Goal: Task Accomplishment & Management: Manage account settings

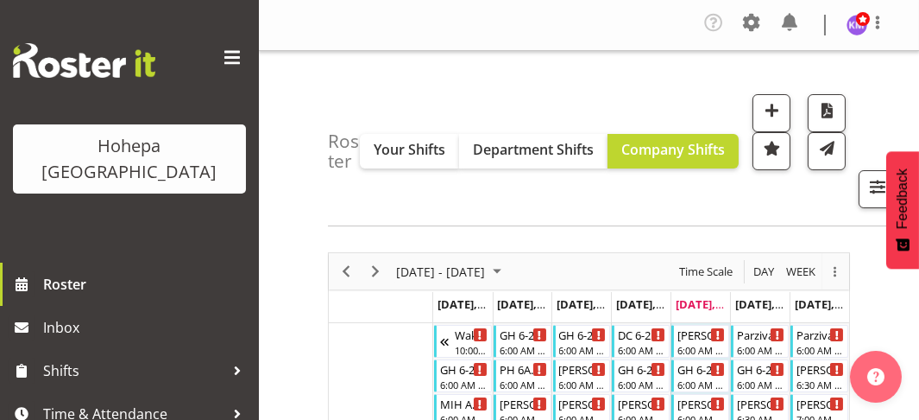
click at [224, 56] on span at bounding box center [232, 58] width 28 height 28
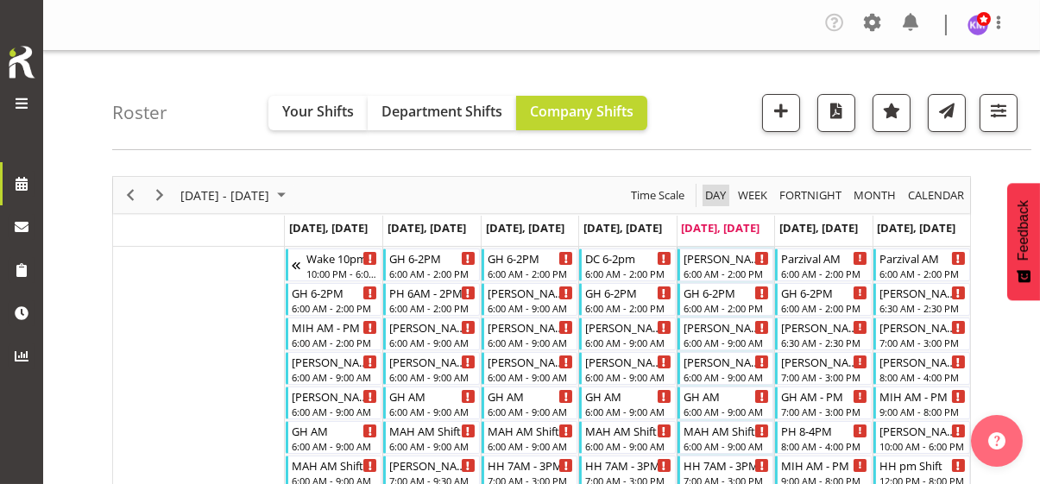
click at [716, 193] on span "Day" at bounding box center [716, 196] width 24 height 22
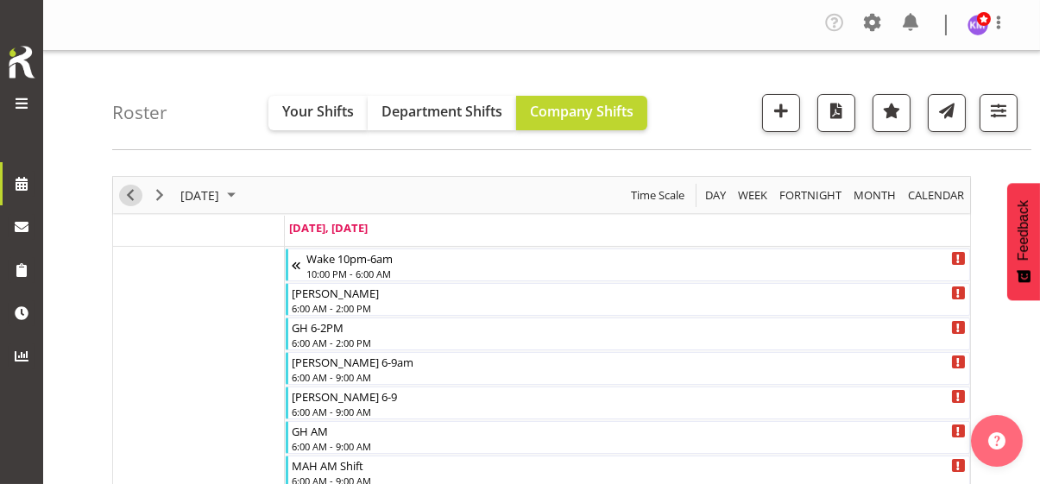
click at [135, 193] on span "Previous" at bounding box center [130, 196] width 21 height 22
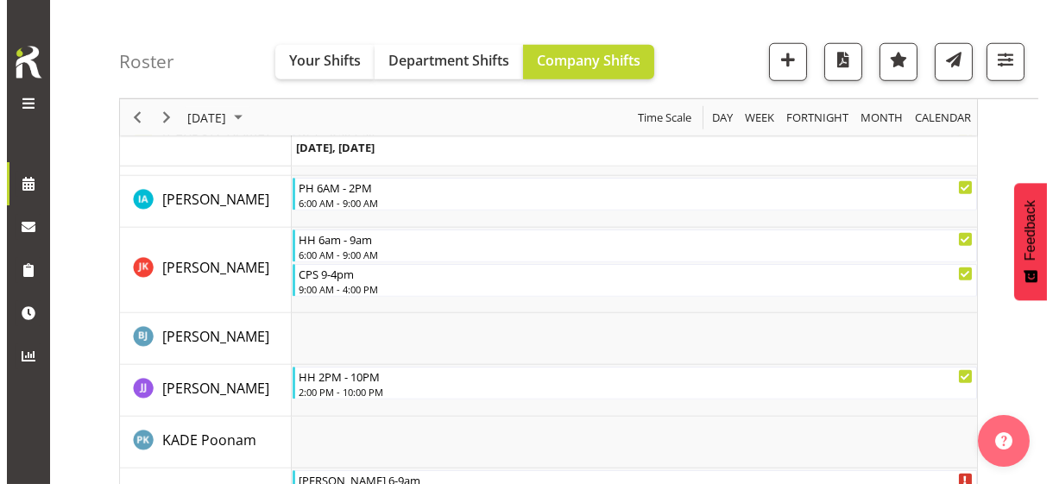
scroll to position [3100, 0]
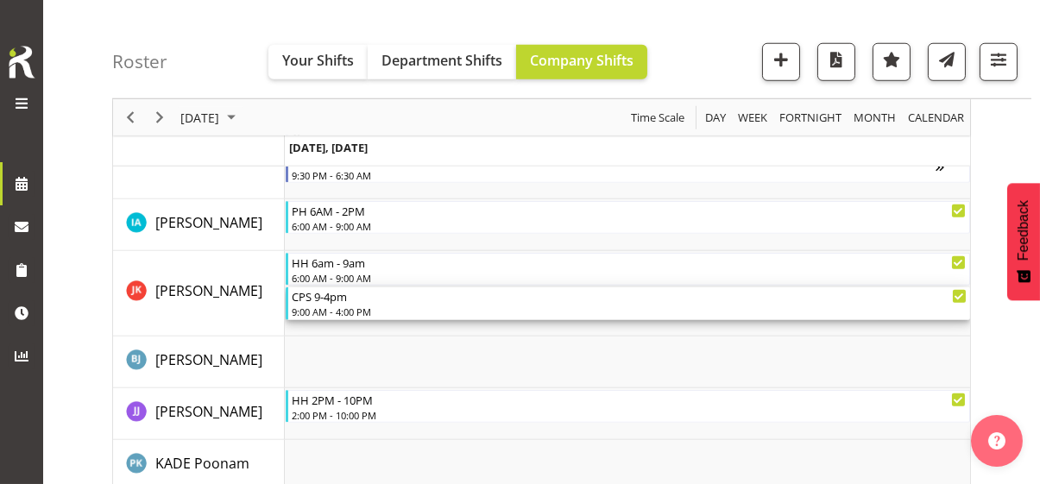
click at [336, 312] on div "9:00 AM - 4:00 PM" at bounding box center [629, 312] width 675 height 14
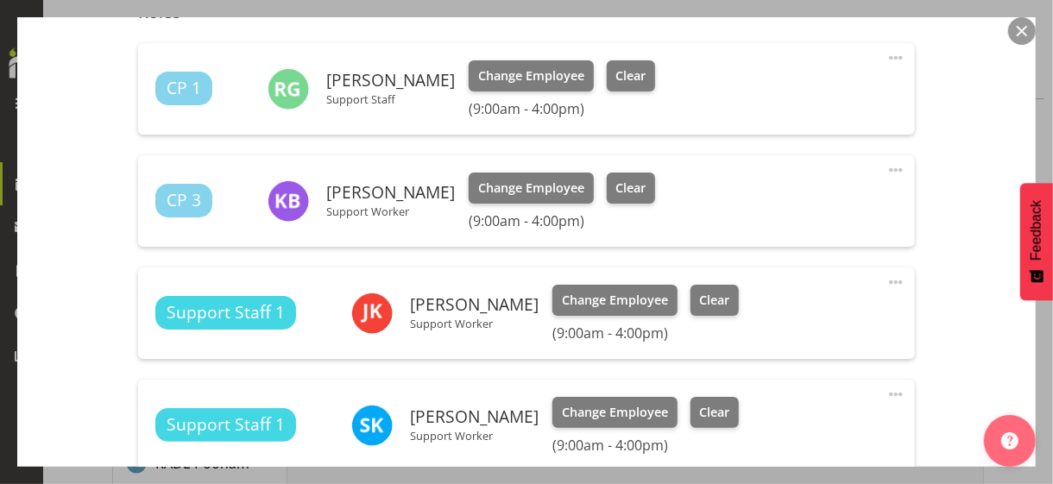
scroll to position [604, 0]
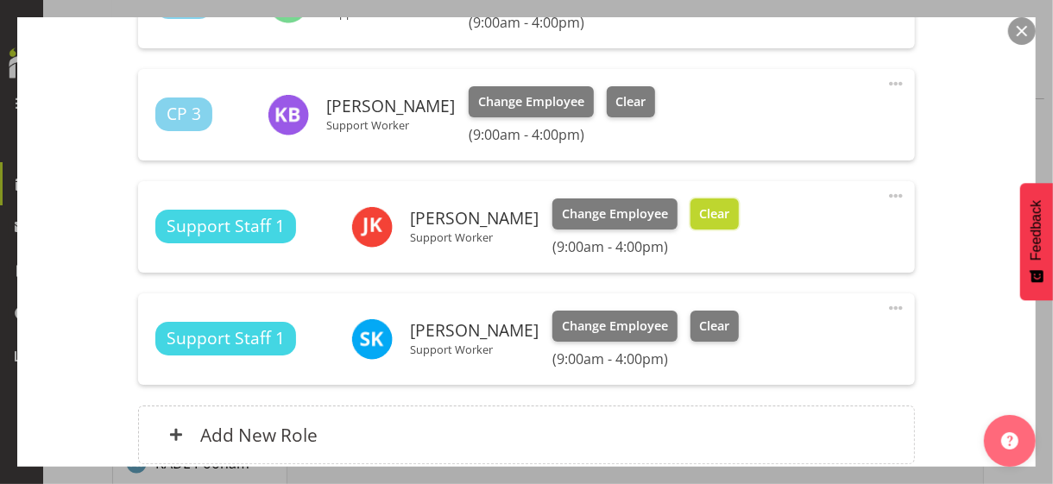
click at [730, 213] on span "Clear" at bounding box center [714, 214] width 30 height 19
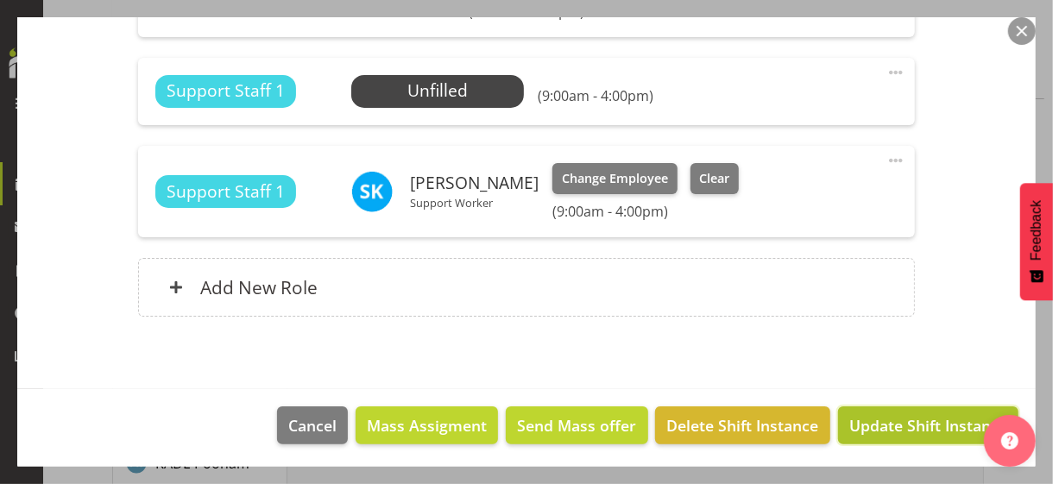
click at [902, 419] on span "Update Shift Instance" at bounding box center [929, 425] width 158 height 22
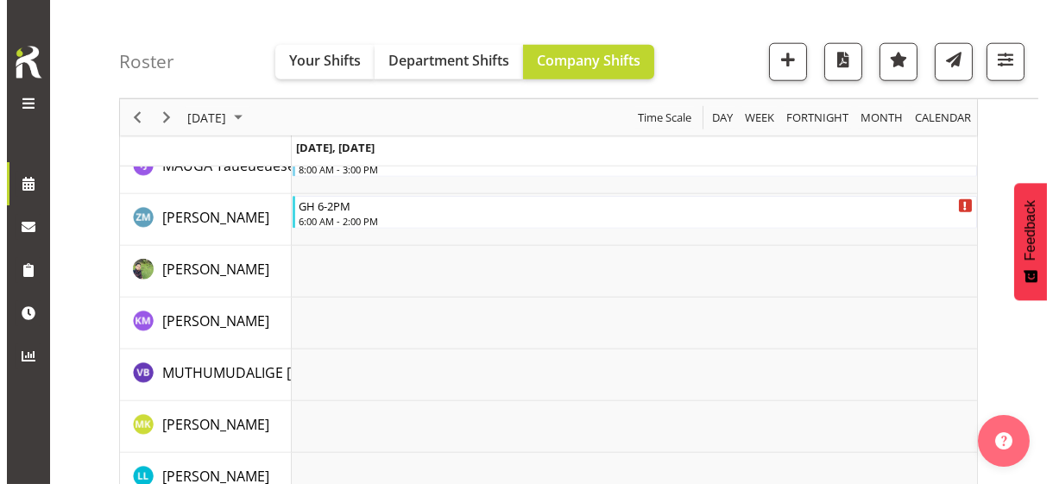
scroll to position [3998, 0]
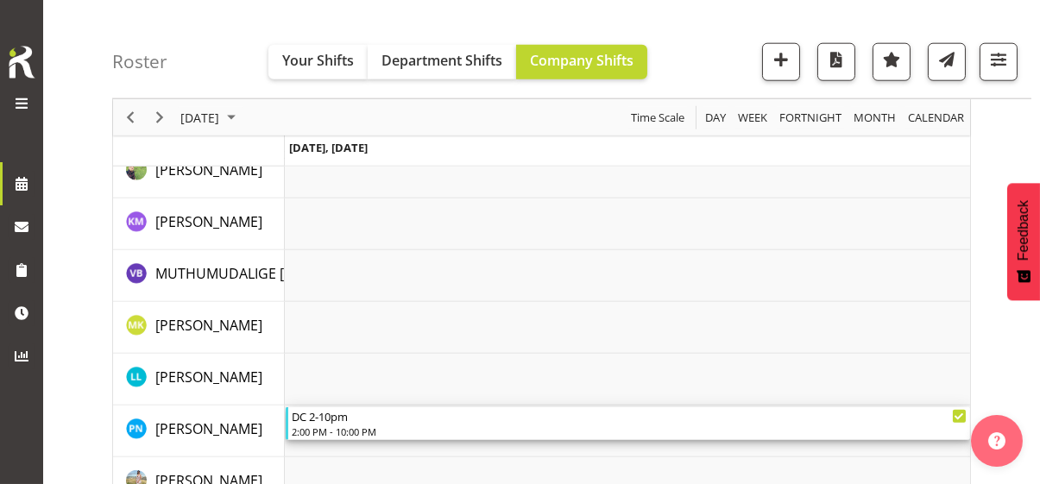
click at [351, 419] on div "2:00 PM - 10:00 PM" at bounding box center [629, 432] width 675 height 14
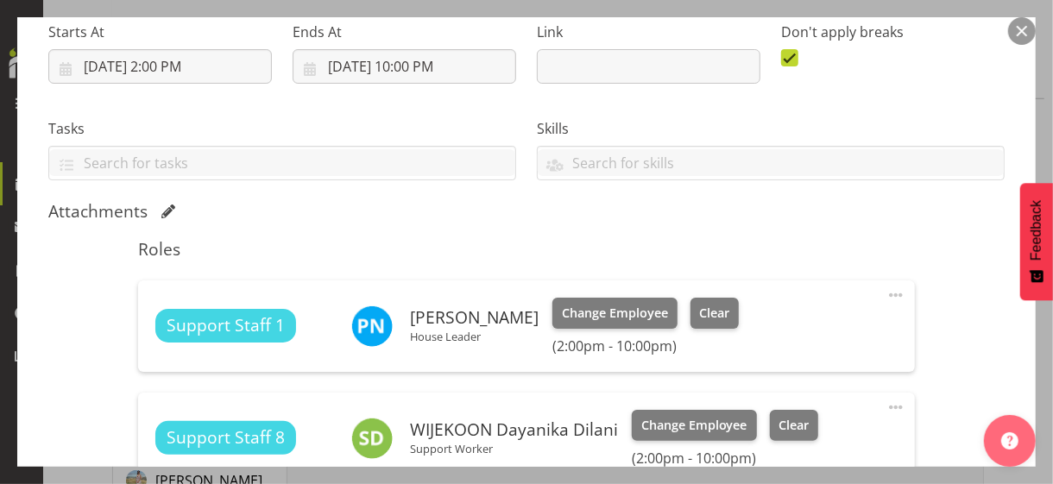
scroll to position [518, 0]
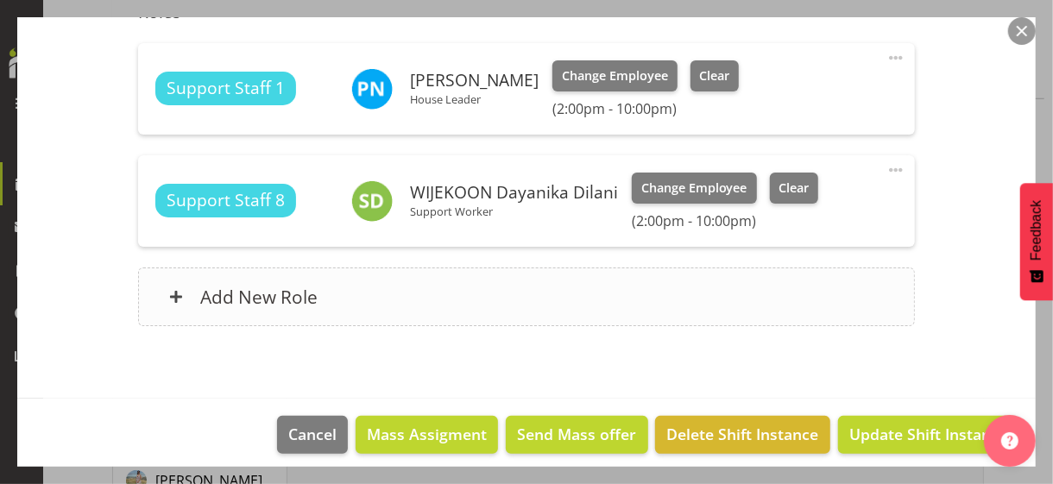
click at [454, 305] on div "Add New Role" at bounding box center [526, 297] width 776 height 59
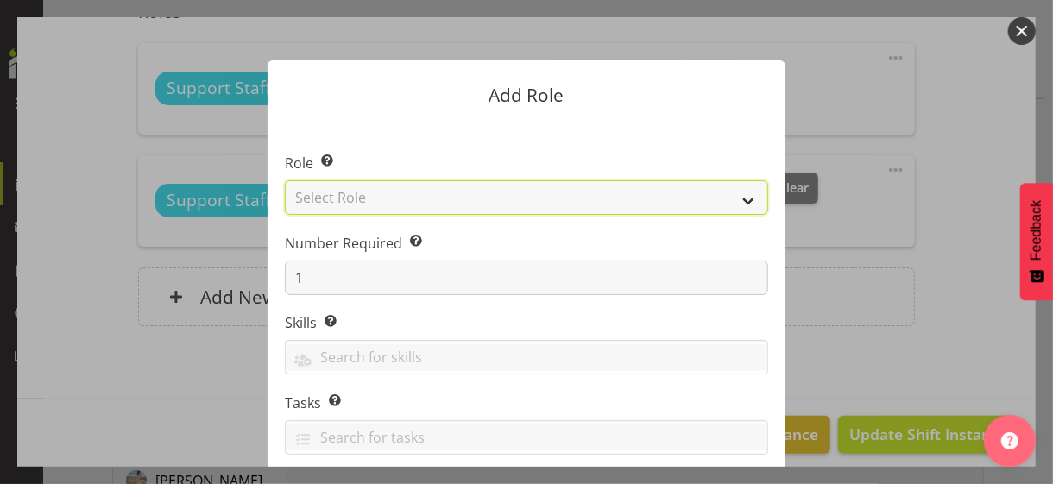
click at [431, 199] on select "Select Role CP House Leader Support Staff Wake" at bounding box center [526, 197] width 483 height 35
select select "1091"
click at [285, 180] on select "Select Role CP House Leader Support Staff Wake" at bounding box center [526, 197] width 483 height 35
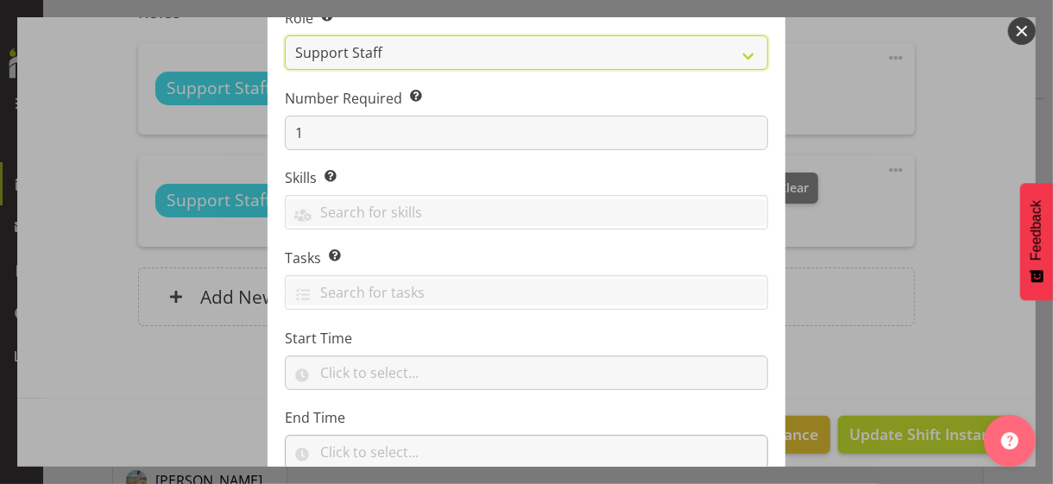
scroll to position [262, 0]
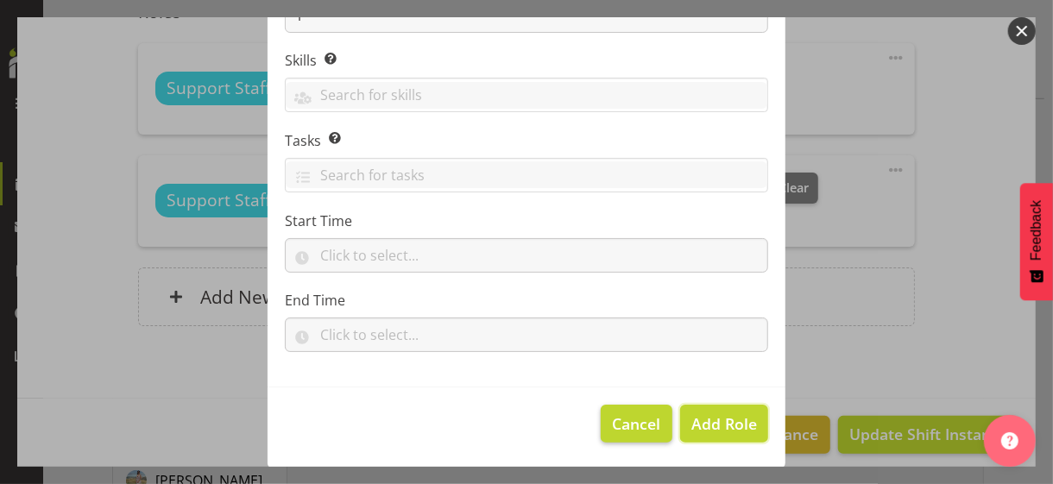
drag, startPoint x: 706, startPoint y: 412, endPoint x: 660, endPoint y: 420, distance: 47.3
click at [705, 414] on span "Add Role" at bounding box center [725, 424] width 66 height 21
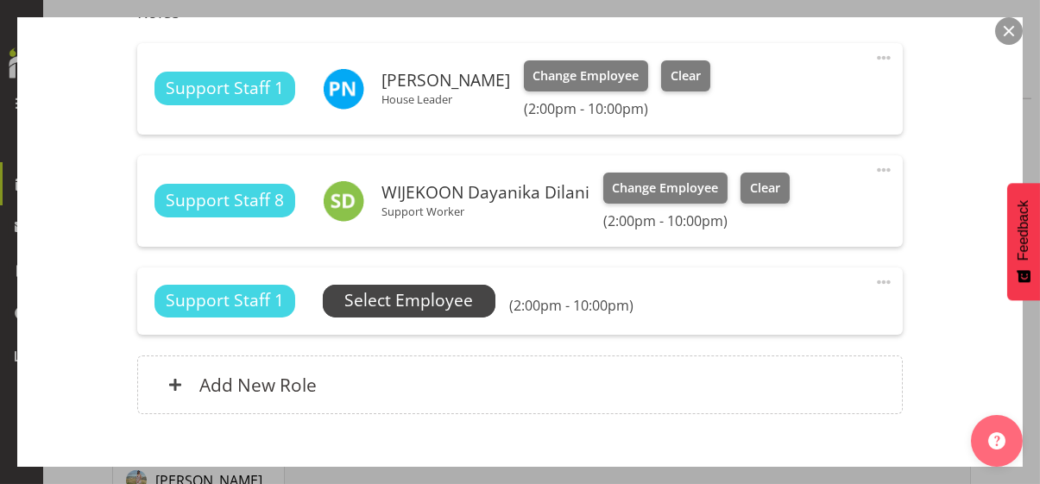
click at [414, 303] on span "Select Employee" at bounding box center [408, 300] width 129 height 25
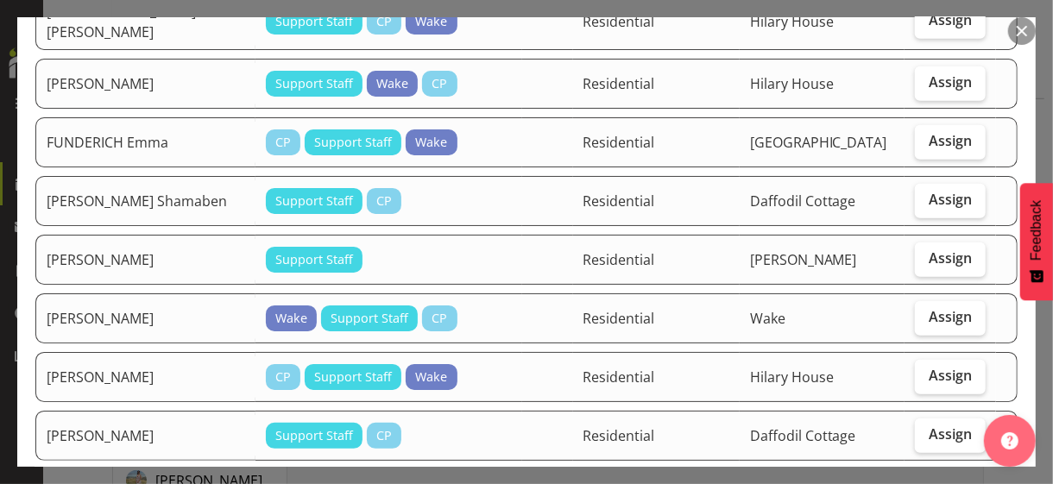
scroll to position [777, 0]
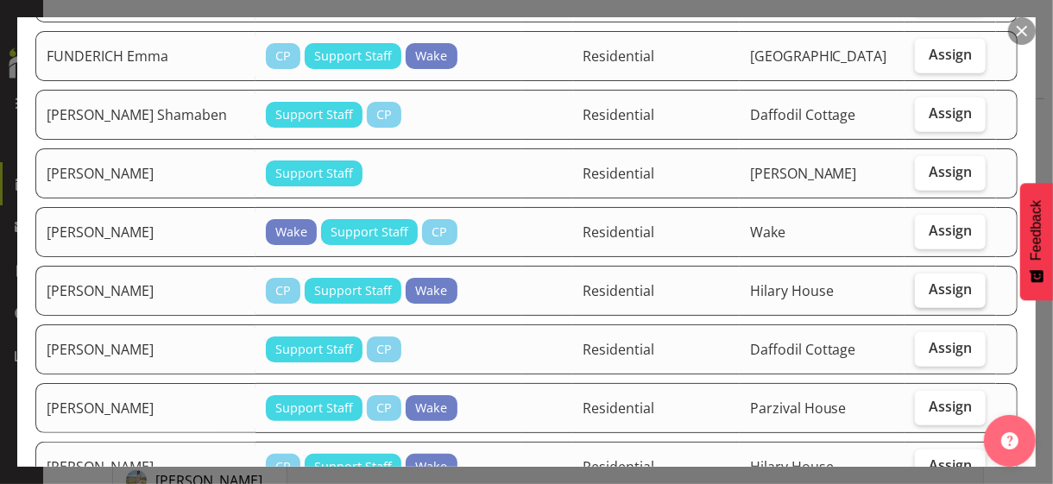
click at [919, 281] on span "Assign" at bounding box center [950, 289] width 43 height 17
click at [919, 284] on input "Assign" at bounding box center [920, 289] width 11 height 11
checkbox input "true"
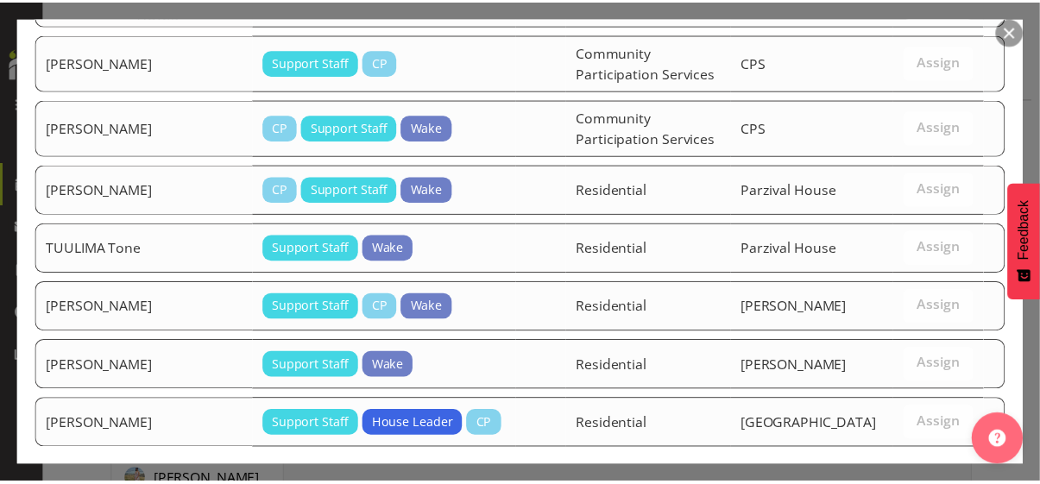
scroll to position [2083, 0]
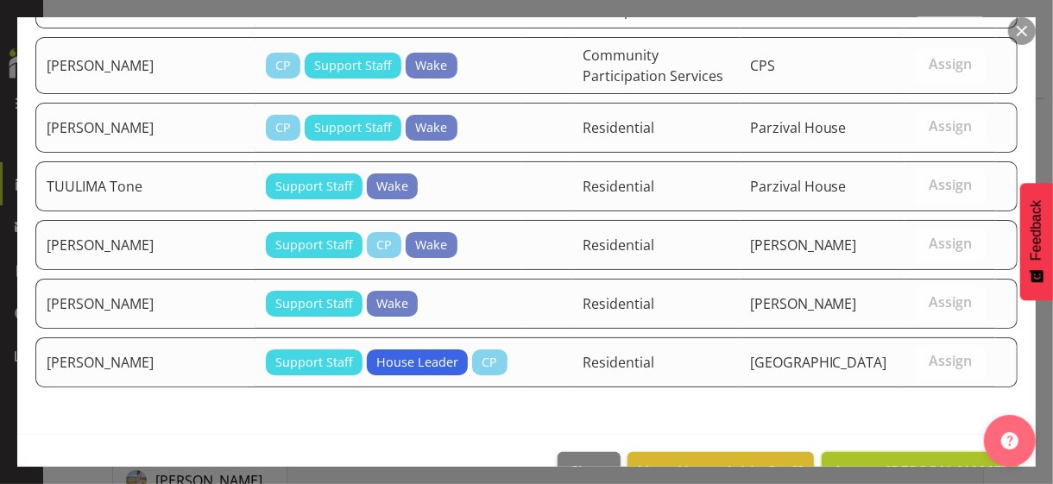
click at [888, 419] on span "Assign [PERSON_NAME]" at bounding box center [920, 471] width 174 height 21
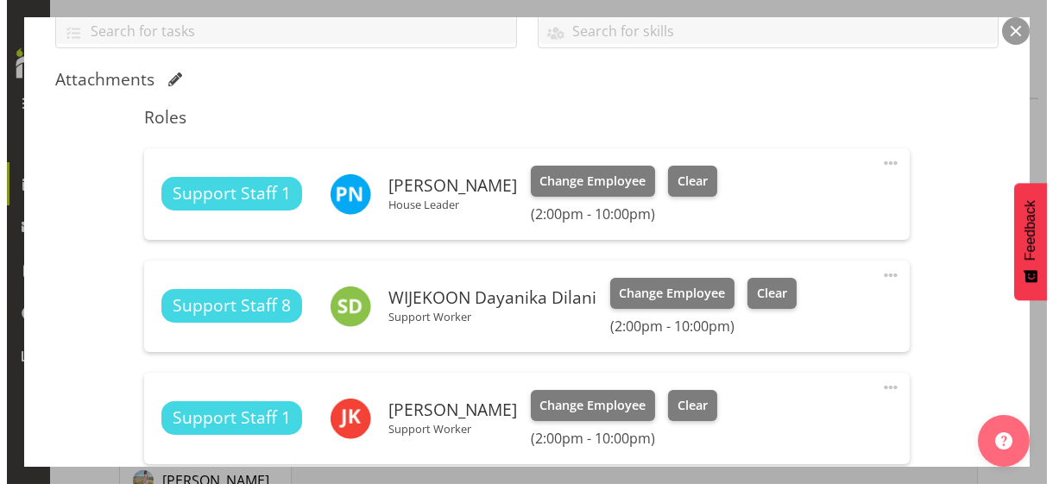
scroll to position [294, 0]
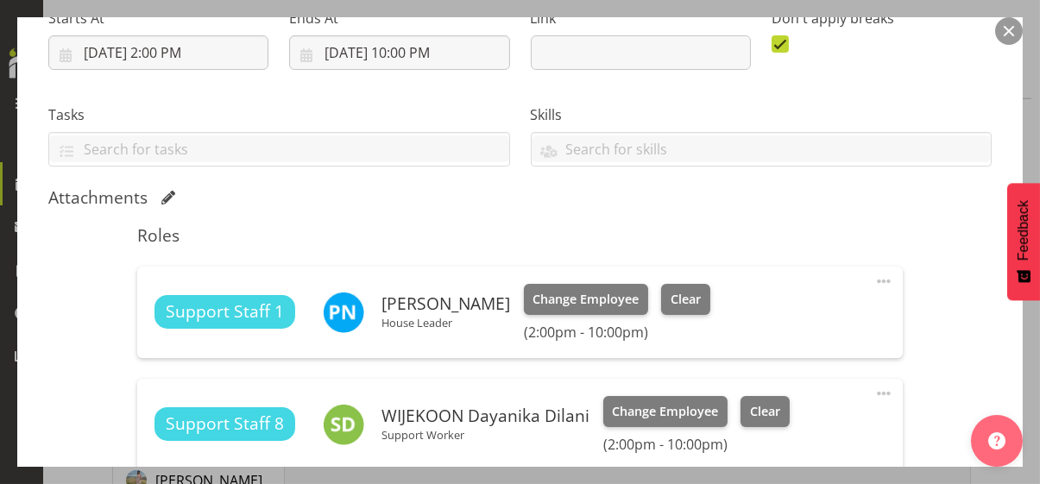
drag, startPoint x: 870, startPoint y: 279, endPoint x: 819, endPoint y: 304, distance: 56.8
click at [874, 280] on span at bounding box center [884, 281] width 21 height 21
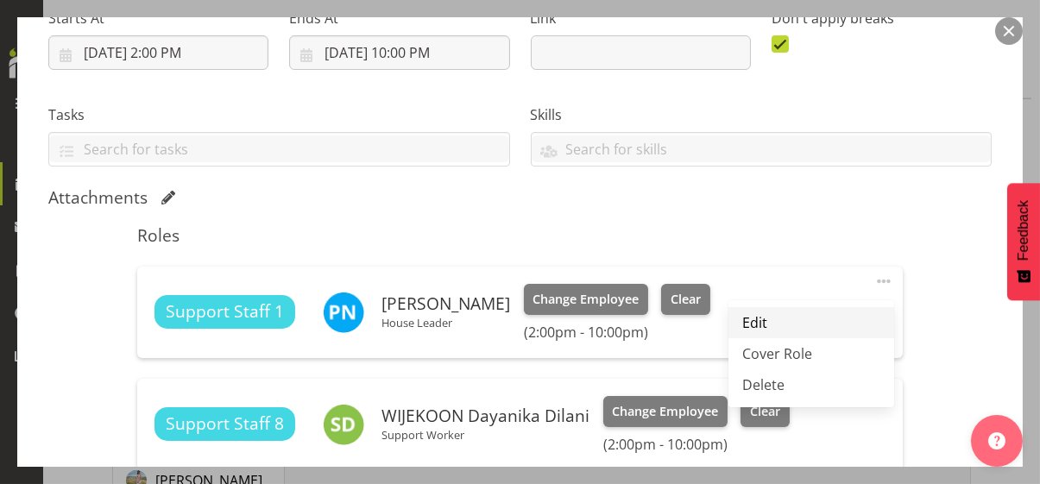
click at [763, 320] on link "Edit" at bounding box center [812, 322] width 166 height 31
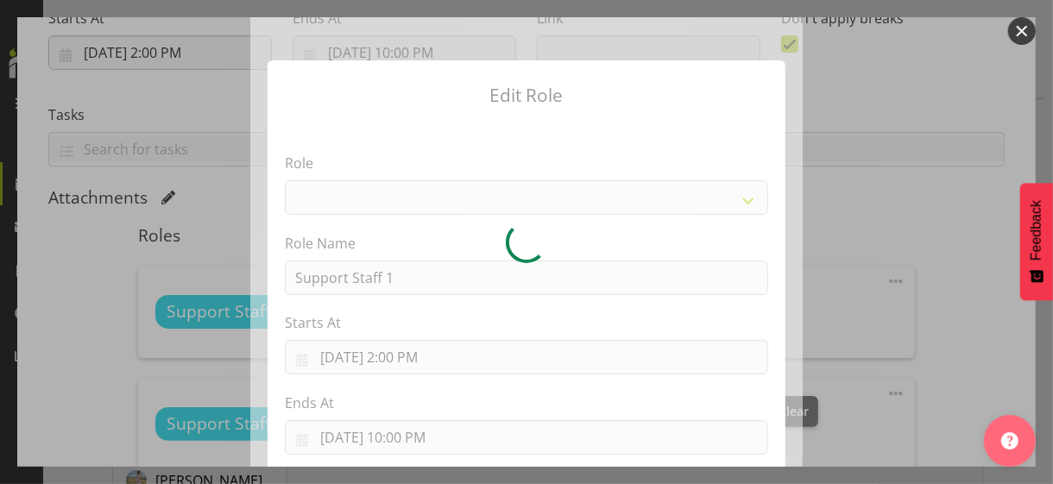
select select "1091"
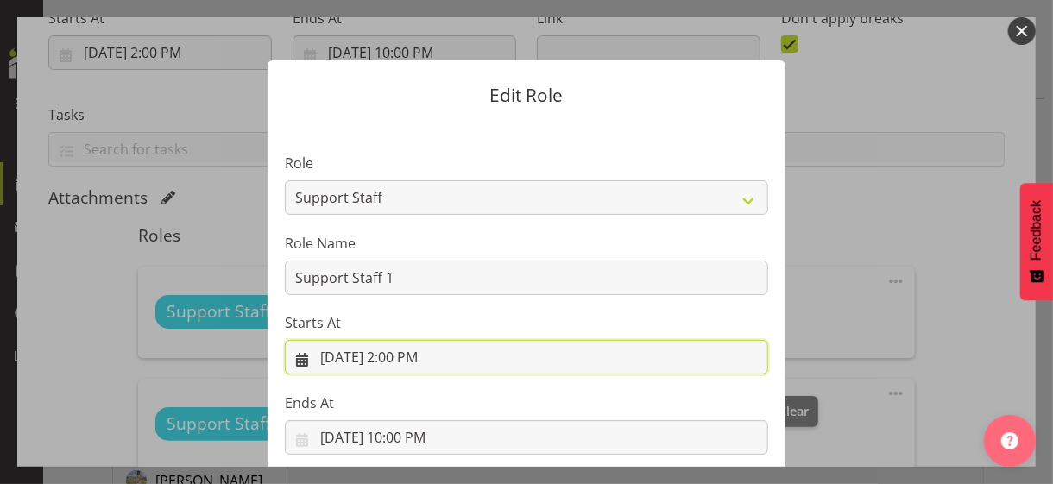
click at [400, 355] on input "[DATE] 2:00 PM" at bounding box center [526, 357] width 483 height 35
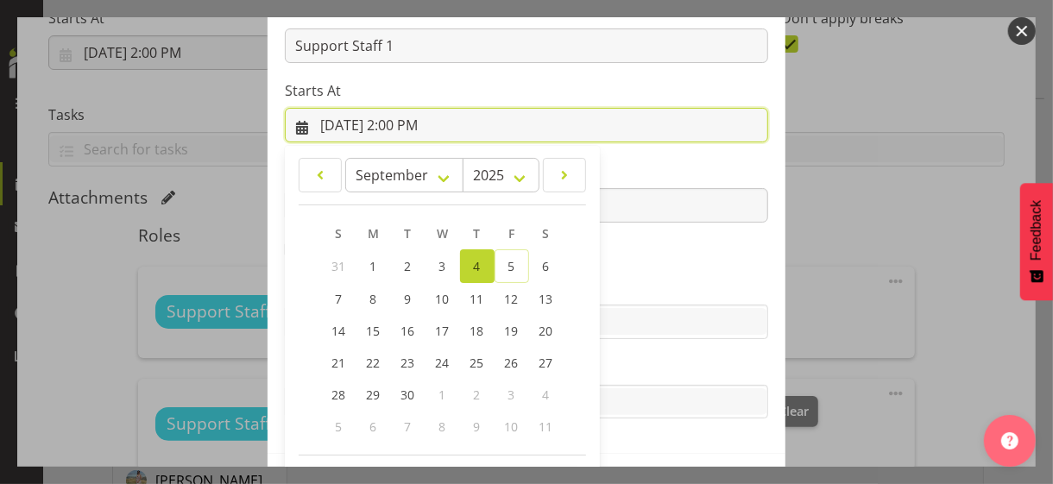
scroll to position [300, 0]
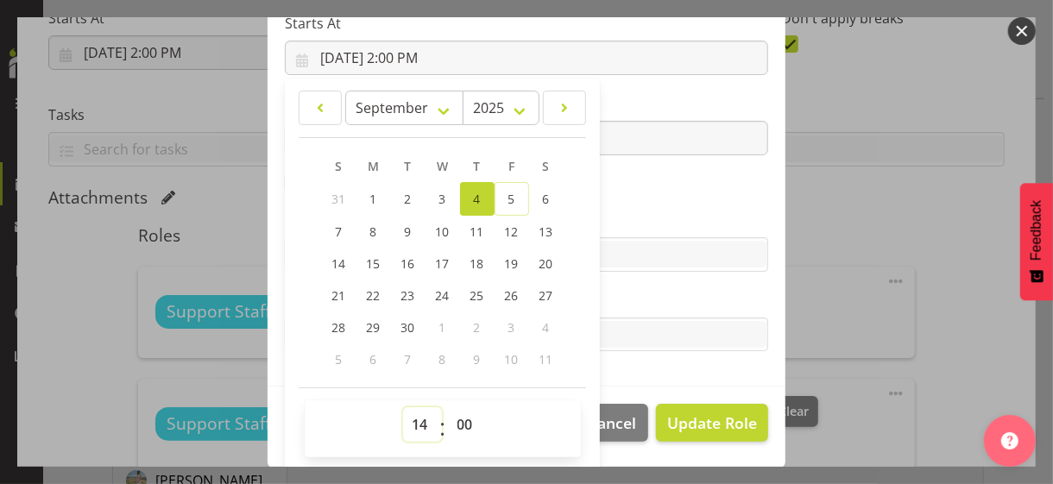
drag, startPoint x: 407, startPoint y: 419, endPoint x: 410, endPoint y: 409, distance: 10.1
click at [409, 412] on select "00 01 02 03 04 05 06 07 08 09 10 11 12 13 14 15 16 17 18 19 20 21 22 23" at bounding box center [422, 424] width 39 height 35
select select "8"
click at [403, 407] on select "00 01 02 03 04 05 06 07 08 09 10 11 12 13 14 15 16 17 18 19 20 21 22 23" at bounding box center [422, 424] width 39 height 35
type input "[DATE] 8:00 AM"
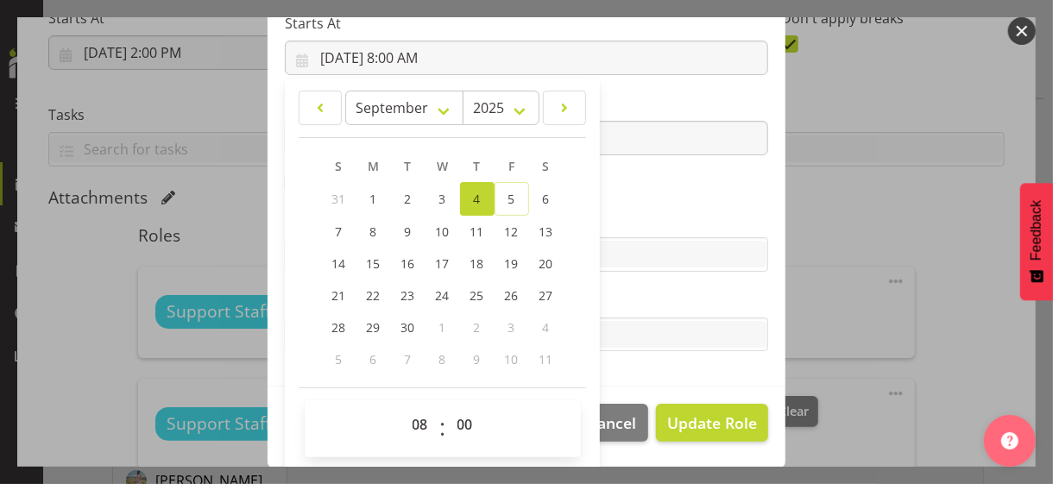
drag, startPoint x: 624, startPoint y: 161, endPoint x: 616, endPoint y: 171, distance: 13.5
click at [624, 161] on section "Role CP House Leader Support Staff Wake Role Name Support Staff 1 Starts At [DA…" at bounding box center [527, 104] width 518 height 565
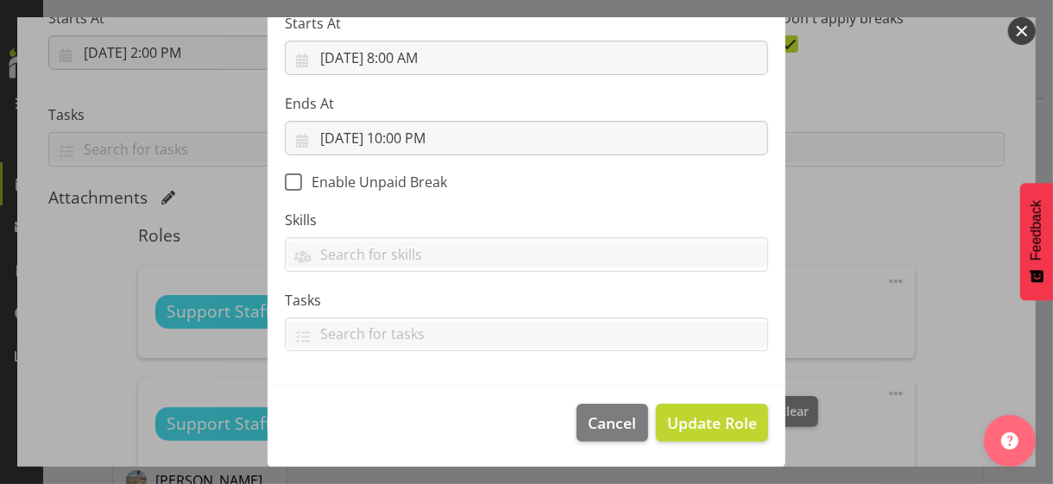
scroll to position [299, 0]
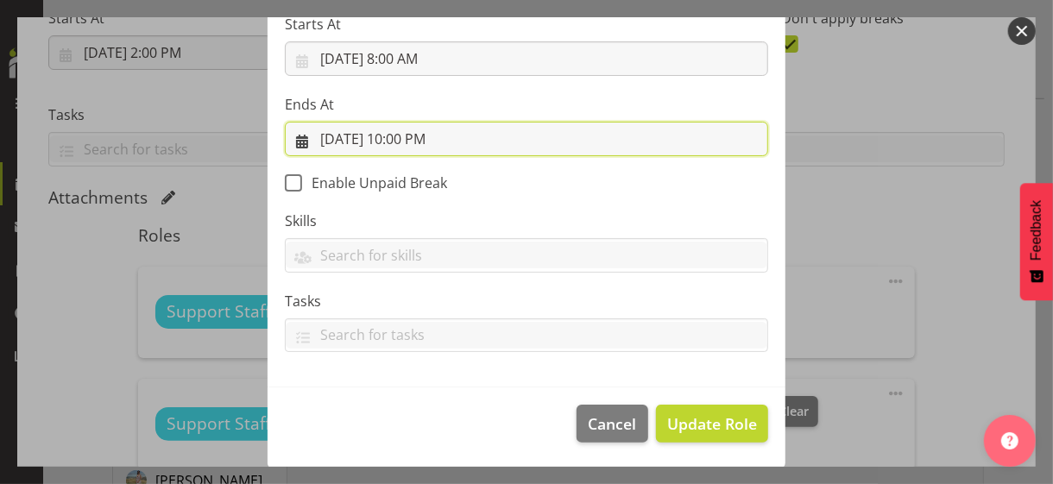
click at [423, 141] on input "[DATE] 10:00 PM" at bounding box center [526, 139] width 483 height 35
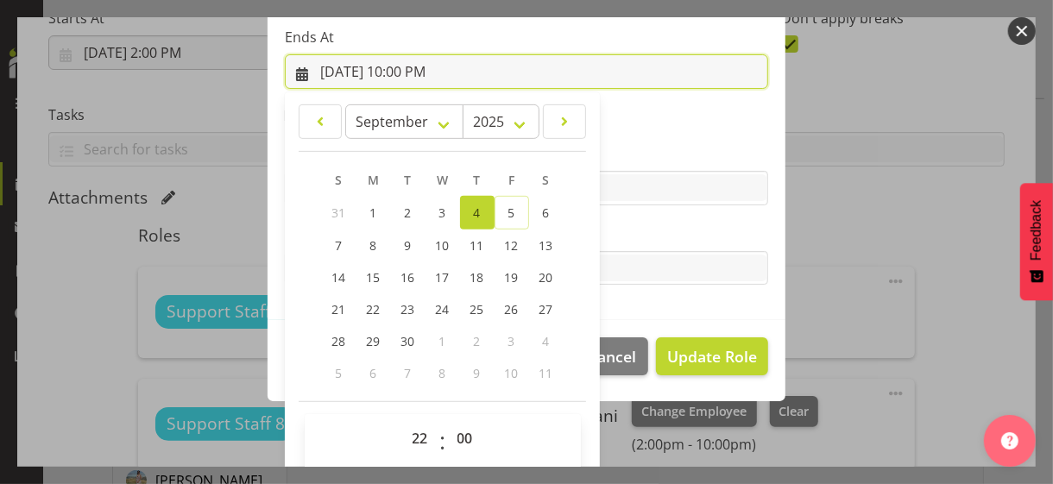
scroll to position [381, 0]
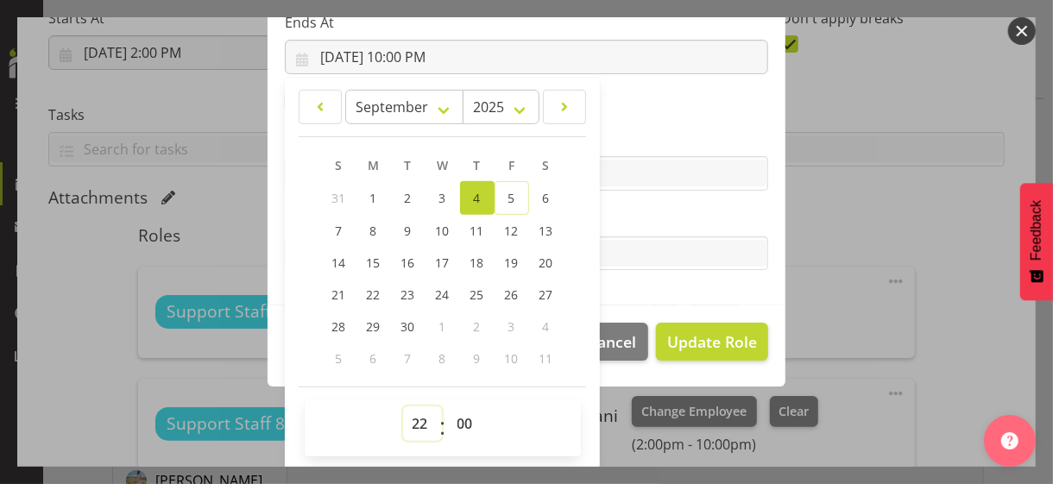
drag, startPoint x: 407, startPoint y: 419, endPoint x: 412, endPoint y: 409, distance: 10.4
click at [407, 417] on select "00 01 02 03 04 05 06 07 08 09 10 11 12 13 14 15 16 17 18 19 20 21 22 23" at bounding box center [422, 424] width 39 height 35
select select "17"
click at [403, 407] on select "00 01 02 03 04 05 06 07 08 09 10 11 12 13 14 15 16 17 18 19 20 21 22 23" at bounding box center [422, 424] width 39 height 35
type input "[DATE] 5:00 PM"
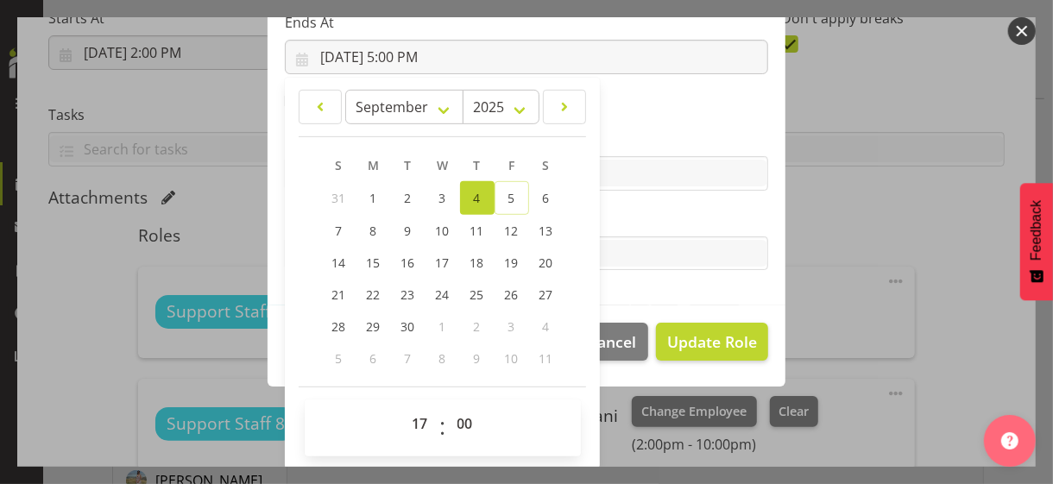
click at [654, 218] on label "Tasks" at bounding box center [526, 219] width 483 height 21
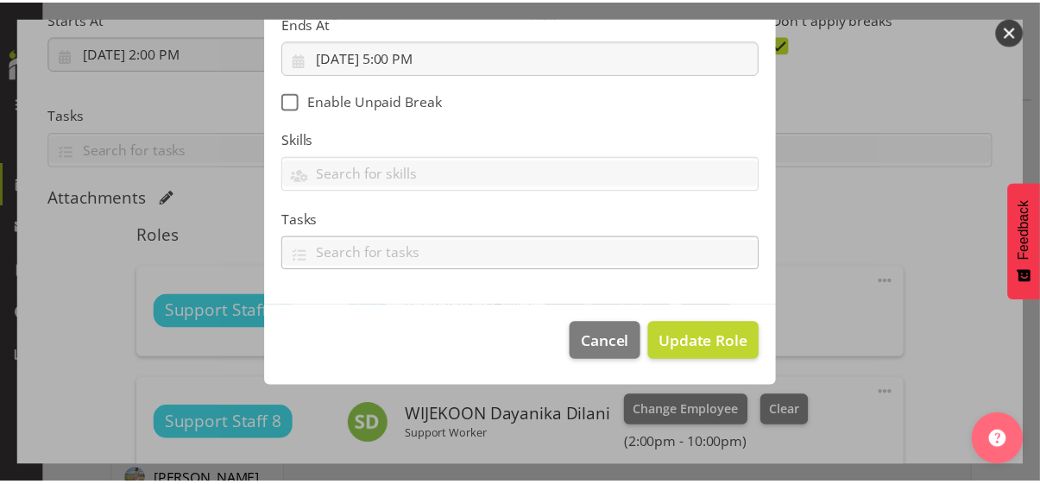
scroll to position [299, 0]
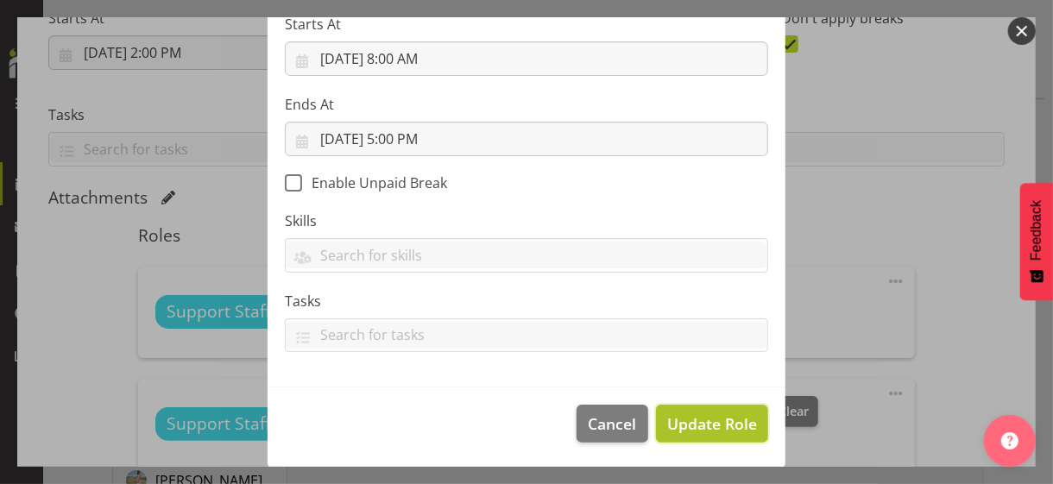
click at [701, 414] on span "Update Role" at bounding box center [712, 424] width 90 height 22
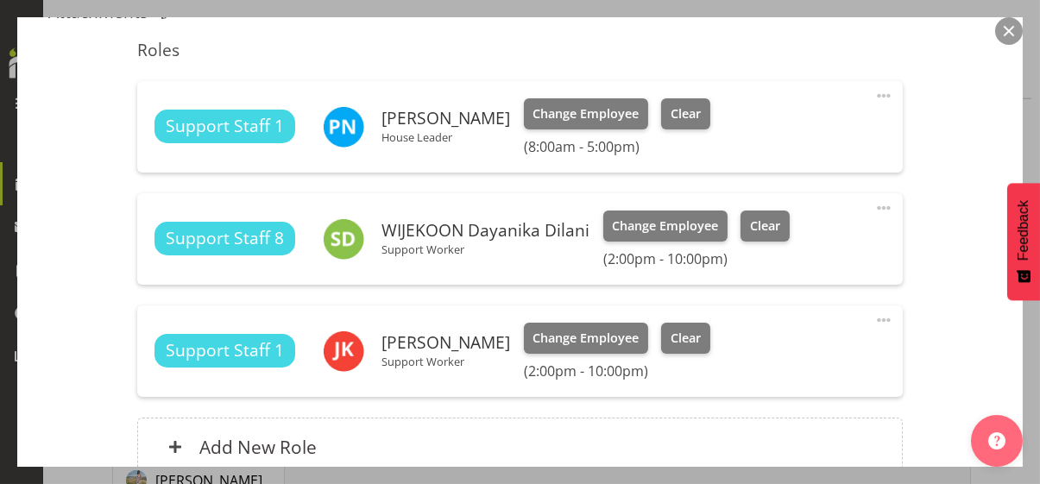
scroll to position [640, 0]
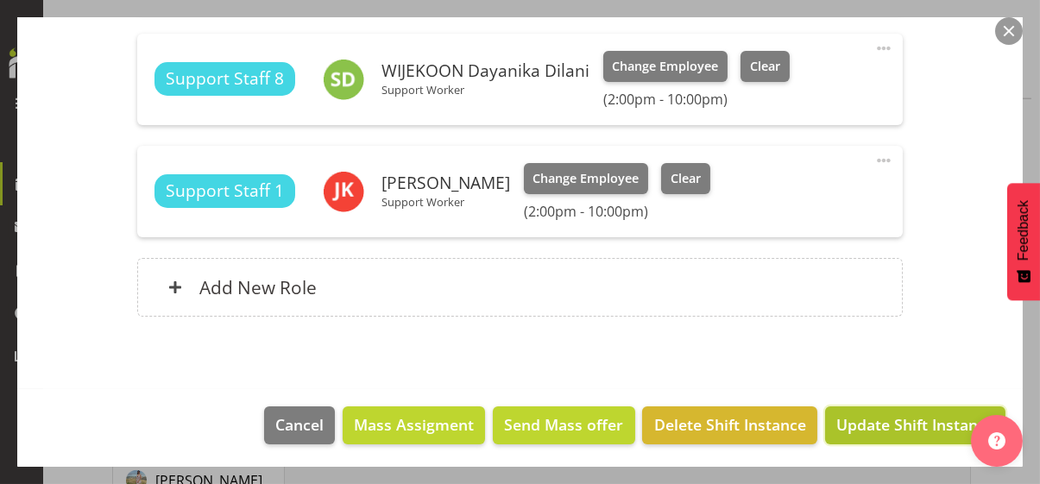
click at [894, 419] on span "Update Shift Instance" at bounding box center [916, 425] width 158 height 22
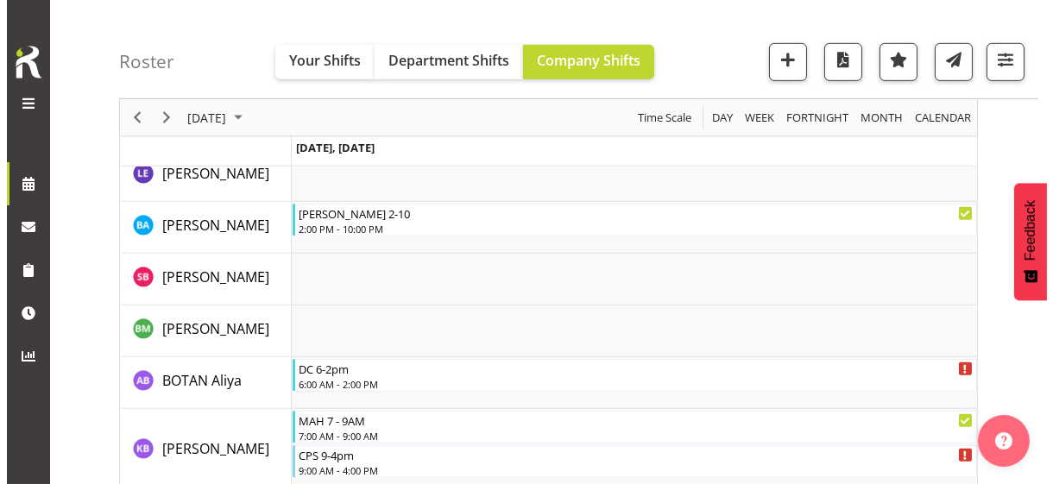
scroll to position [1960, 0]
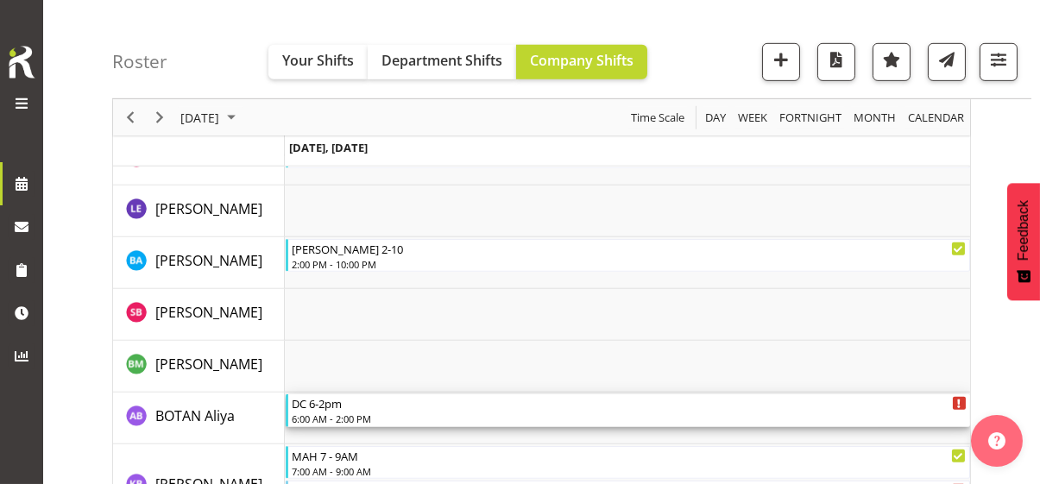
click at [351, 409] on div "DC 6-2pm" at bounding box center [629, 403] width 675 height 17
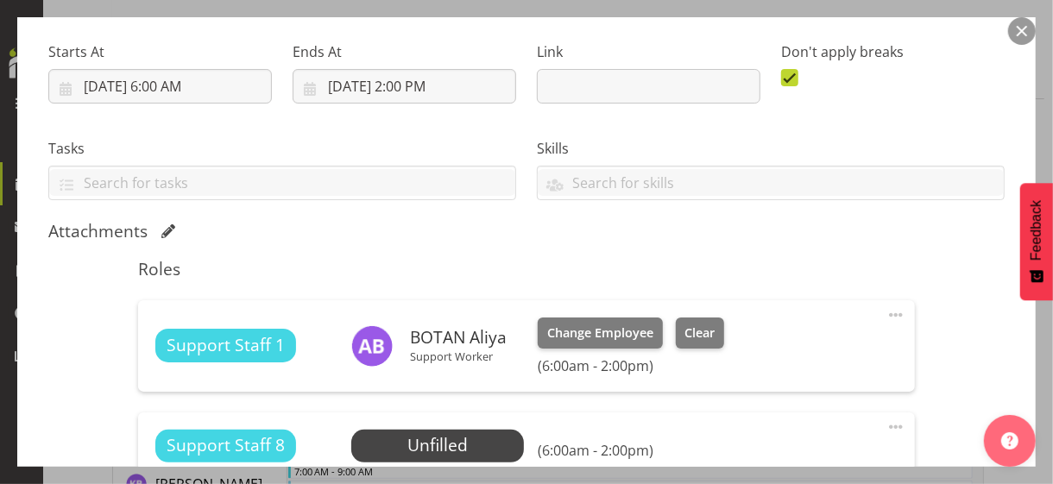
scroll to position [432, 0]
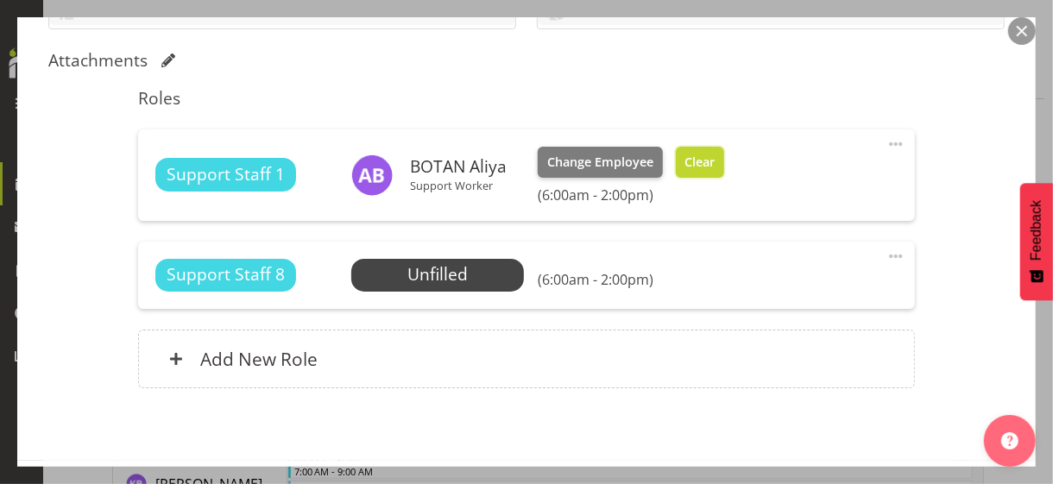
click at [701, 159] on span "Clear" at bounding box center [700, 162] width 30 height 19
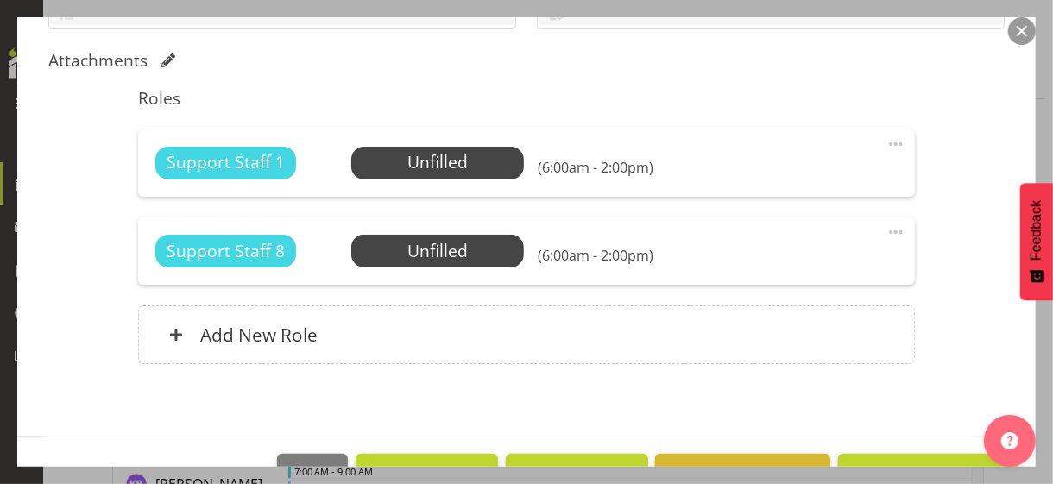
click at [886, 139] on span at bounding box center [896, 144] width 21 height 21
click at [776, 175] on link "Edit" at bounding box center [824, 185] width 166 height 31
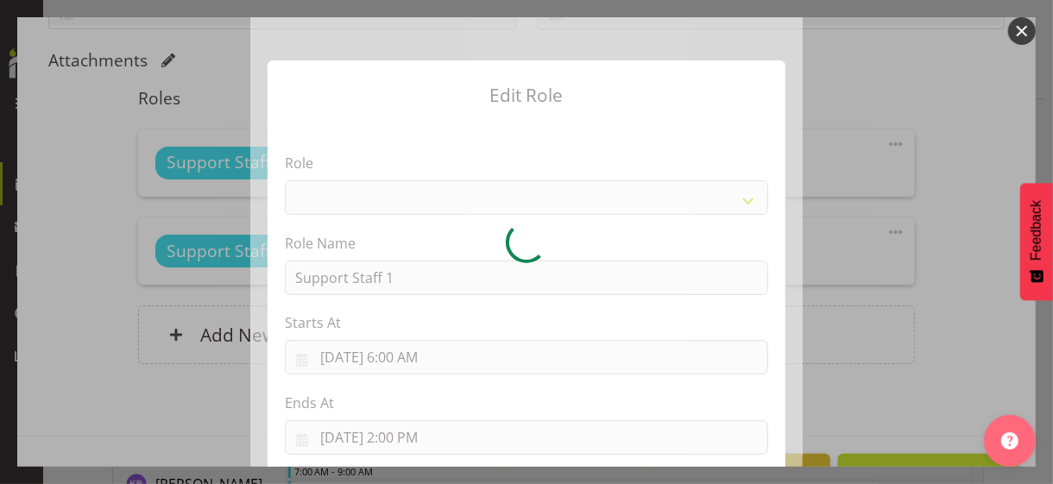
select select "1091"
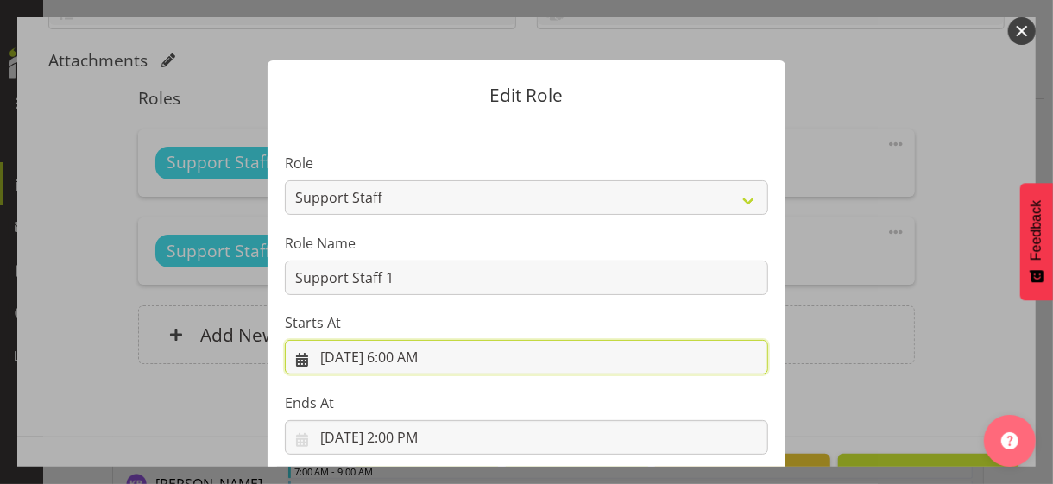
click at [402, 361] on input "[DATE] 6:00 AM" at bounding box center [526, 357] width 483 height 35
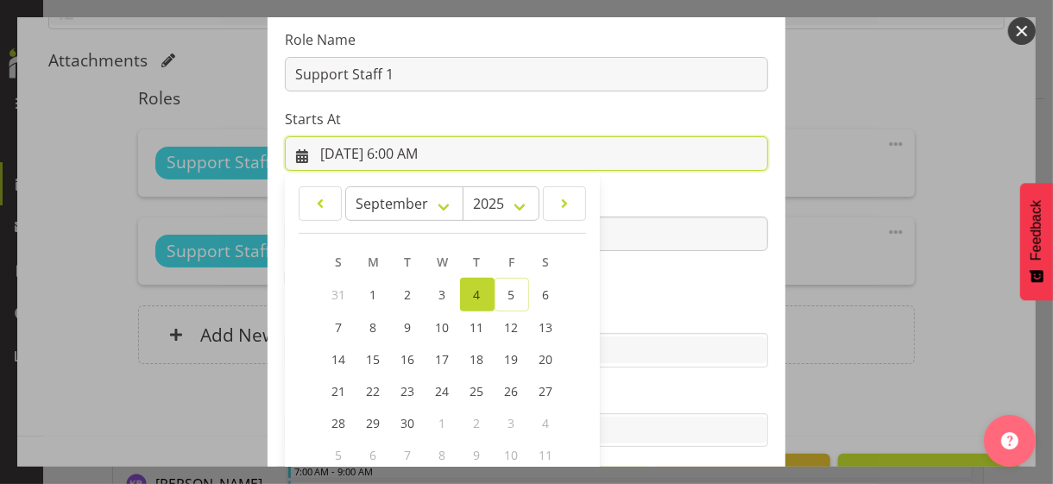
scroll to position [300, 0]
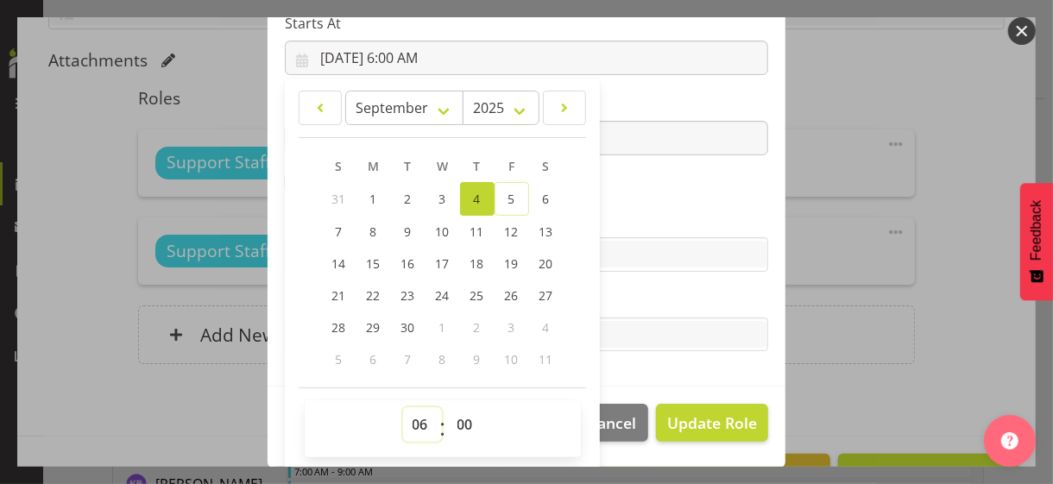
drag, startPoint x: 408, startPoint y: 417, endPoint x: 408, endPoint y: 407, distance: 10.4
click at [408, 417] on select "00 01 02 03 04 05 06 07 08 09 10 11 12 13 14 15 16 17 18 19 20 21 22 23" at bounding box center [422, 424] width 39 height 35
select select "8"
click at [403, 407] on select "00 01 02 03 04 05 06 07 08 09 10 11 12 13 14 15 16 17 18 19 20 21 22 23" at bounding box center [422, 424] width 39 height 35
type input "[DATE] 8:00 AM"
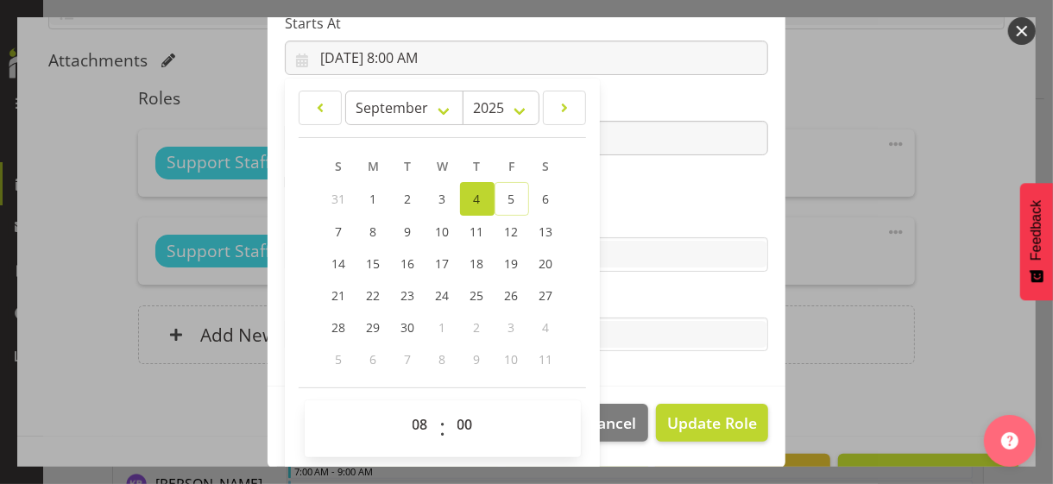
click at [630, 188] on section "Role CP House Leader Support Staff Wake Role Name Support Staff 1 Starts At [DA…" at bounding box center [527, 104] width 518 height 565
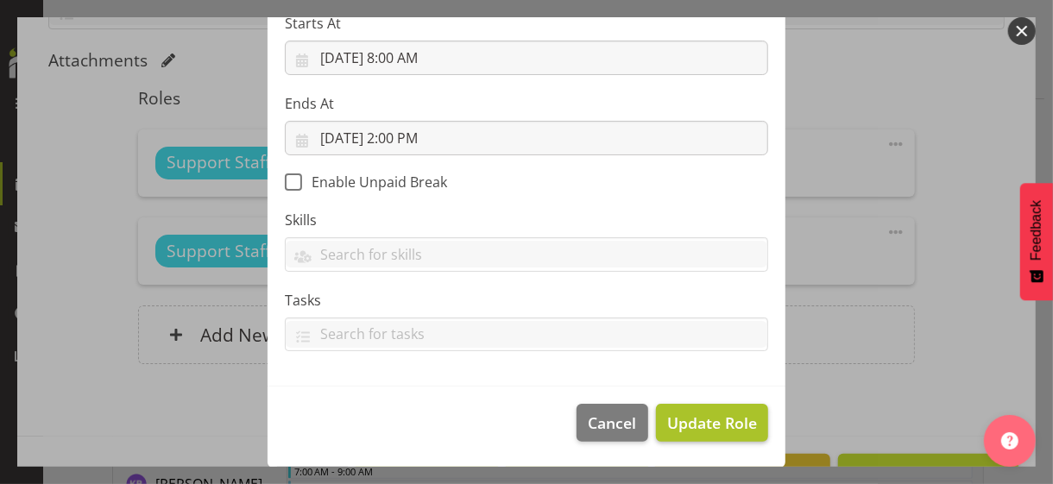
scroll to position [299, 0]
click at [705, 419] on span "Update Role" at bounding box center [712, 424] width 90 height 22
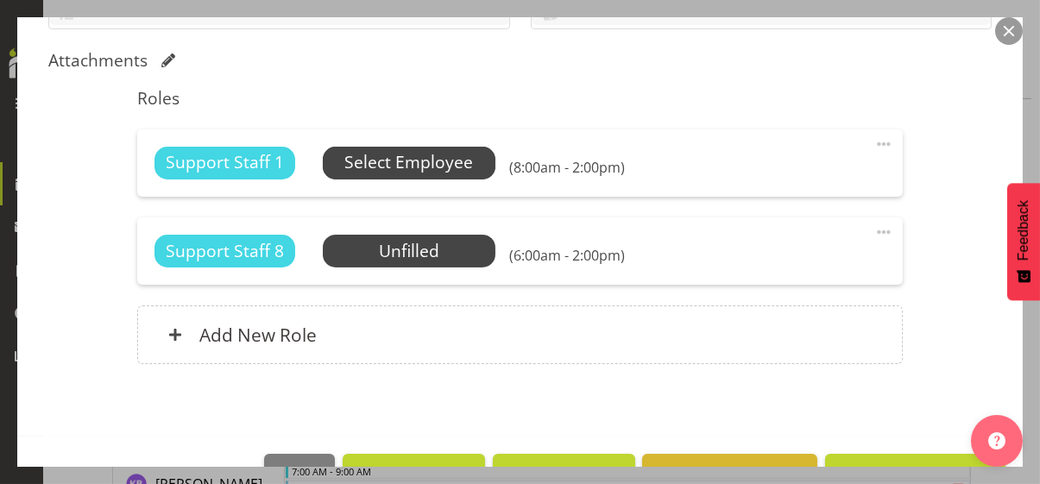
click at [429, 166] on span "Select Employee" at bounding box center [408, 162] width 129 height 25
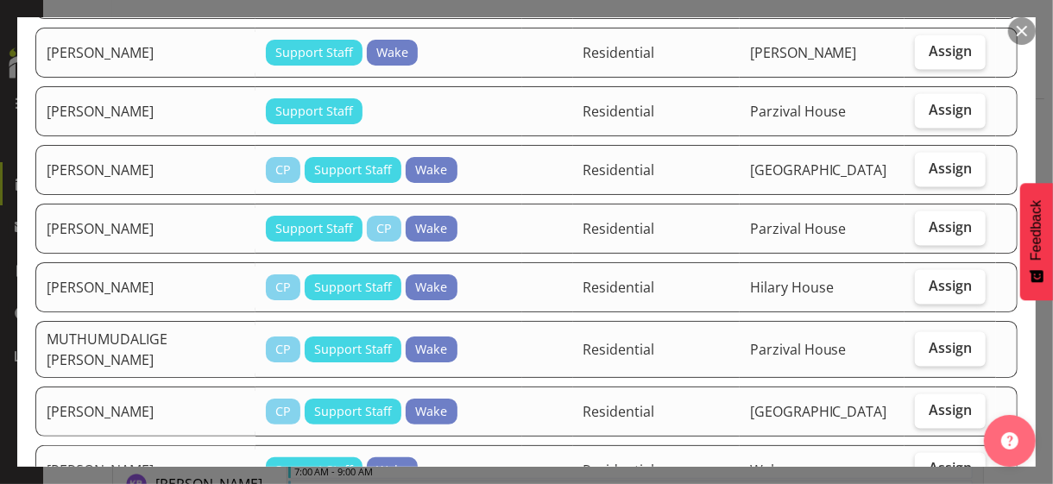
scroll to position [1295, 0]
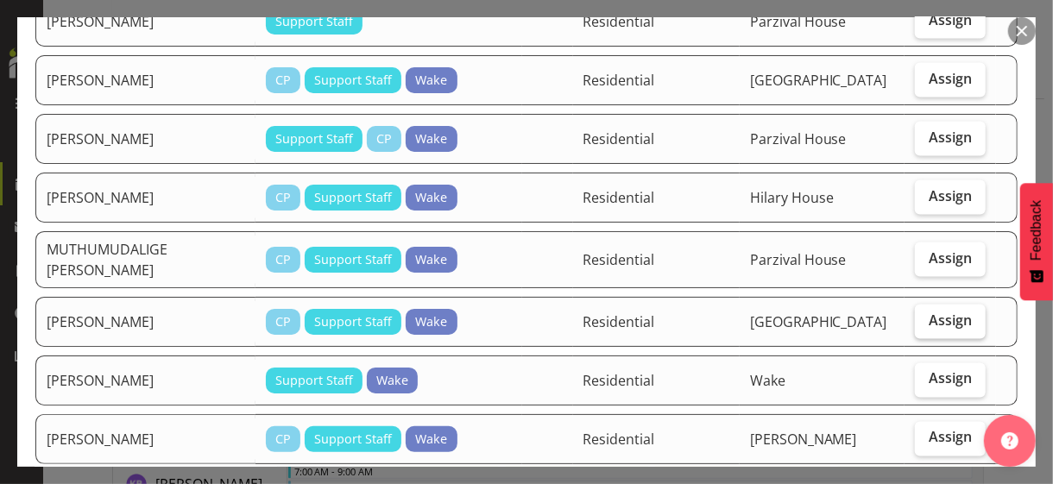
click at [919, 312] on span "Assign" at bounding box center [950, 320] width 43 height 17
click at [919, 315] on input "Assign" at bounding box center [920, 320] width 11 height 11
checkbox input "true"
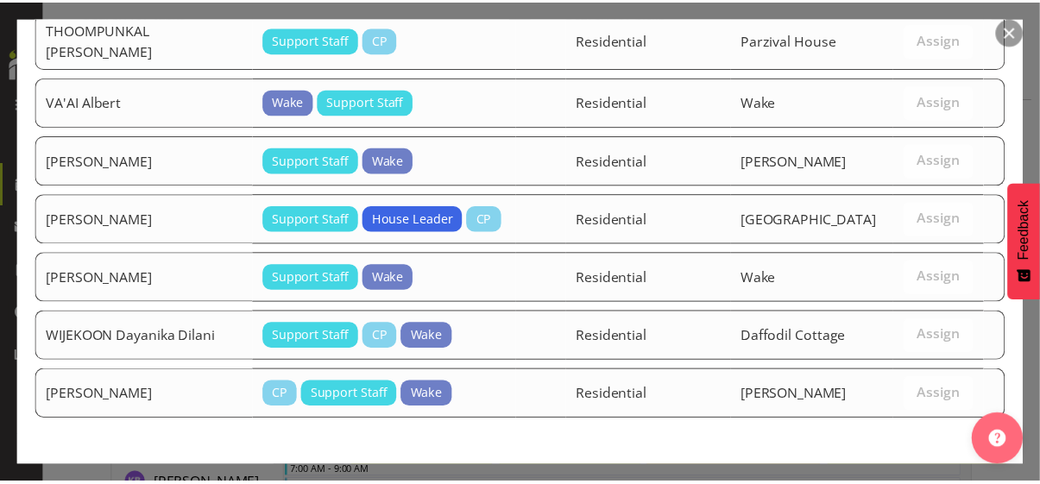
scroll to position [2558, 0]
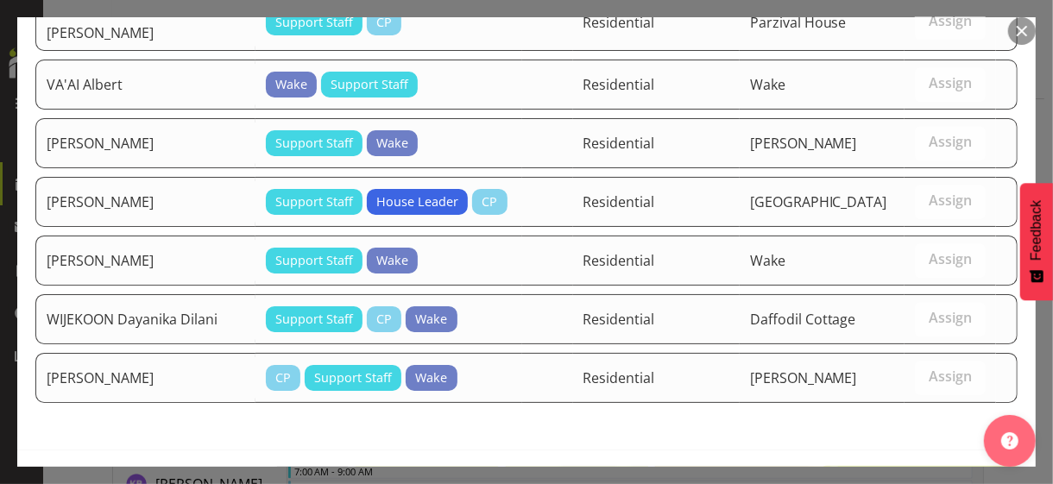
click at [900, 419] on span "Assign [PERSON_NAME]" at bounding box center [920, 487] width 174 height 21
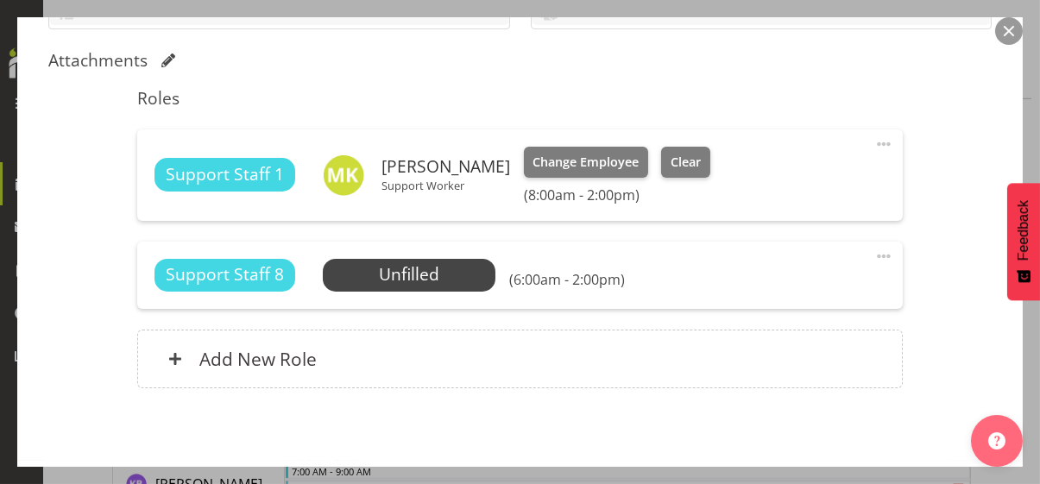
click at [919, 300] on div "Shift Instance Name DC 6-2pm Location [GEOGRAPHIC_DATA] Cottage Department Resi…" at bounding box center [520, 83] width 944 height 653
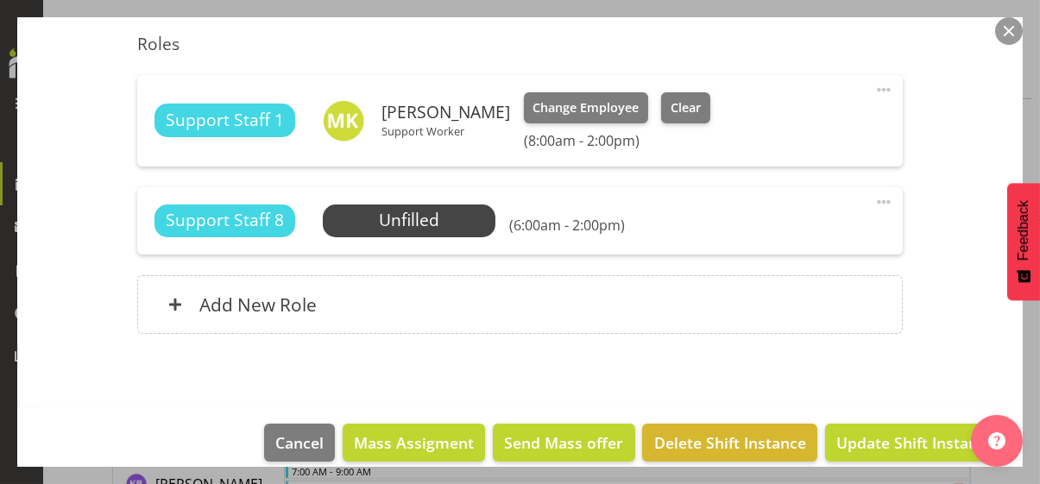
scroll to position [504, 0]
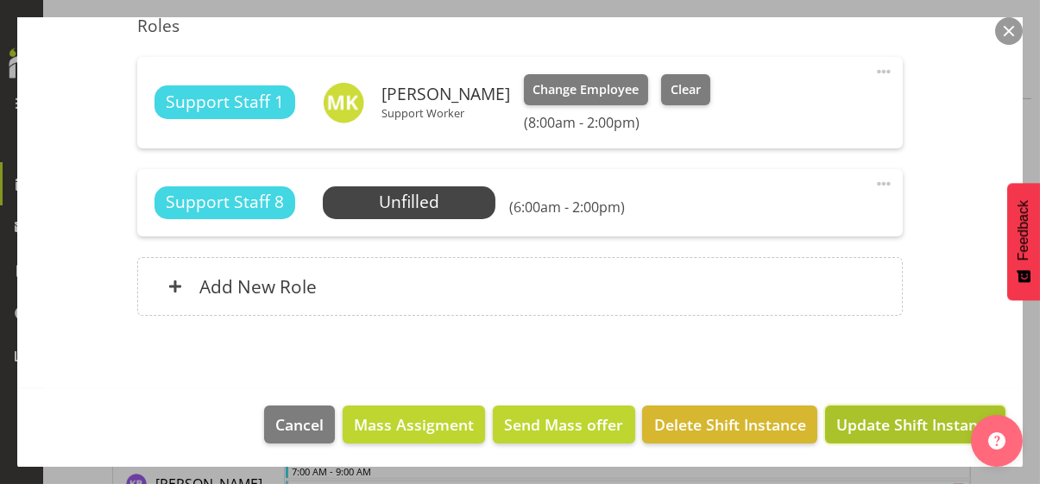
click at [877, 419] on span "Update Shift Instance" at bounding box center [916, 425] width 158 height 22
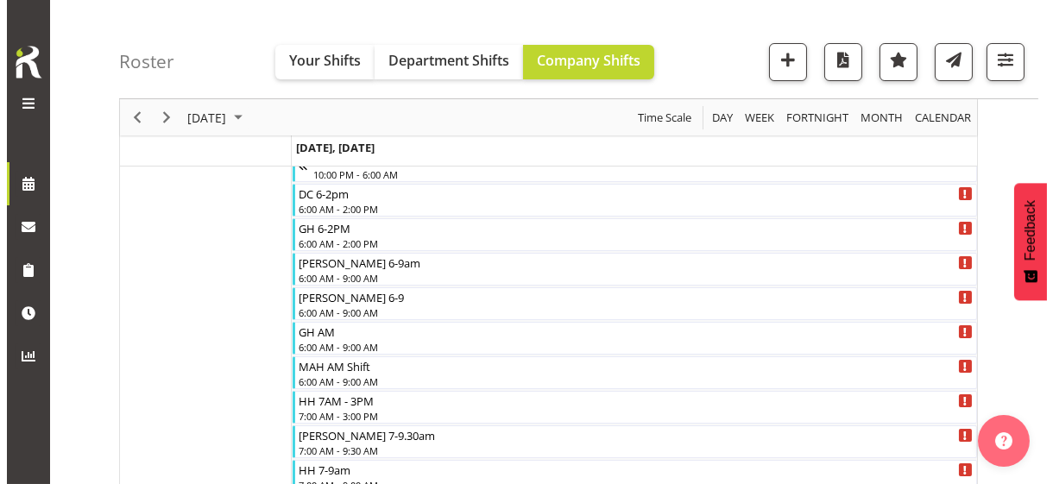
scroll to position [0, 0]
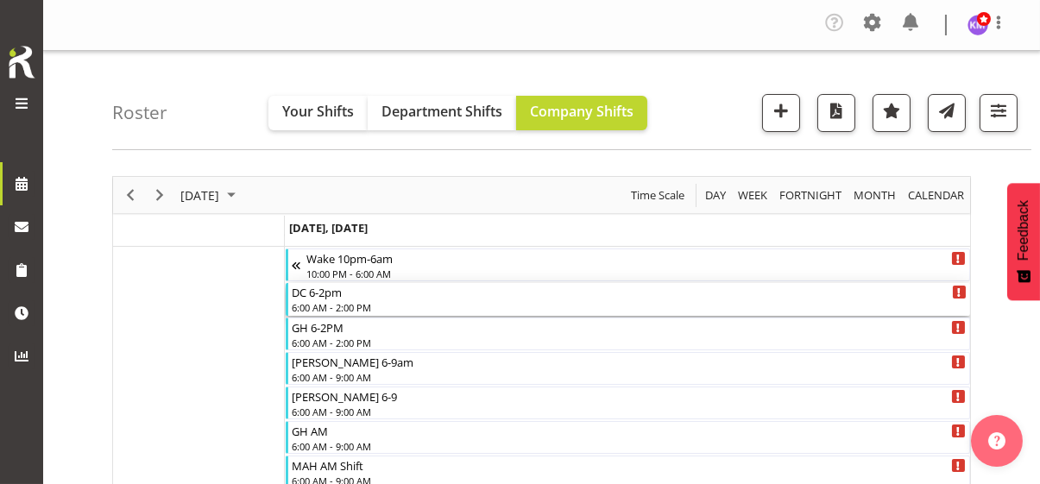
click at [328, 300] on div "DC 6-2pm 6:00 AM - 2:00 PM" at bounding box center [629, 299] width 675 height 33
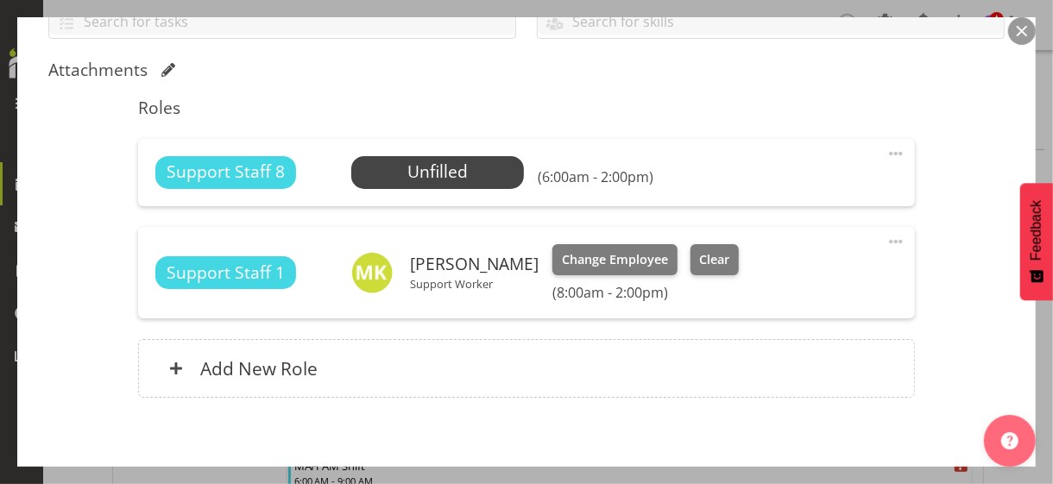
scroll to position [432, 0]
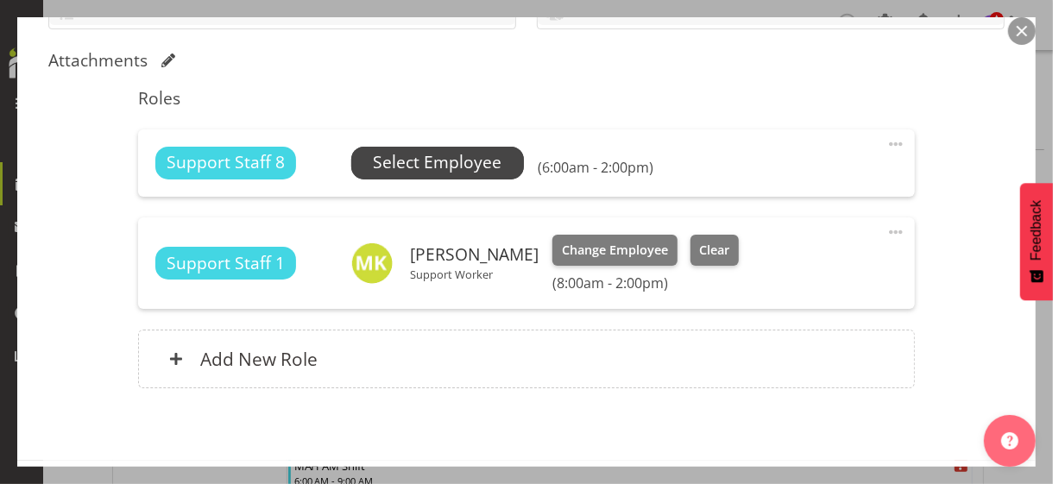
click at [408, 167] on span "Select Employee" at bounding box center [437, 162] width 129 height 25
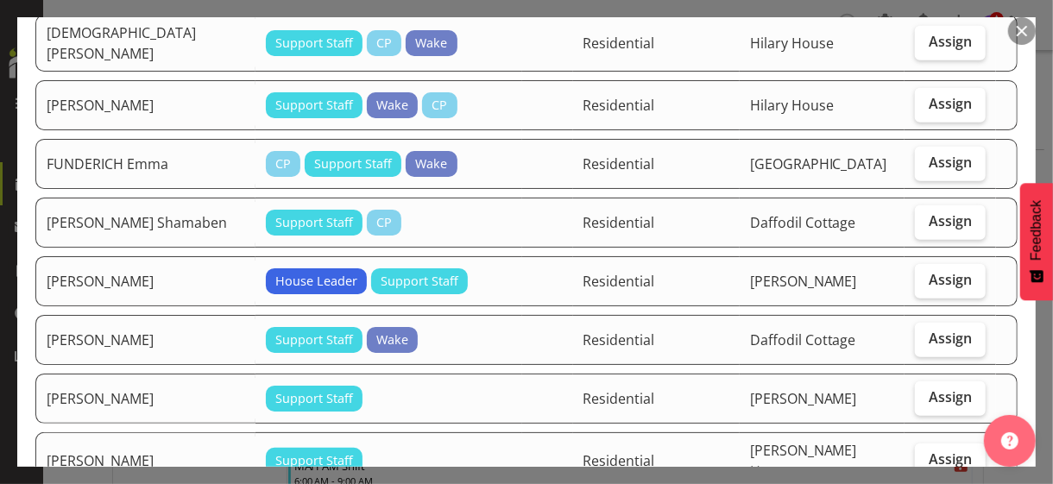
scroll to position [691, 0]
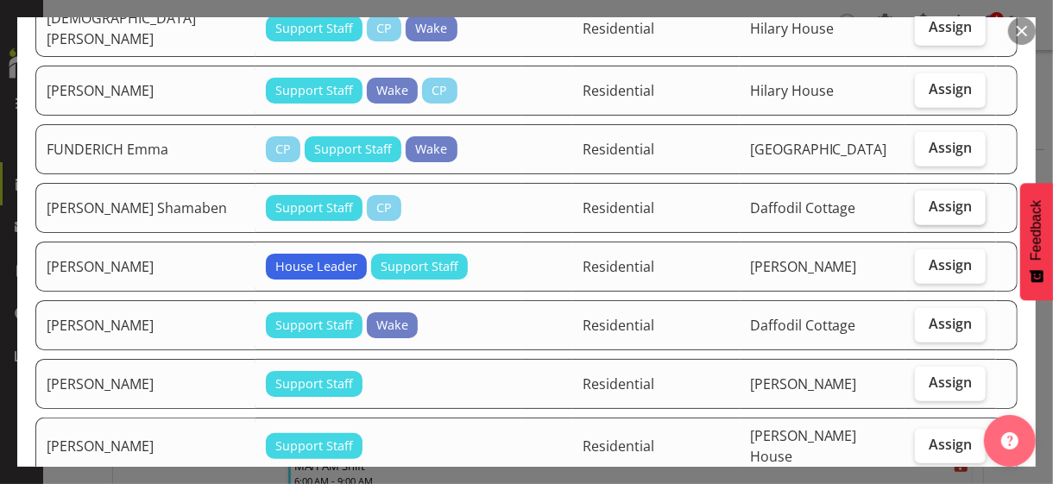
click at [919, 198] on span "Assign" at bounding box center [950, 206] width 43 height 17
click at [919, 201] on input "Assign" at bounding box center [920, 206] width 11 height 11
checkbox input "true"
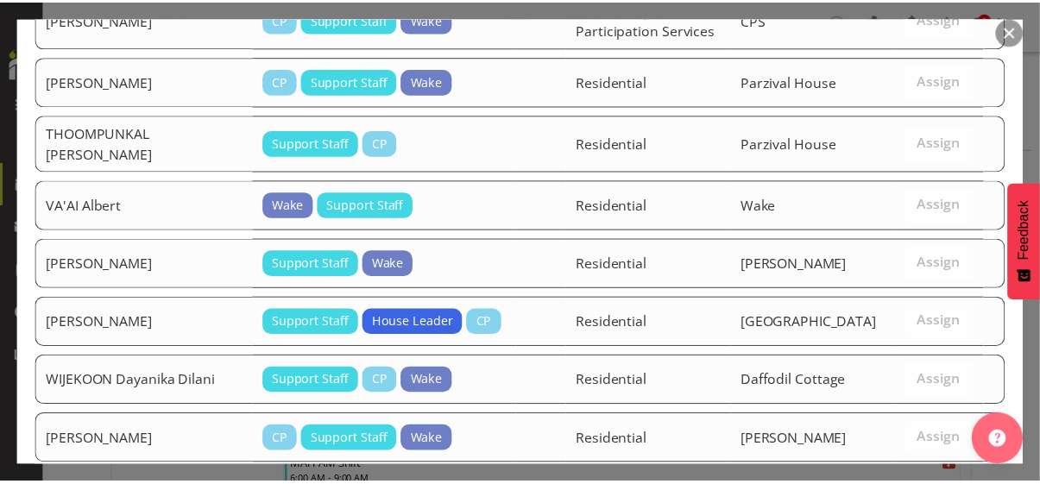
scroll to position [2270, 0]
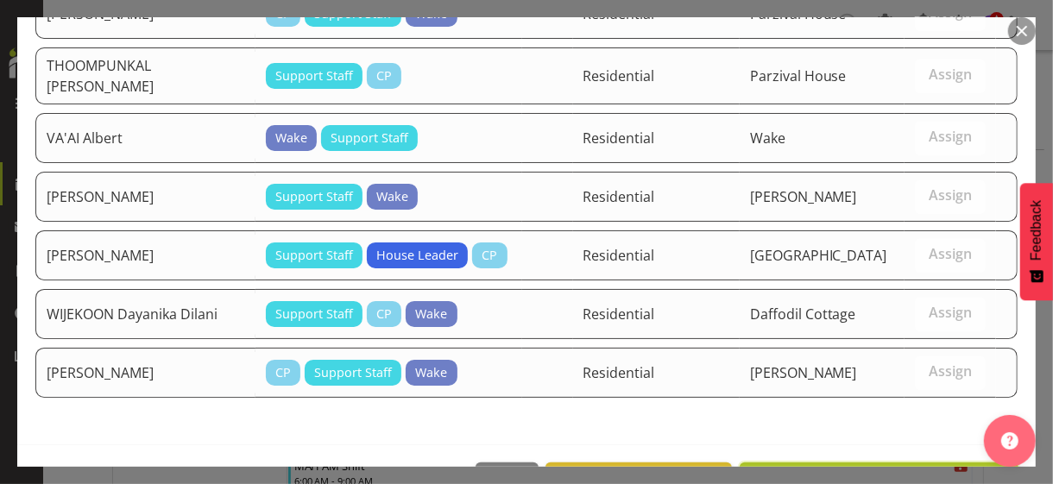
click at [909, 419] on span "Assign [PERSON_NAME] Shamaben" at bounding box center [879, 481] width 256 height 21
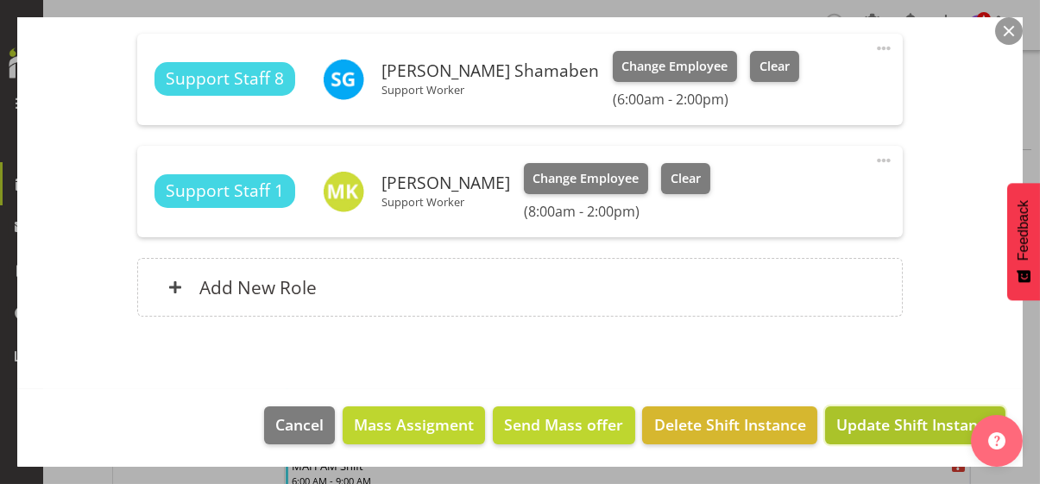
click at [890, 419] on span "Update Shift Instance" at bounding box center [916, 425] width 158 height 22
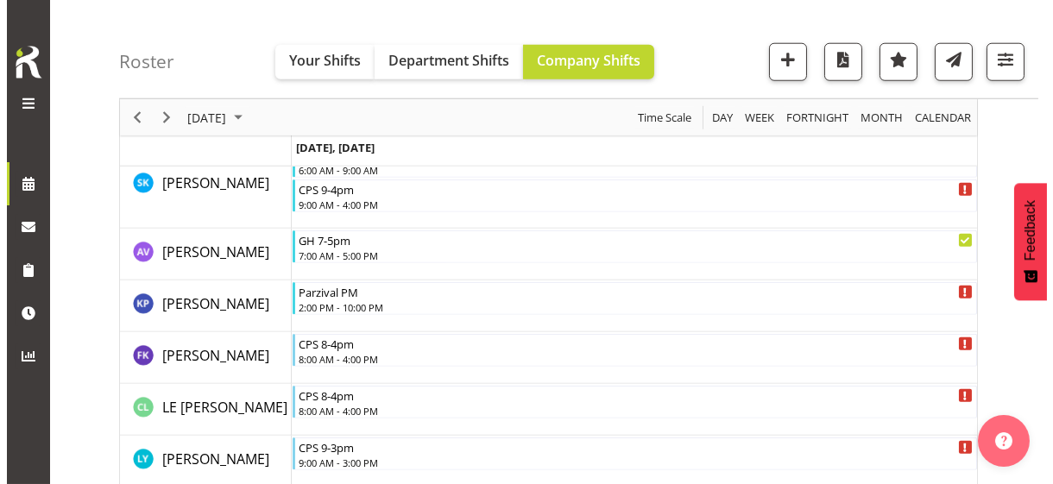
scroll to position [3453, 0]
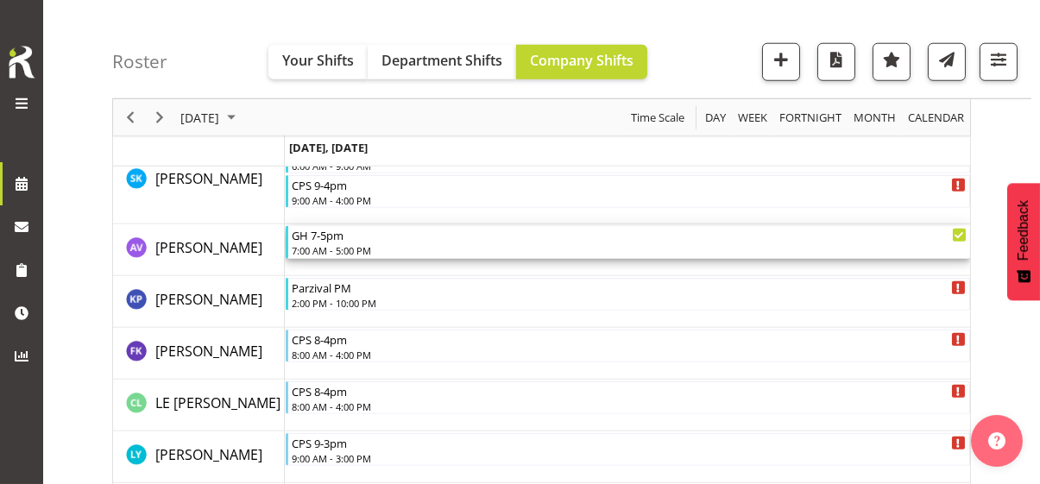
click at [344, 250] on div "7:00 AM - 5:00 PM" at bounding box center [629, 250] width 675 height 14
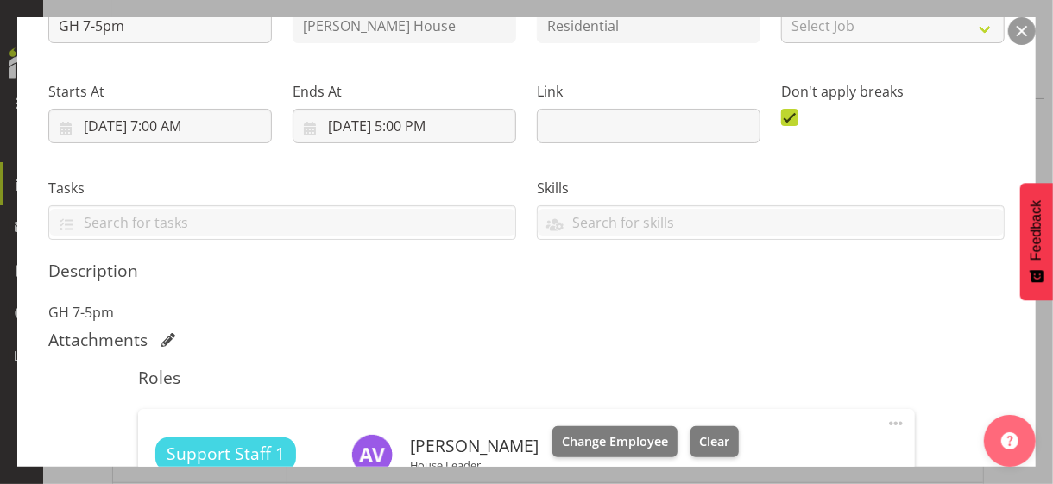
scroll to position [432, 0]
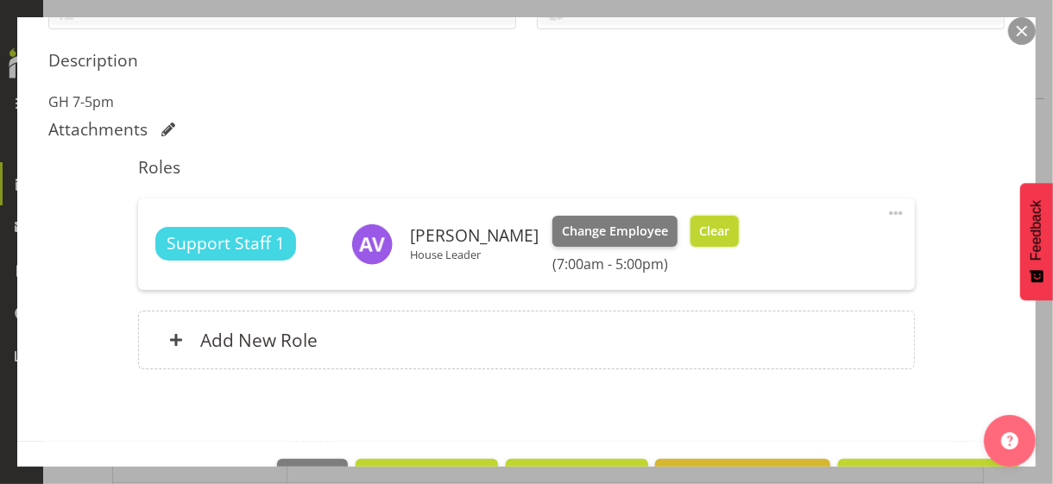
click at [699, 224] on span "Clear" at bounding box center [714, 231] width 30 height 19
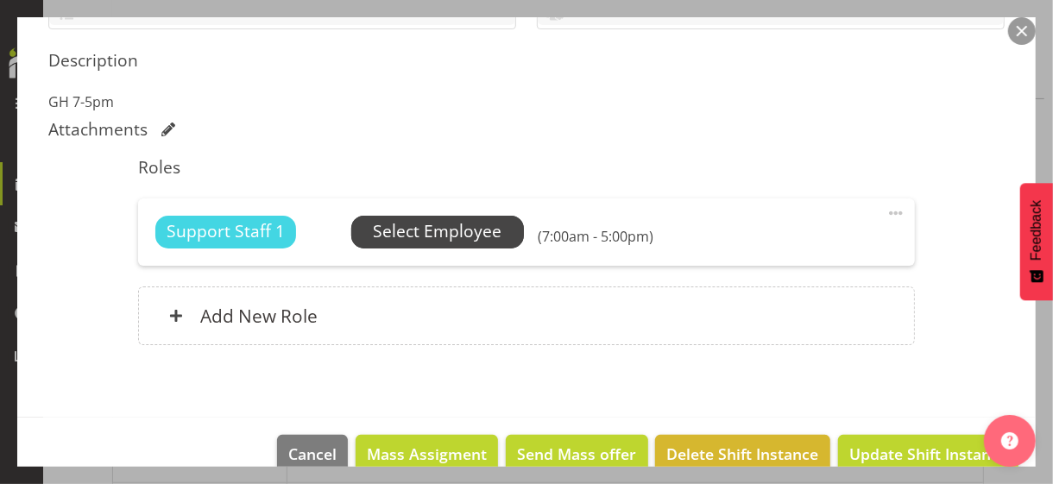
click at [459, 231] on span "Select Employee" at bounding box center [437, 231] width 129 height 25
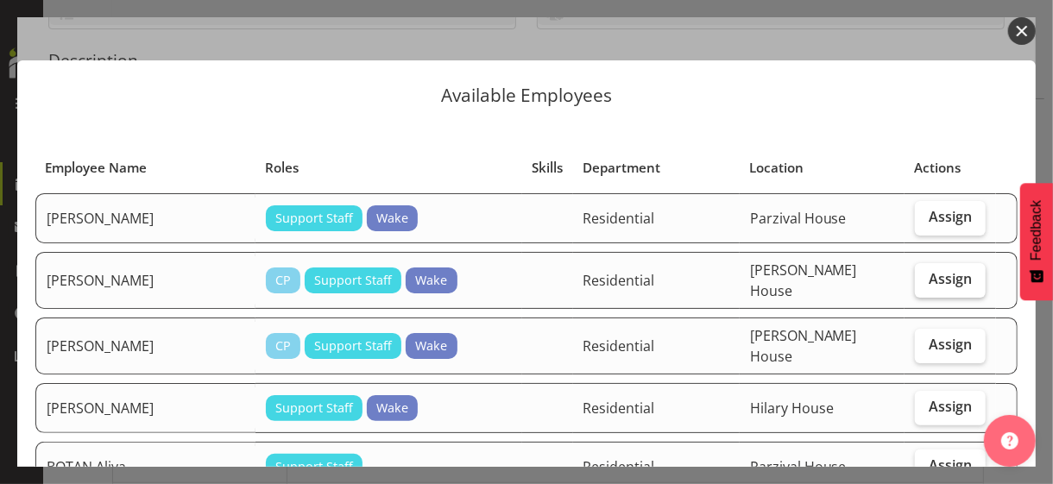
click at [919, 278] on span "Assign" at bounding box center [950, 278] width 43 height 17
click at [919, 278] on input "Assign" at bounding box center [920, 279] width 11 height 11
checkbox input "true"
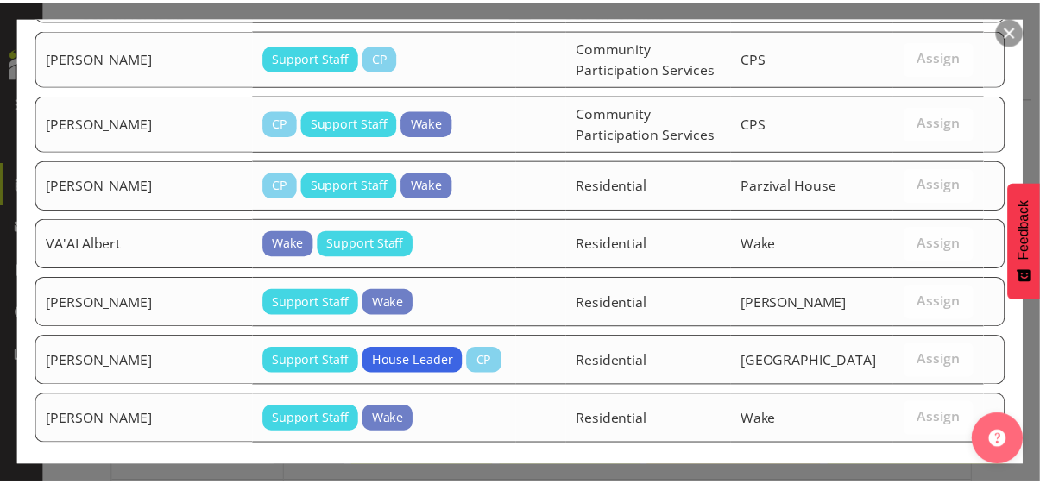
scroll to position [1853, 0]
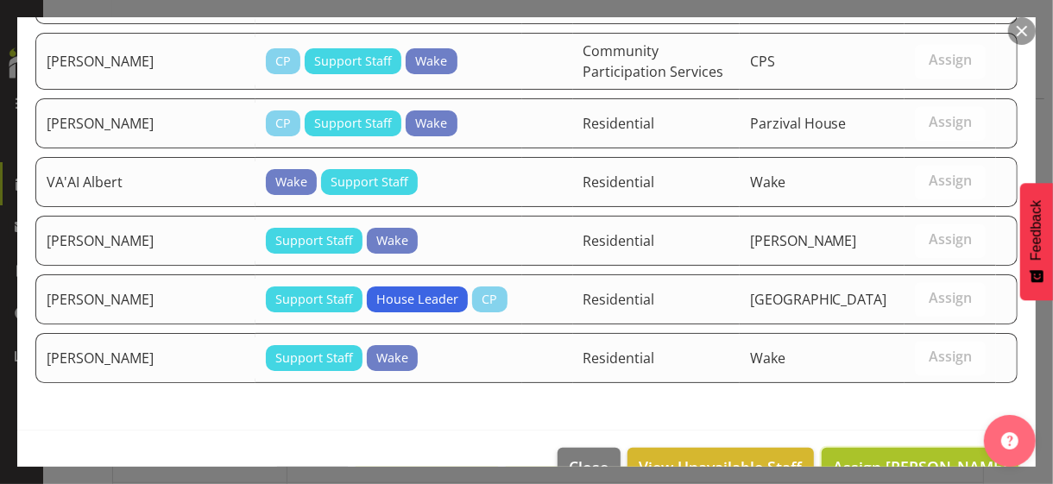
click at [877, 419] on span "Assign [PERSON_NAME]" at bounding box center [920, 467] width 174 height 21
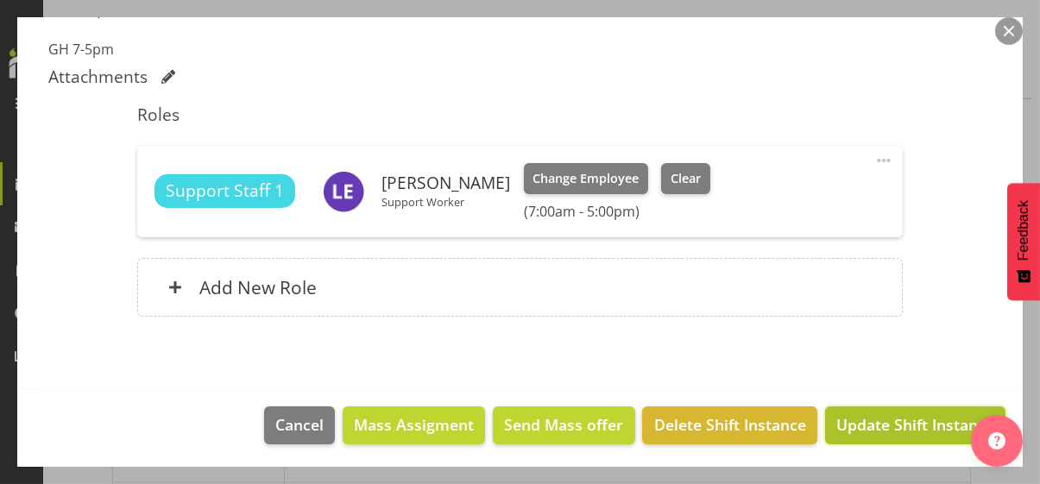
click at [882, 419] on span "Update Shift Instance" at bounding box center [916, 425] width 158 height 22
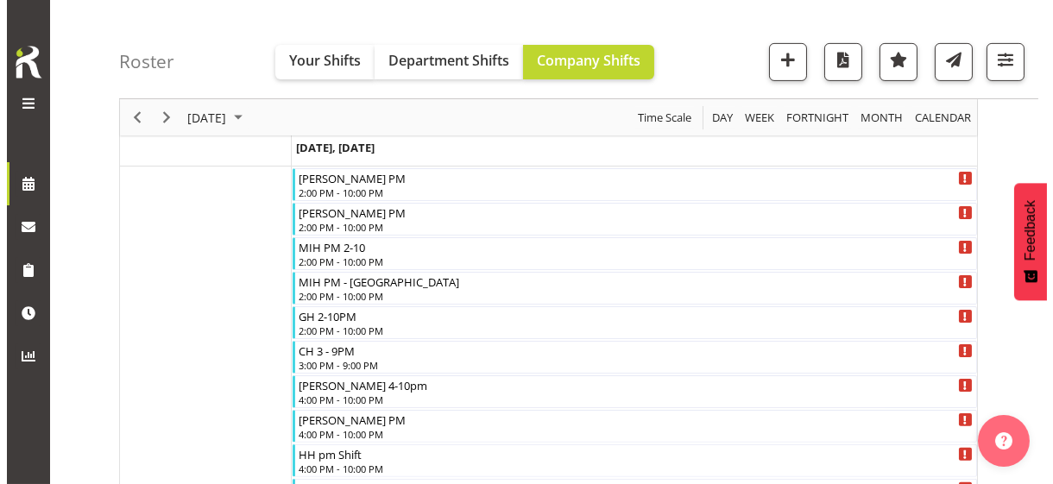
scroll to position [1209, 0]
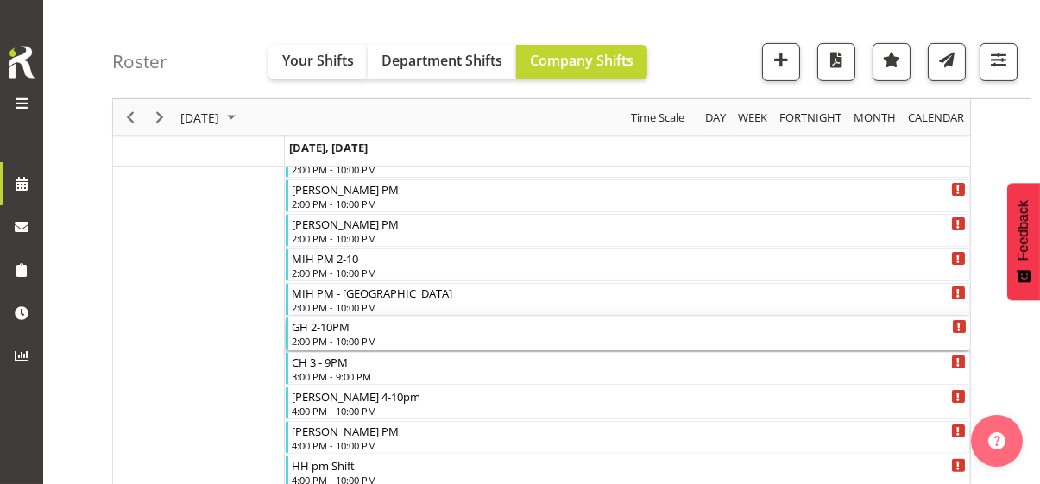
click at [318, 338] on div "2:00 PM - 10:00 PM" at bounding box center [629, 341] width 675 height 14
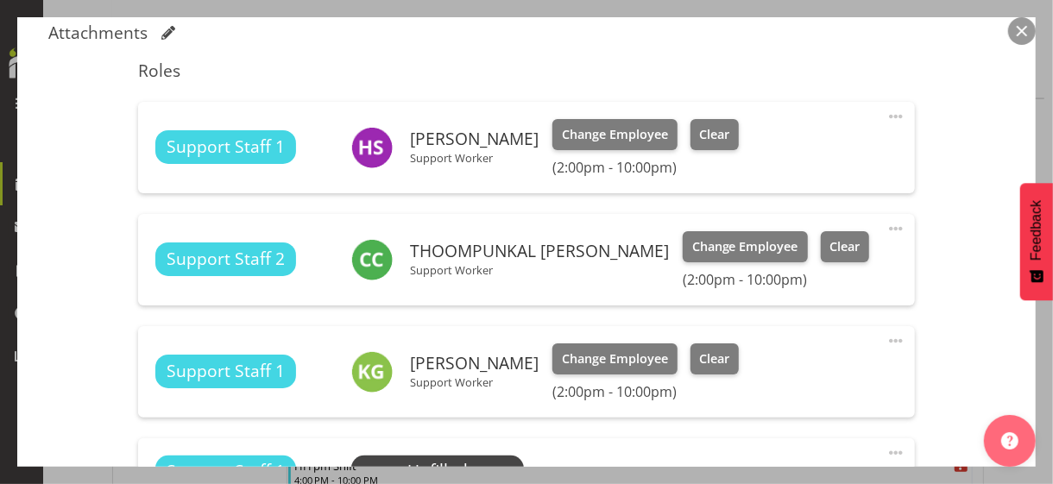
scroll to position [604, 0]
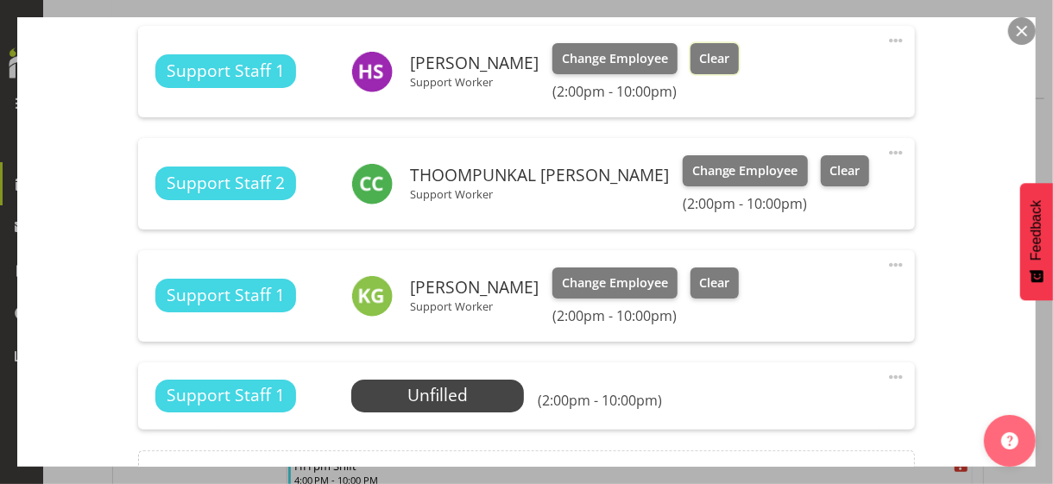
drag, startPoint x: 704, startPoint y: 59, endPoint x: 634, endPoint y: 80, distance: 73.2
click at [702, 60] on span "Clear" at bounding box center [714, 58] width 30 height 19
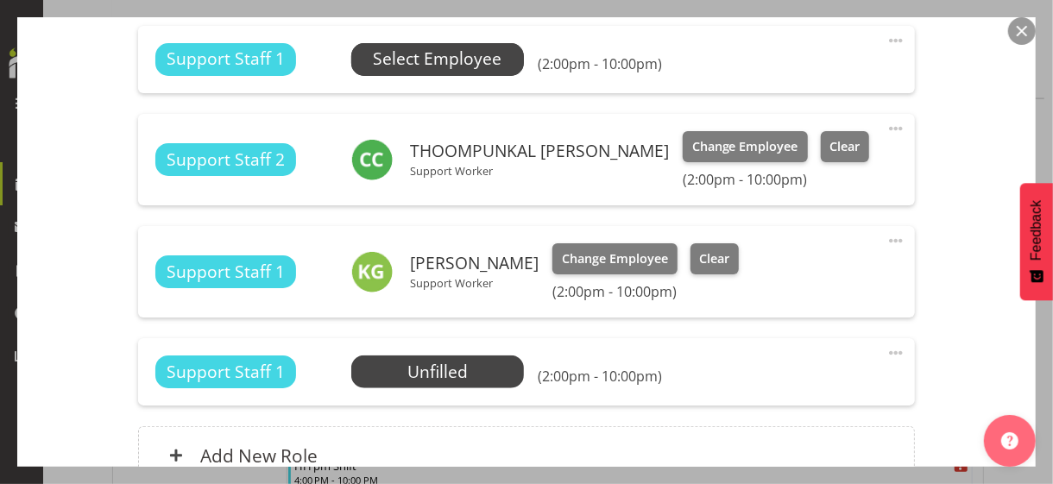
click at [429, 62] on span "Select Employee" at bounding box center [437, 59] width 129 height 25
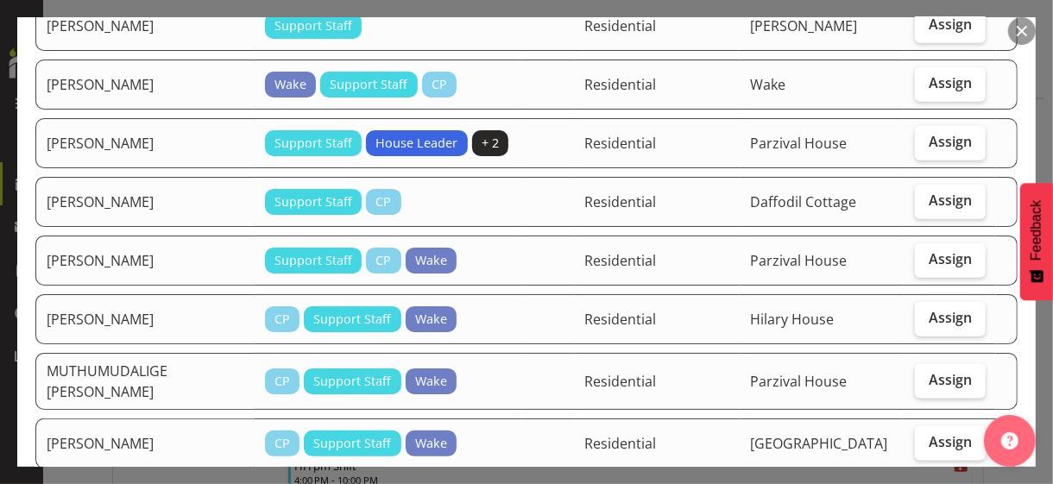
scroll to position [950, 0]
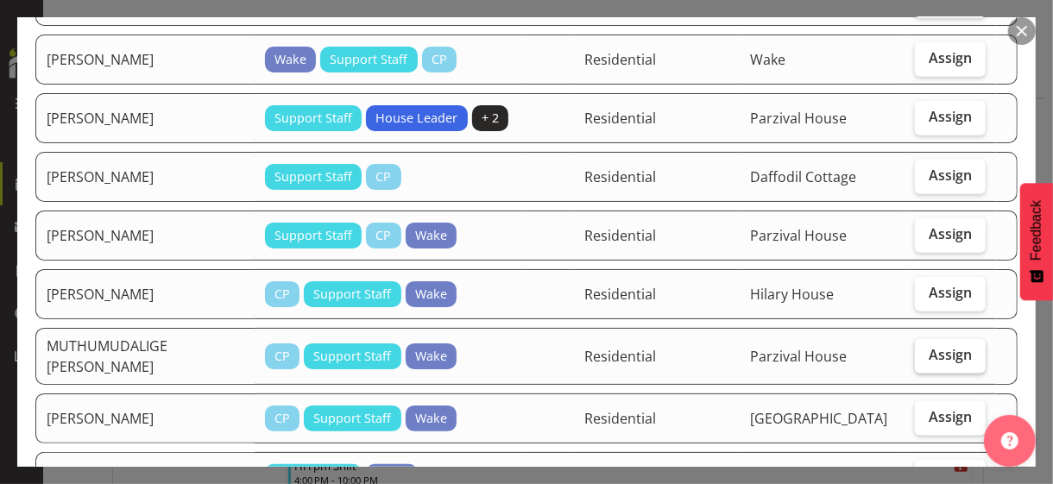
click at [919, 346] on span "Assign" at bounding box center [950, 354] width 43 height 17
click at [919, 350] on input "Assign" at bounding box center [920, 355] width 11 height 11
checkbox input "true"
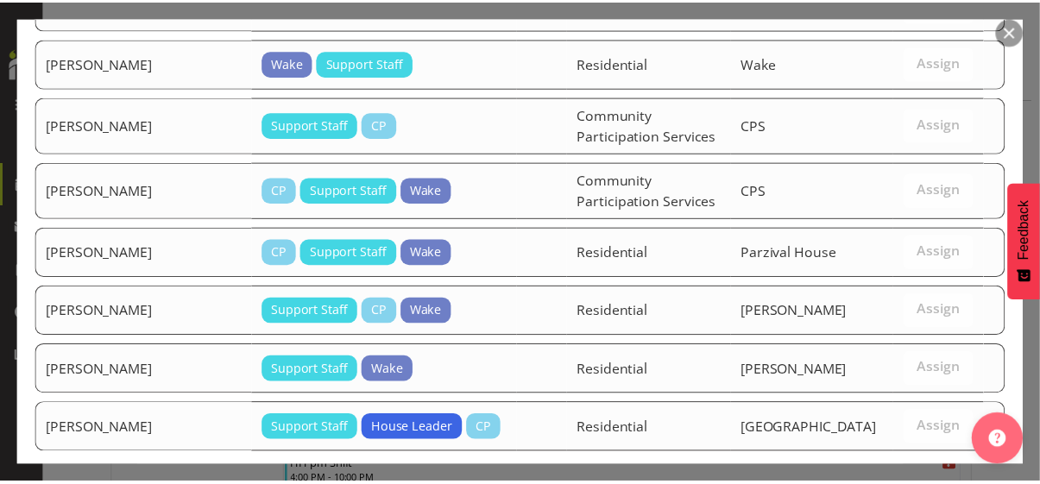
scroll to position [2090, 0]
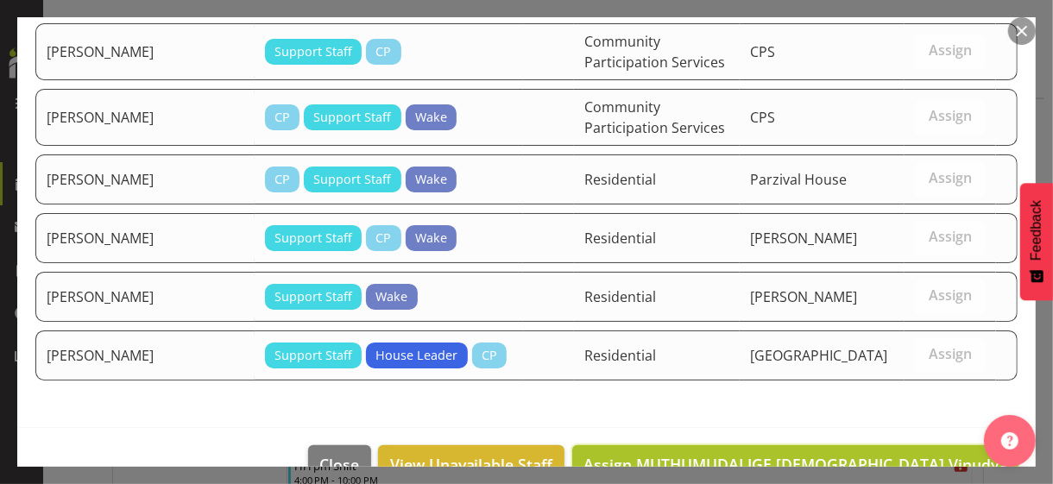
click at [909, 419] on span "Assign MUTHUMUDALIGE [DEMOGRAPHIC_DATA] Vinudya" at bounding box center [796, 464] width 424 height 21
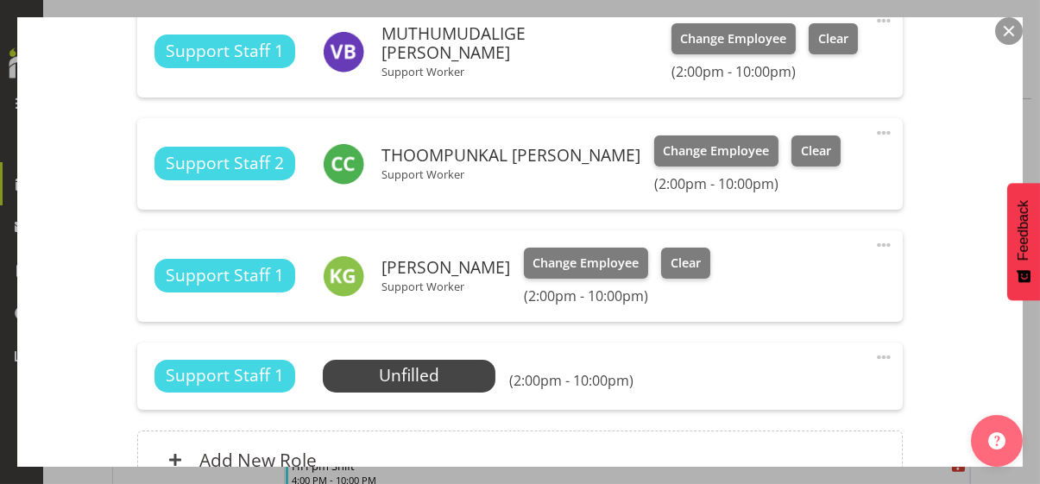
scroll to position [539, 0]
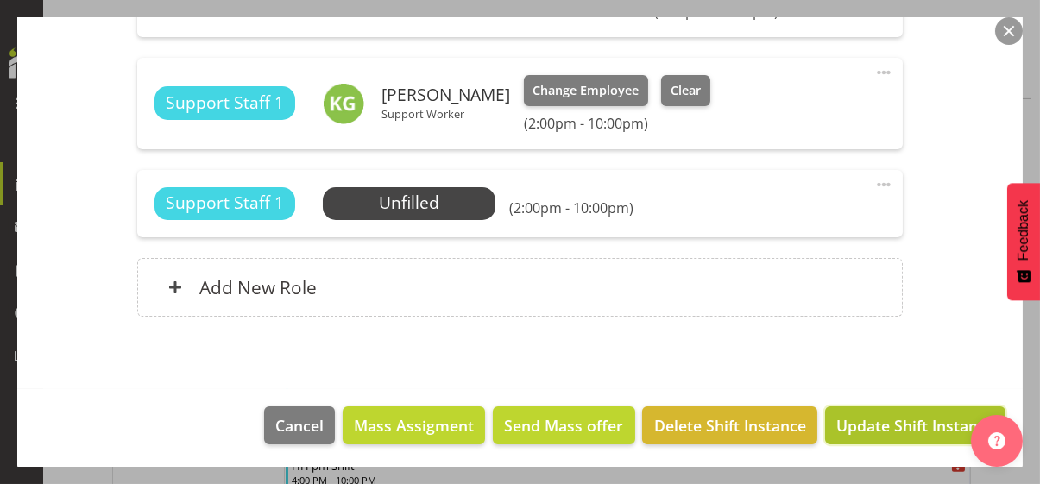
click at [894, 419] on span "Update Shift Instance" at bounding box center [916, 425] width 158 height 22
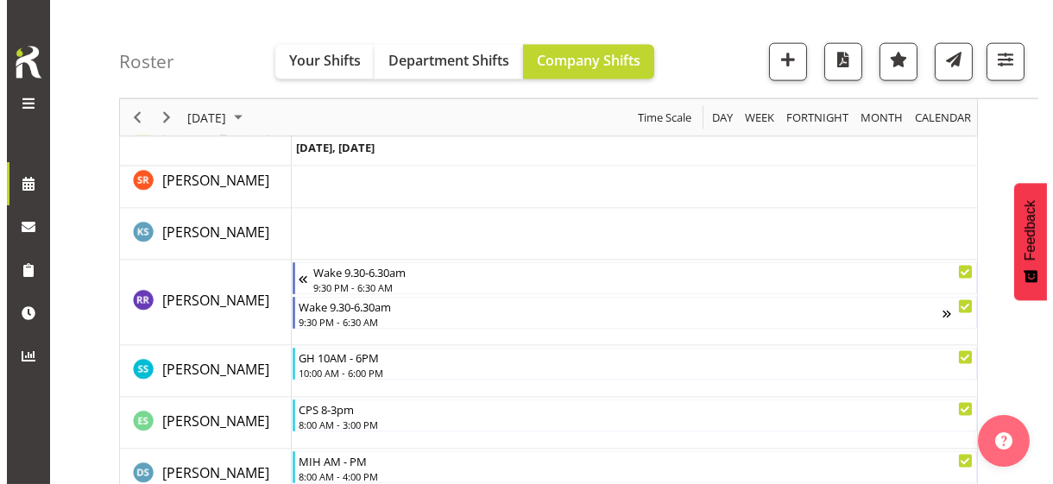
scroll to position [4954, 0]
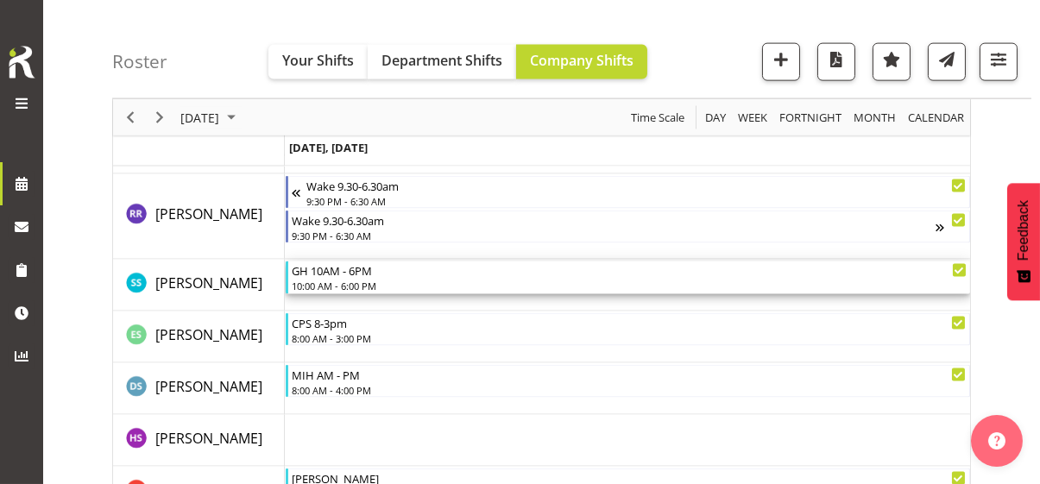
click at [356, 285] on div "10:00 AM - 6:00 PM" at bounding box center [629, 286] width 675 height 14
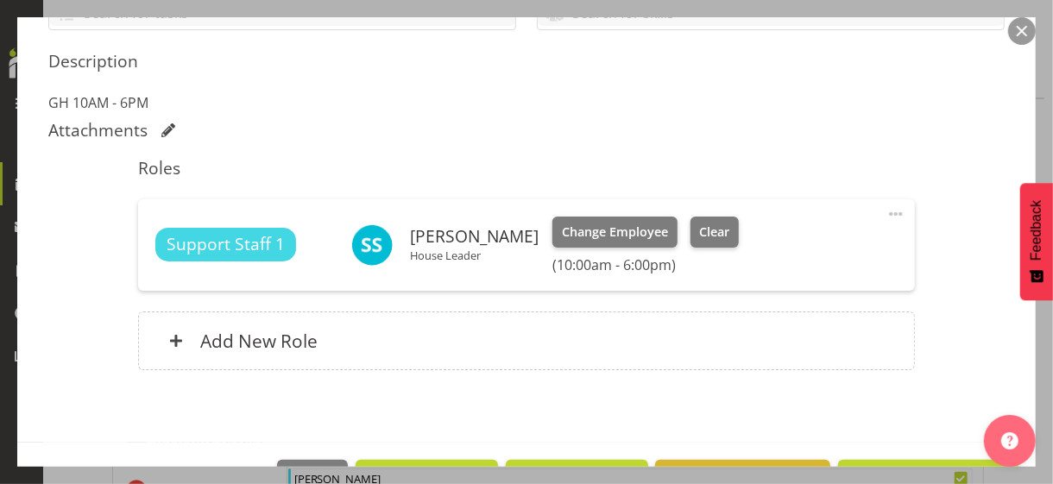
scroll to position [432, 0]
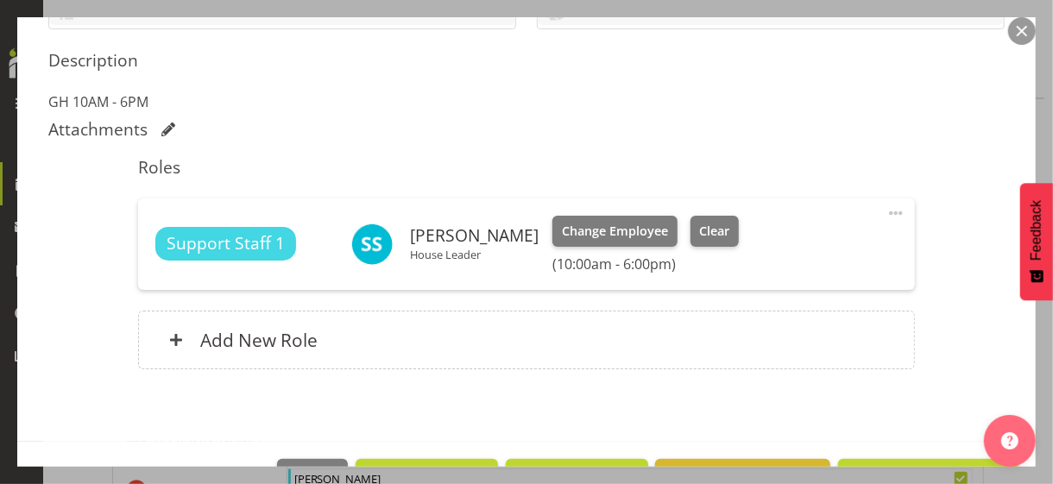
click at [886, 211] on span at bounding box center [896, 213] width 21 height 21
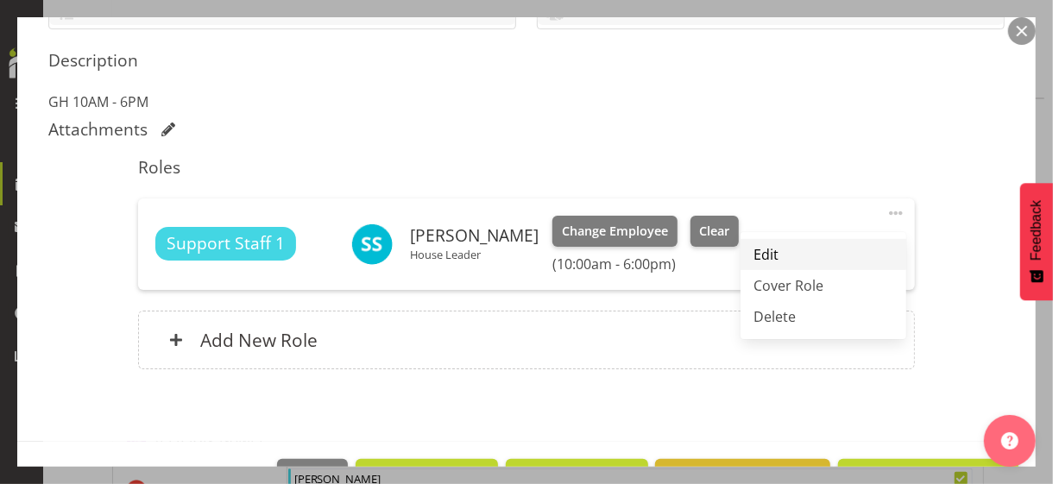
click at [787, 252] on link "Edit" at bounding box center [824, 254] width 166 height 31
select select "8"
select select "2025"
select select "10"
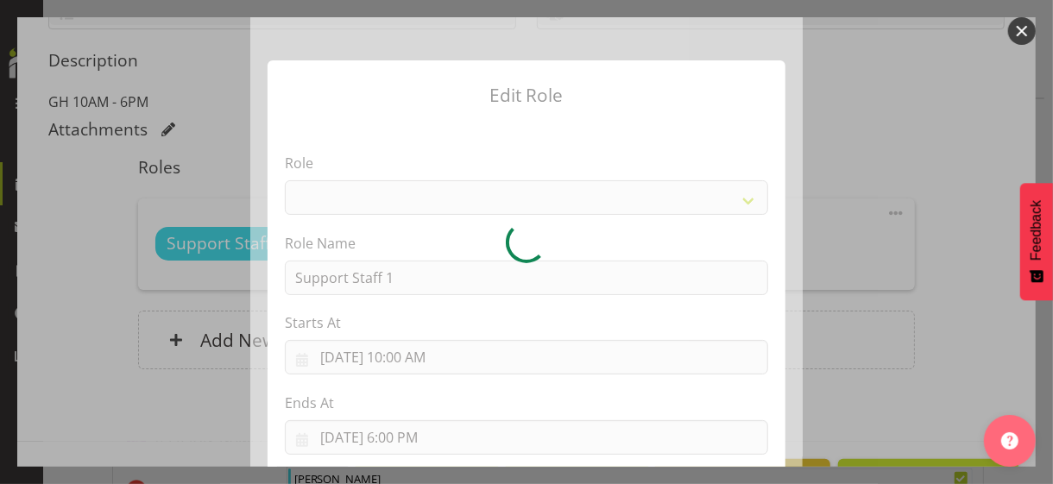
select select "1091"
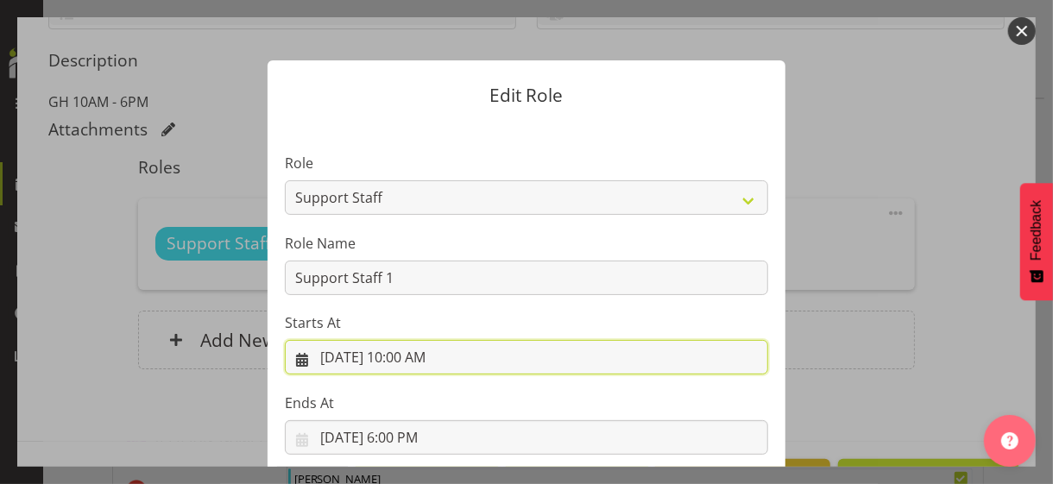
click at [395, 356] on input "[DATE] 10:00 AM" at bounding box center [526, 357] width 483 height 35
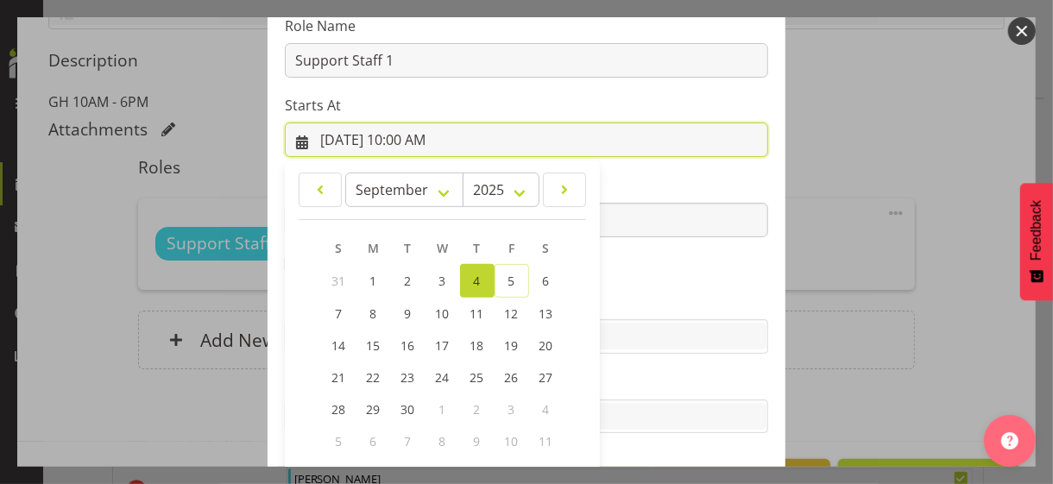
scroll to position [300, 0]
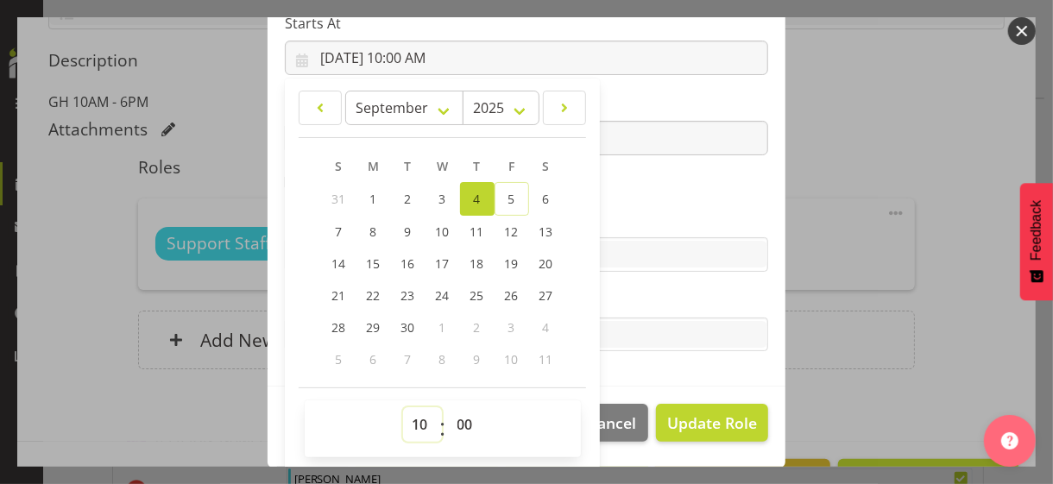
click at [411, 417] on select "00 01 02 03 04 05 06 07 08 09 10 11 12 13 14 15 16 17 18 19 20 21 22 23" at bounding box center [422, 424] width 39 height 35
select select "7"
click at [403, 407] on select "00 01 02 03 04 05 06 07 08 09 10 11 12 13 14 15 16 17 18 19 20 21 22 23" at bounding box center [422, 424] width 39 height 35
type input "[DATE] 7:00 AM"
drag, startPoint x: 456, startPoint y: 425, endPoint x: 458, endPoint y: 407, distance: 17.5
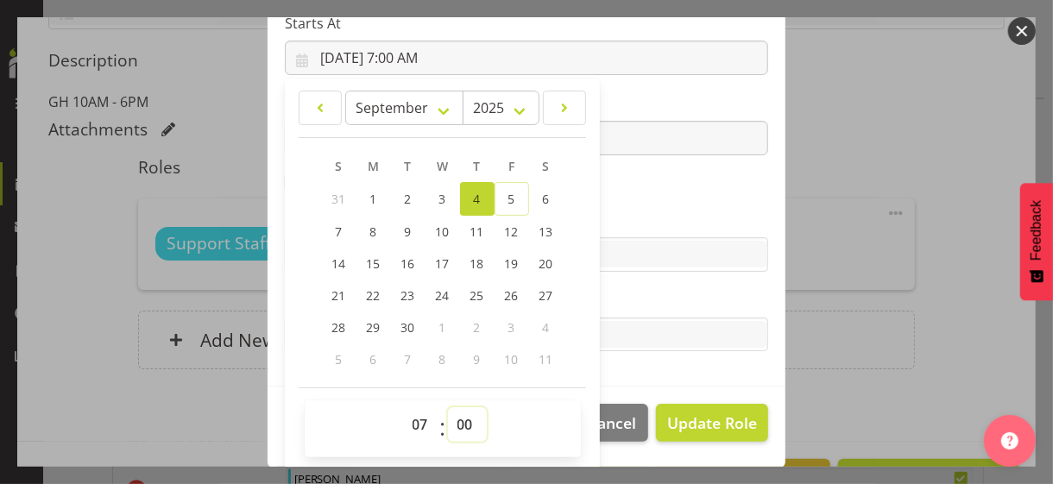
click at [456, 419] on select "00 01 02 03 04 05 06 07 08 09 10 11 12 13 14 15 16 17 18 19 20 21 22 23 24 25 2…" at bounding box center [467, 424] width 39 height 35
select select "30"
click at [448, 407] on select "00 01 02 03 04 05 06 07 08 09 10 11 12 13 14 15 16 17 18 19 20 21 22 23 24 25 2…" at bounding box center [467, 424] width 39 height 35
type input "[DATE] 7:30 AM"
click at [639, 186] on section "Role CP House Leader Support Staff Wake Role Name Support Staff 1 Starts At [DA…" at bounding box center [527, 104] width 518 height 565
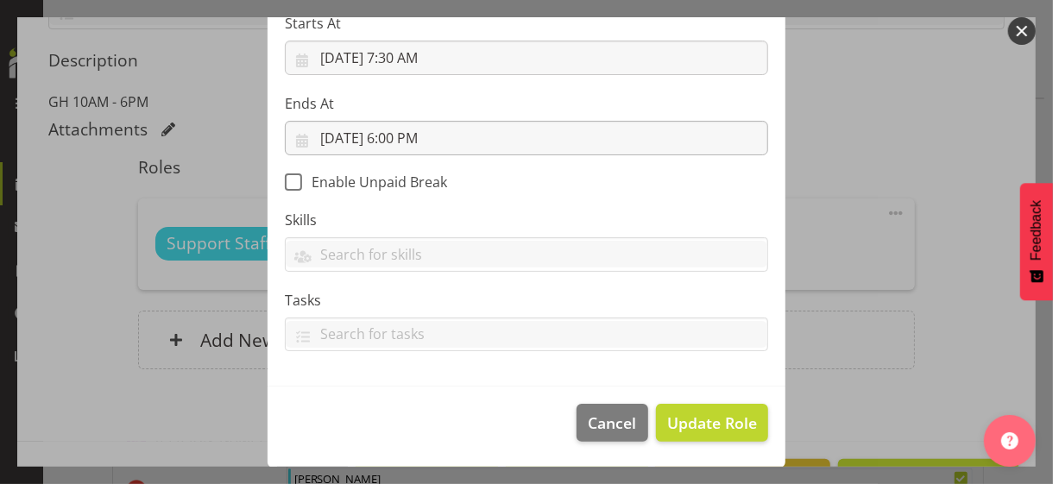
scroll to position [299, 0]
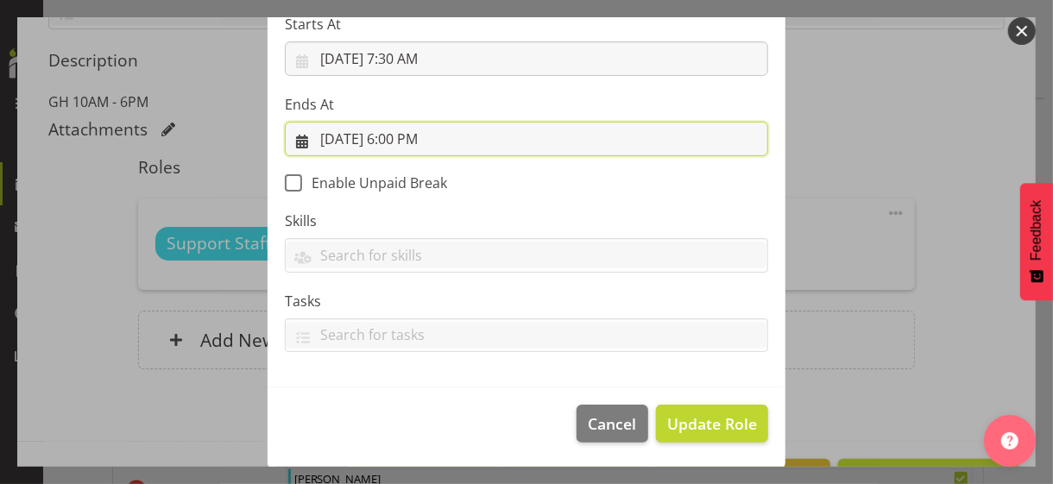
click at [403, 133] on input "[DATE] 6:00 PM" at bounding box center [526, 139] width 483 height 35
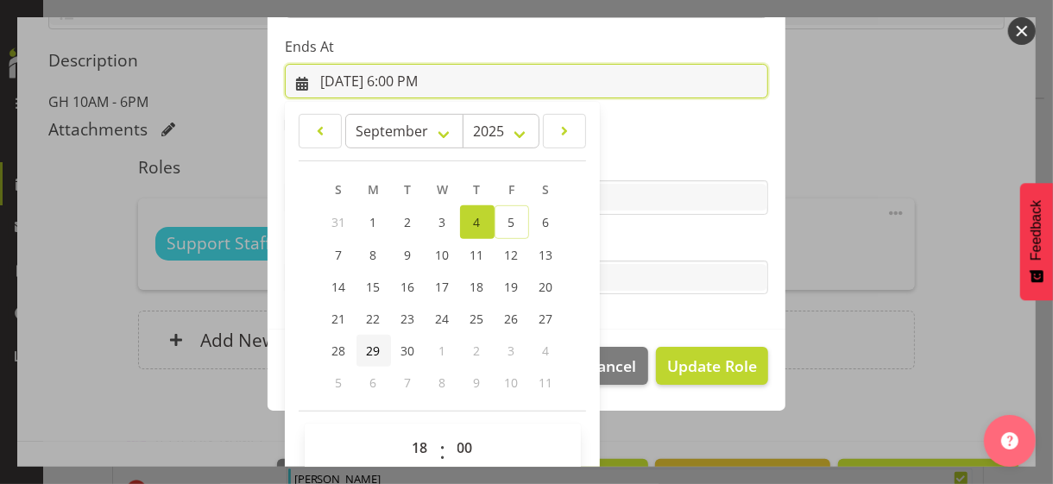
scroll to position [381, 0]
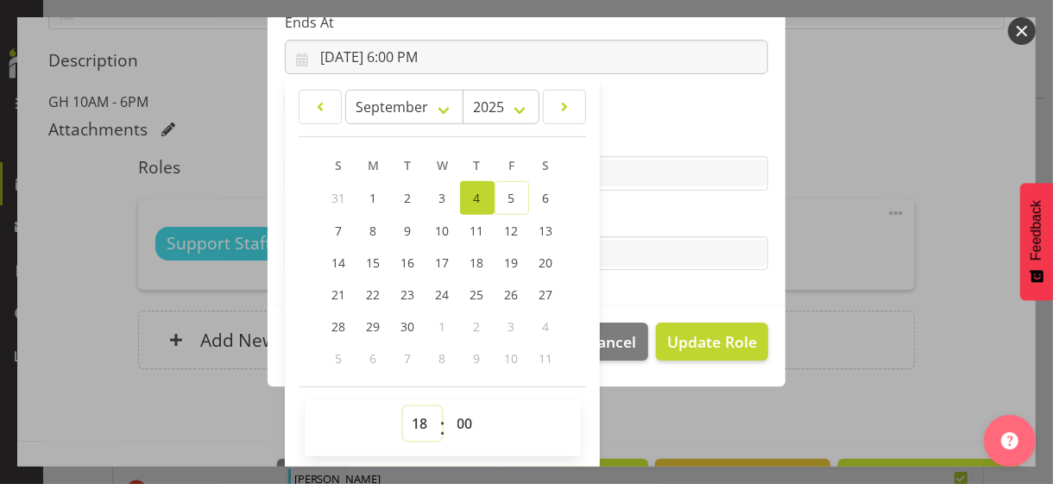
drag, startPoint x: 416, startPoint y: 420, endPoint x: 414, endPoint y: 411, distance: 9.8
click at [416, 419] on select "00 01 02 03 04 05 06 07 08 09 10 11 12 13 14 15 16 17 18 19 20 21 22 23" at bounding box center [422, 424] width 39 height 35
select select "15"
click at [403, 407] on select "00 01 02 03 04 05 06 07 08 09 10 11 12 13 14 15 16 17 18 19 20 21 22 23" at bounding box center [422, 424] width 39 height 35
type input "[DATE] 3:00 PM"
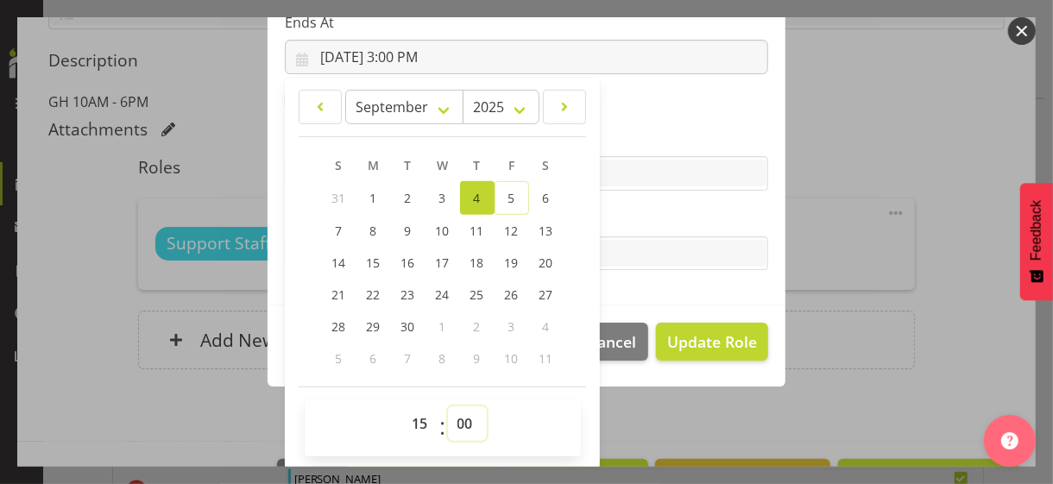
click at [462, 419] on select "00 01 02 03 04 05 06 07 08 09 10 11 12 13 14 15 16 17 18 19 20 21 22 23 24 25 2…" at bounding box center [467, 424] width 39 height 35
select select "30"
click at [448, 407] on select "00 01 02 03 04 05 06 07 08 09 10 11 12 13 14 15 16 17 18 19 20 21 22 23 24 25 2…" at bounding box center [467, 424] width 39 height 35
type input "[DATE] 3:30 PM"
click at [632, 214] on label "Tasks" at bounding box center [526, 219] width 483 height 21
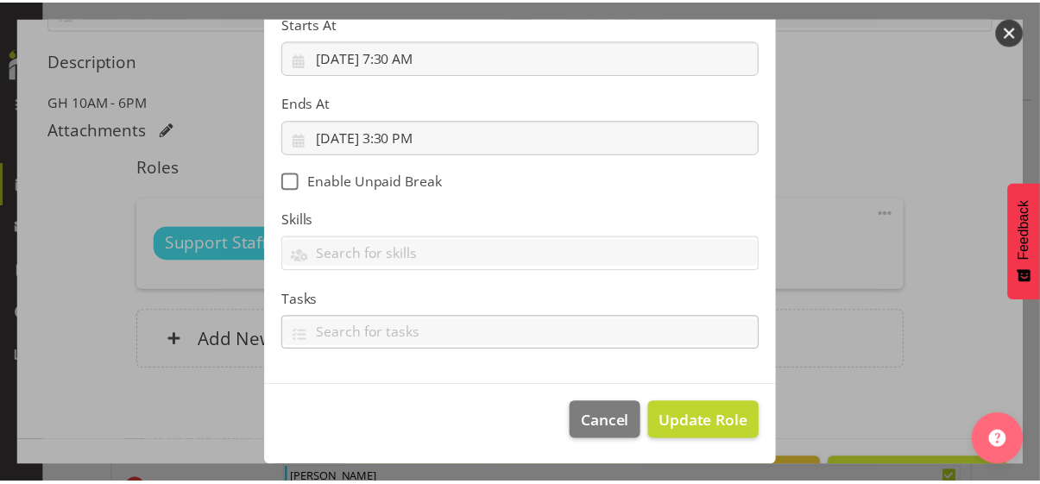
scroll to position [299, 0]
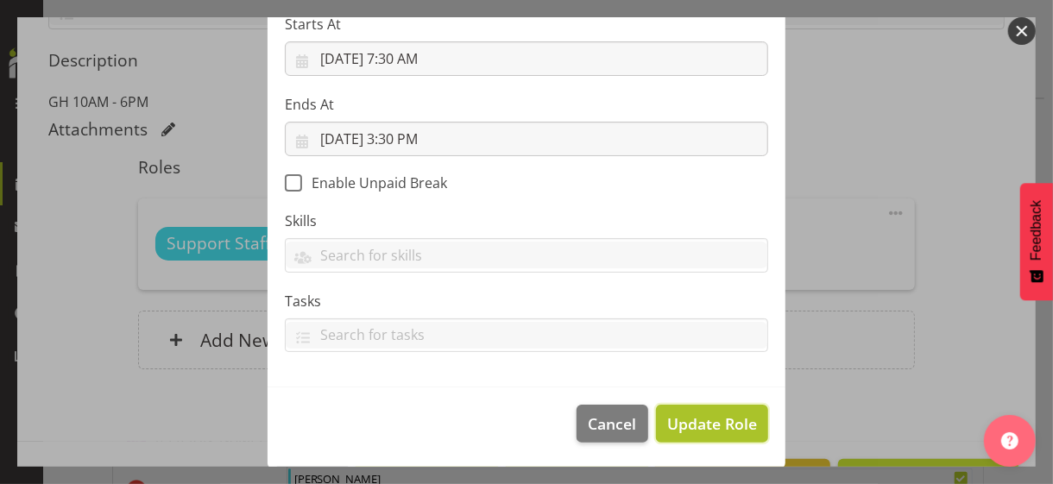
click at [700, 419] on span "Update Role" at bounding box center [712, 424] width 90 height 22
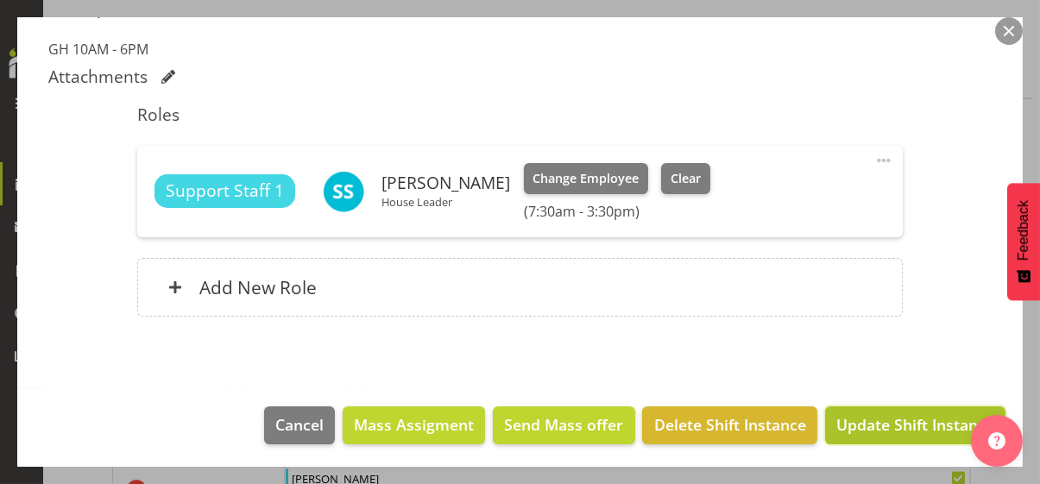
click at [874, 419] on span "Update Shift Instance" at bounding box center [916, 425] width 158 height 22
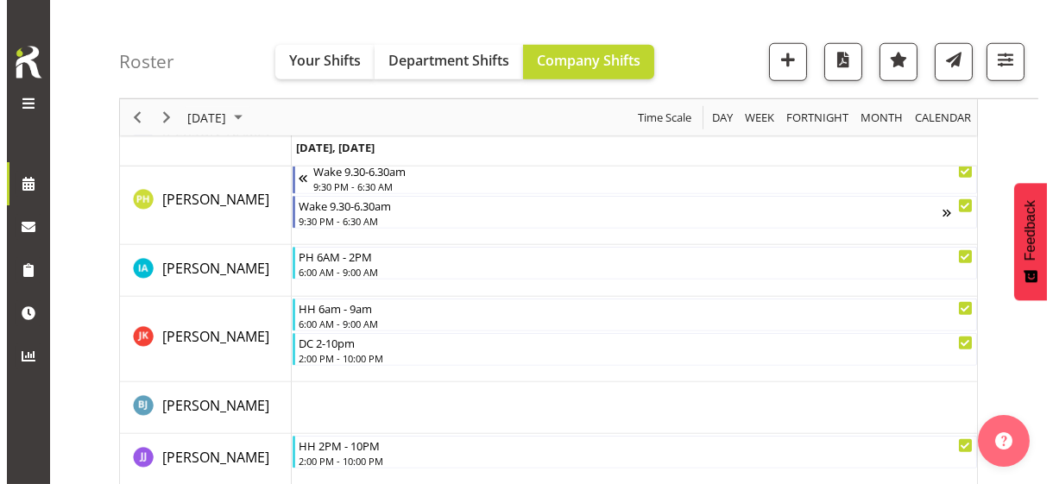
scroll to position [2968, 0]
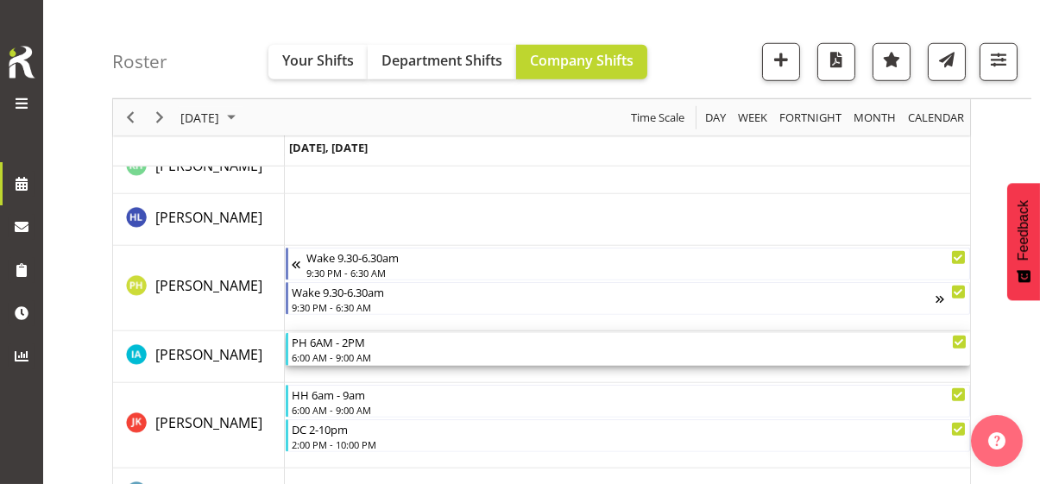
click at [346, 355] on div "6:00 AM - 9:00 AM" at bounding box center [629, 358] width 675 height 14
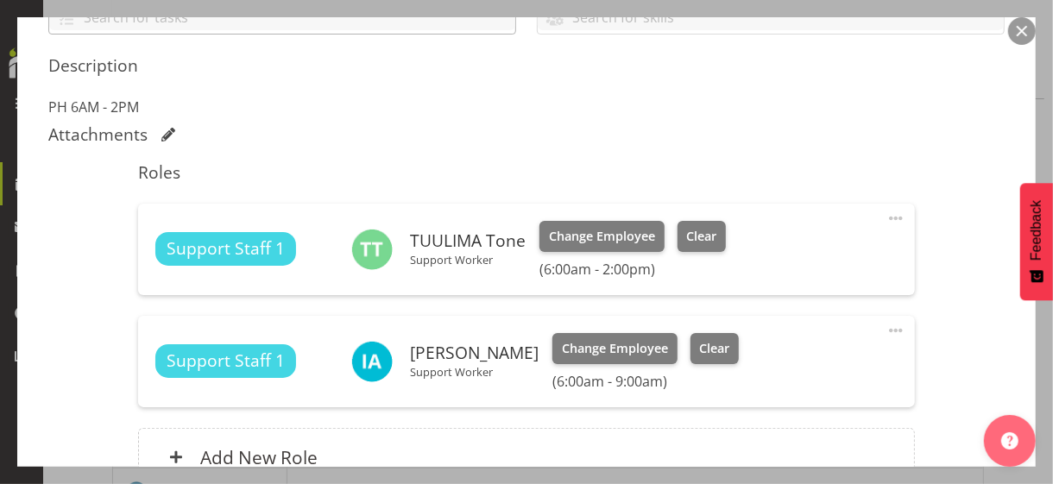
scroll to position [432, 0]
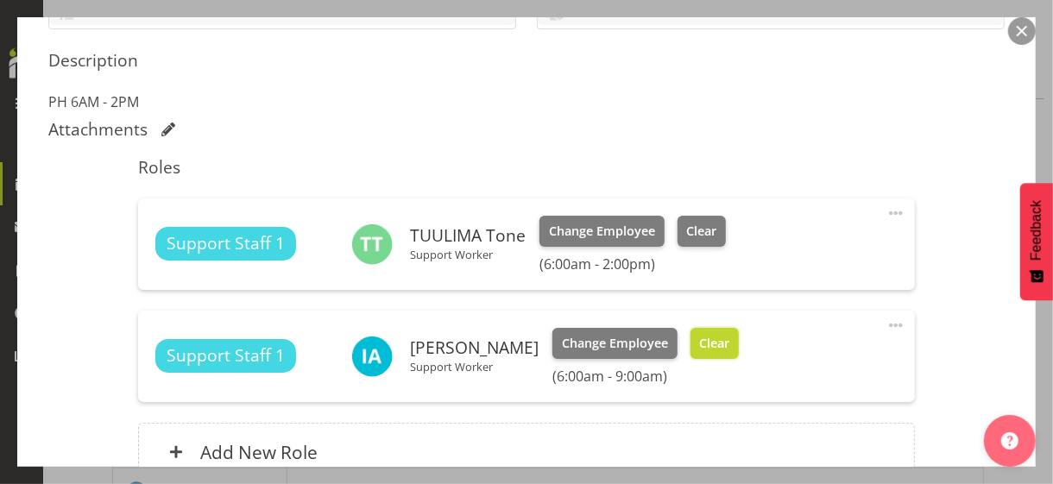
click at [699, 341] on span "Clear" at bounding box center [714, 343] width 30 height 19
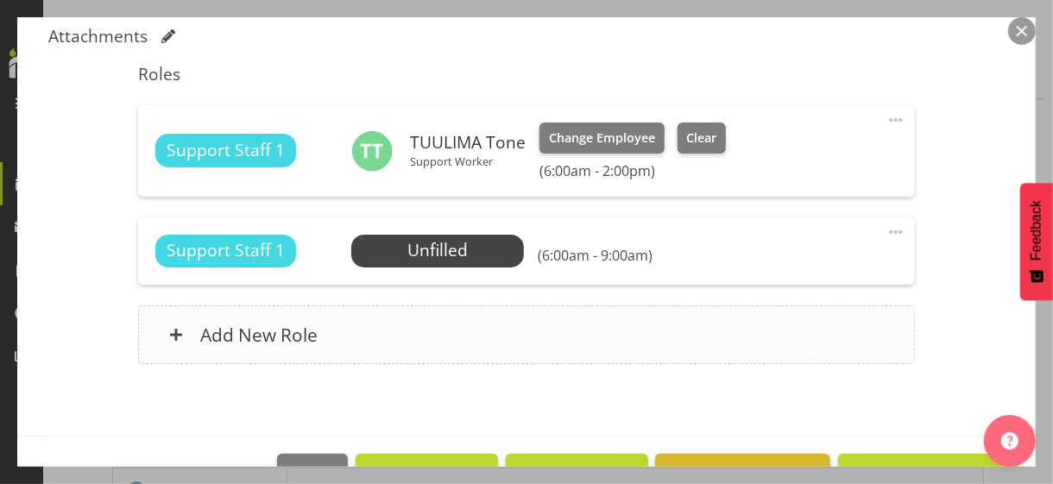
scroll to position [573, 0]
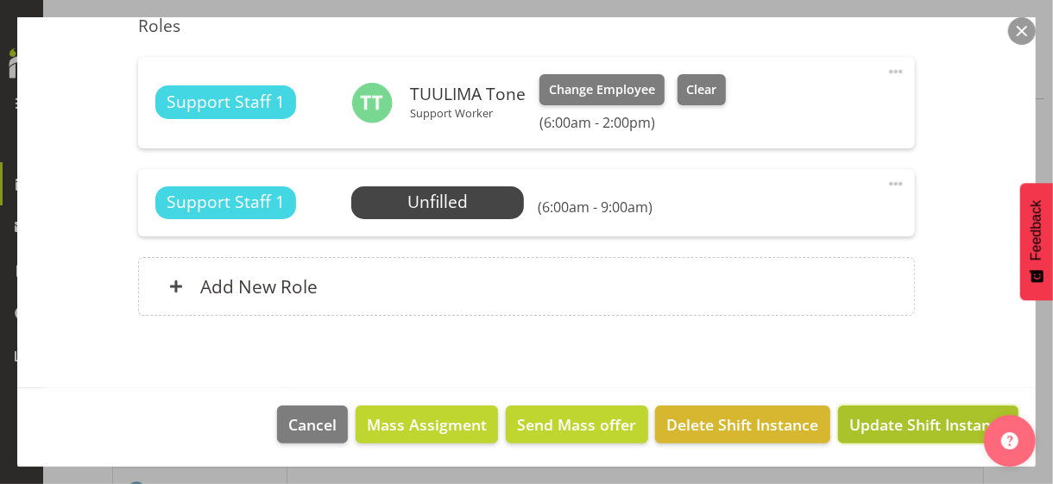
click at [876, 418] on span "Update Shift Instance" at bounding box center [929, 425] width 158 height 22
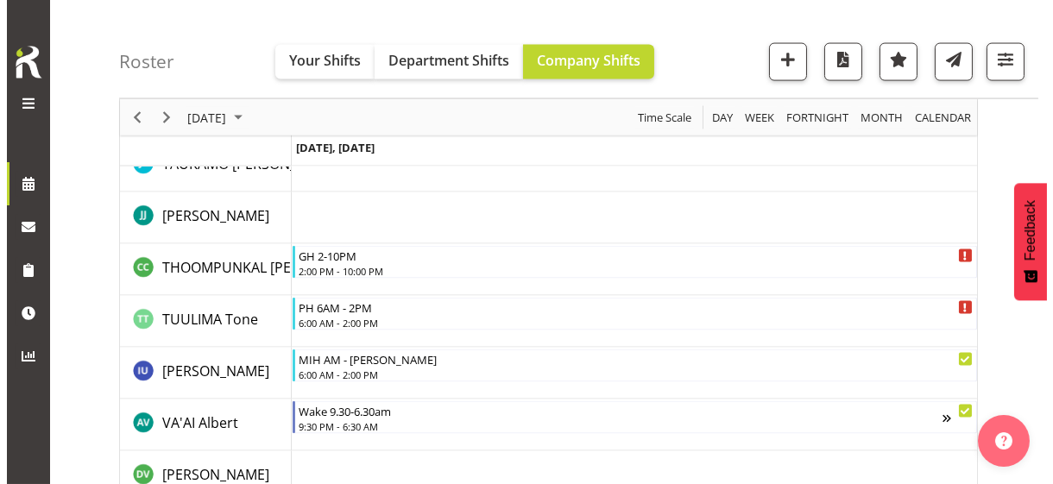
scroll to position [5593, 0]
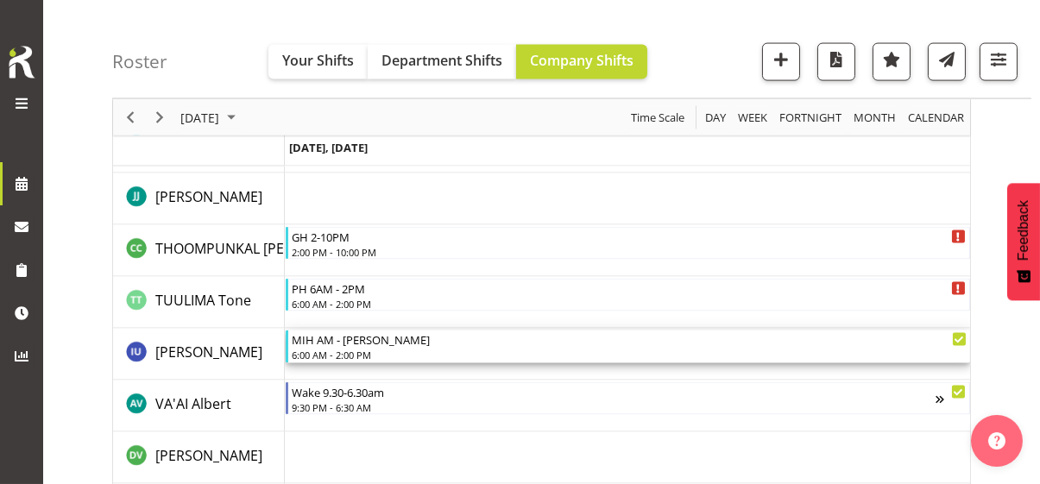
click at [350, 354] on div "6:00 AM - 2:00 PM" at bounding box center [629, 355] width 675 height 14
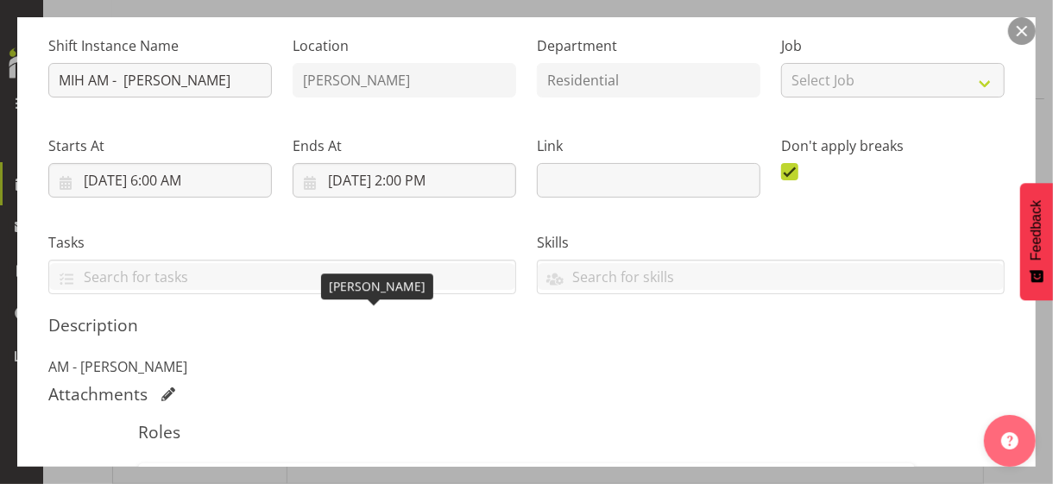
scroll to position [345, 0]
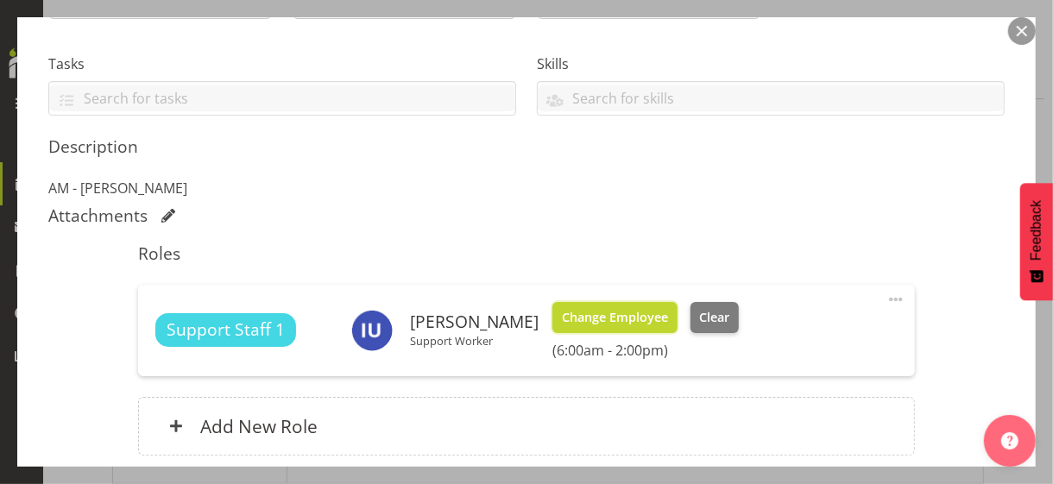
click at [588, 321] on span "Change Employee" at bounding box center [615, 317] width 106 height 19
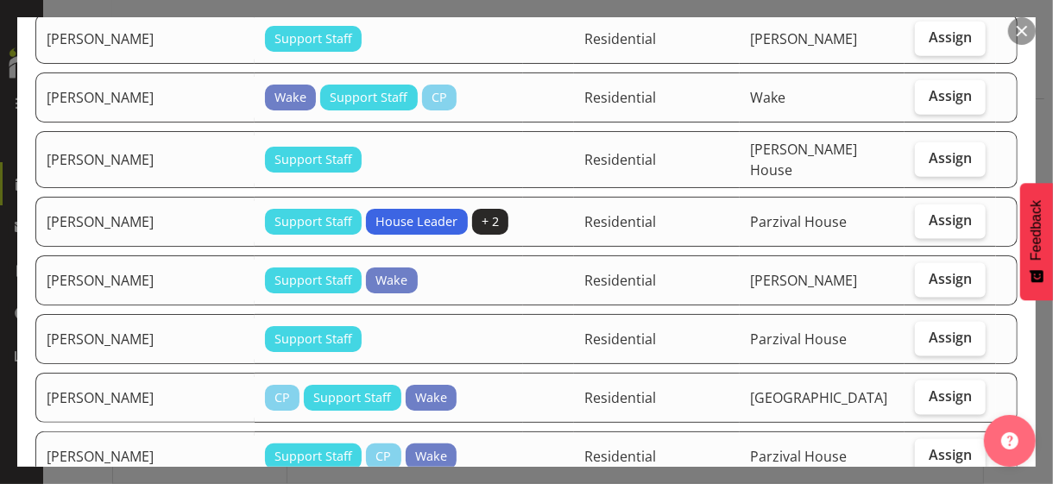
scroll to position [1209, 0]
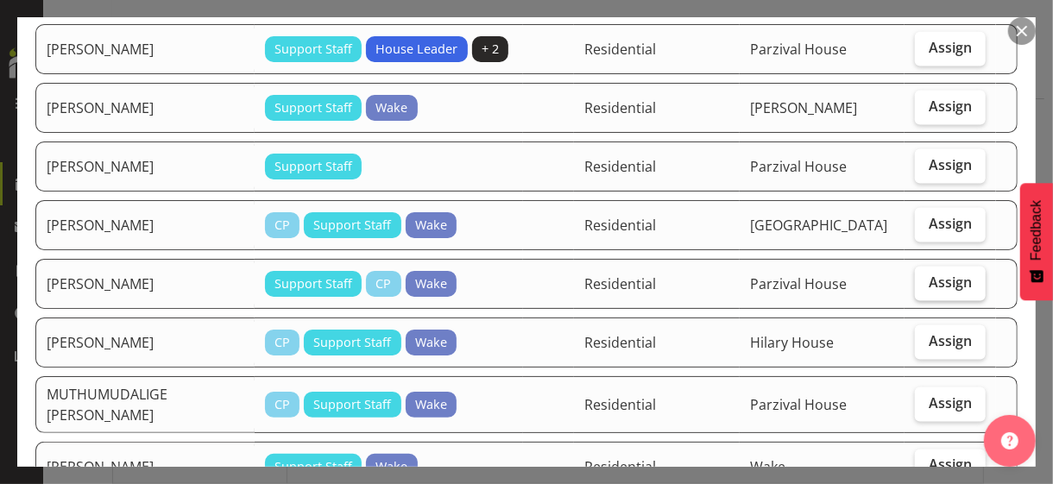
click at [919, 274] on span "Assign" at bounding box center [950, 282] width 43 height 17
click at [919, 277] on input "Assign" at bounding box center [920, 282] width 11 height 11
checkbox input "true"
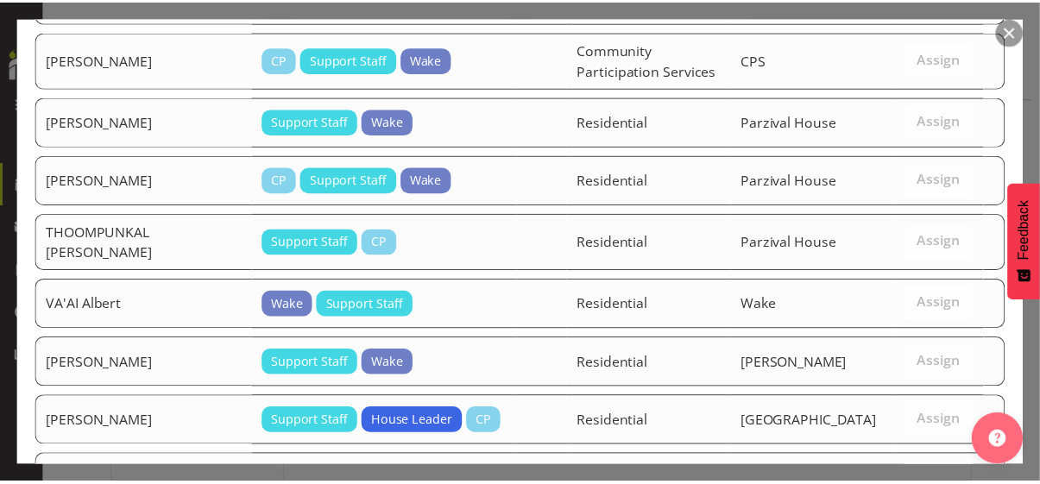
scroll to position [2399, 0]
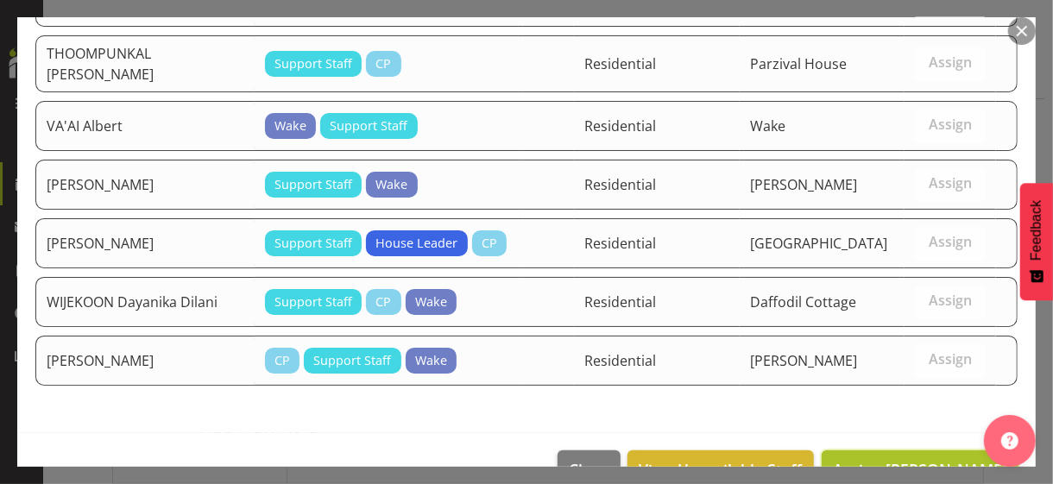
click at [882, 419] on span "Assign [PERSON_NAME]" at bounding box center [920, 469] width 174 height 21
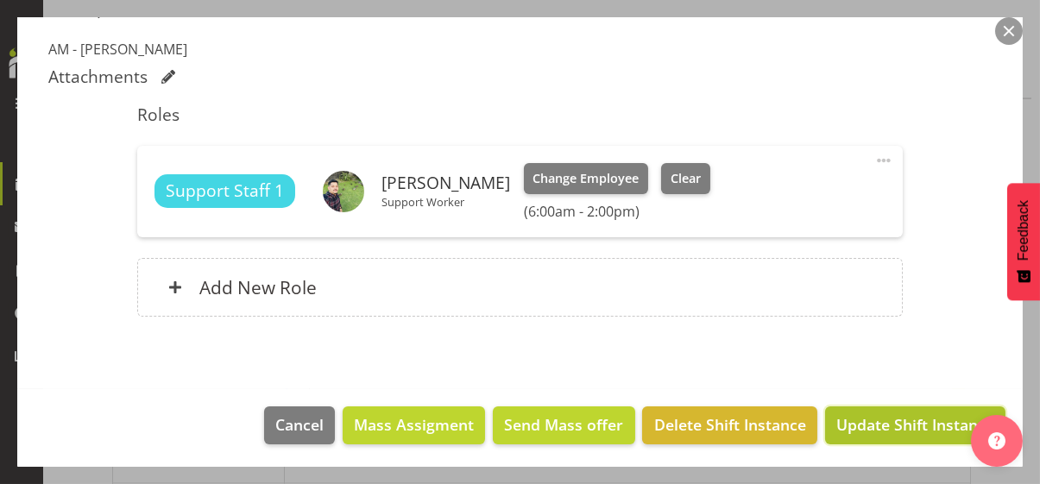
click at [881, 419] on span "Update Shift Instance" at bounding box center [916, 425] width 158 height 22
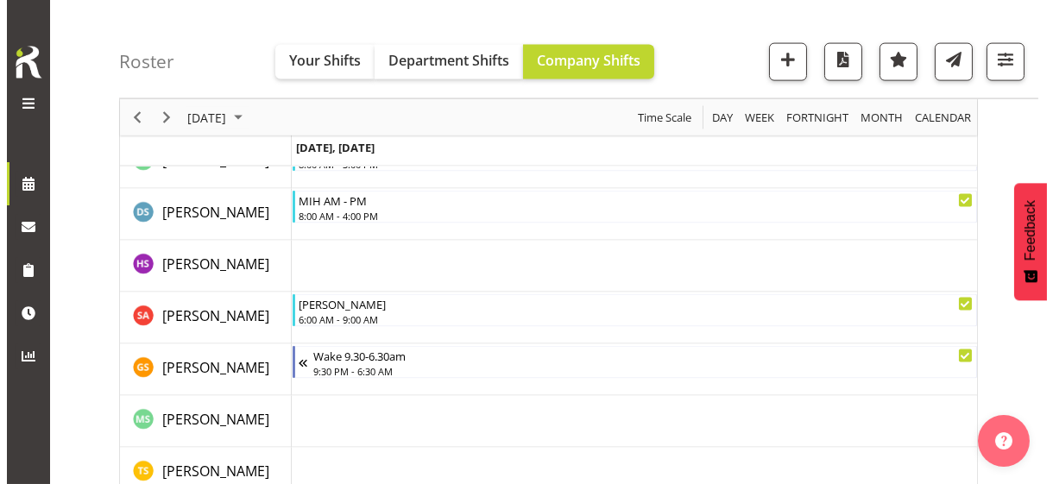
scroll to position [5161, 0]
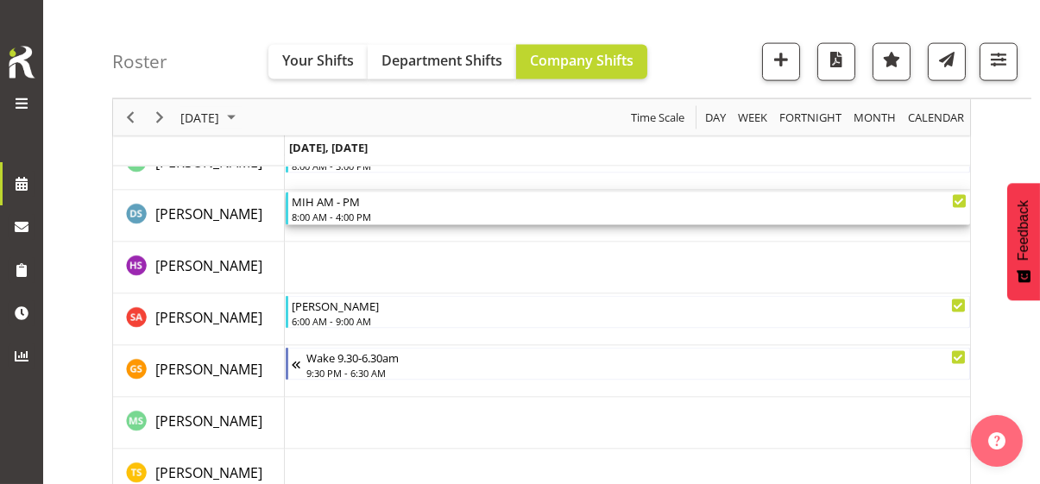
click at [351, 210] on div "8:00 AM - 4:00 PM" at bounding box center [629, 217] width 675 height 14
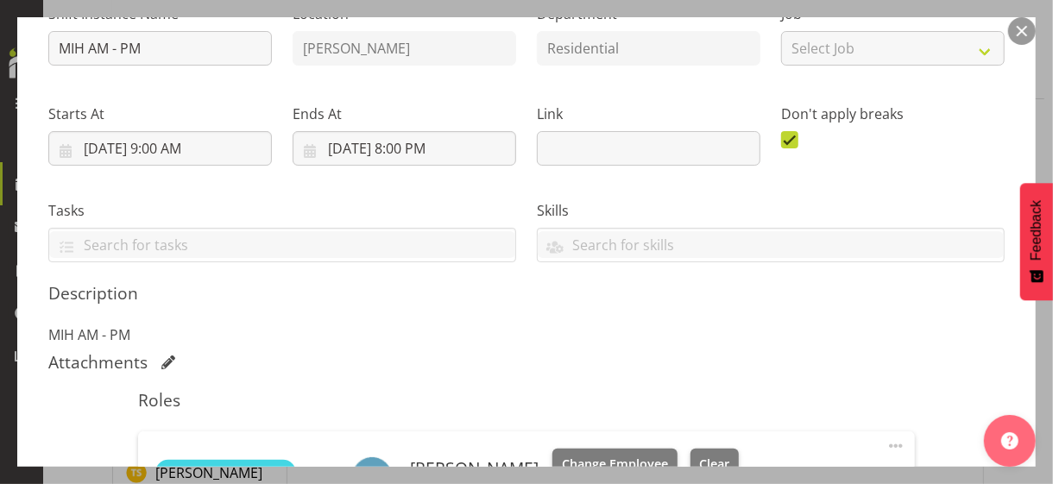
scroll to position [432, 0]
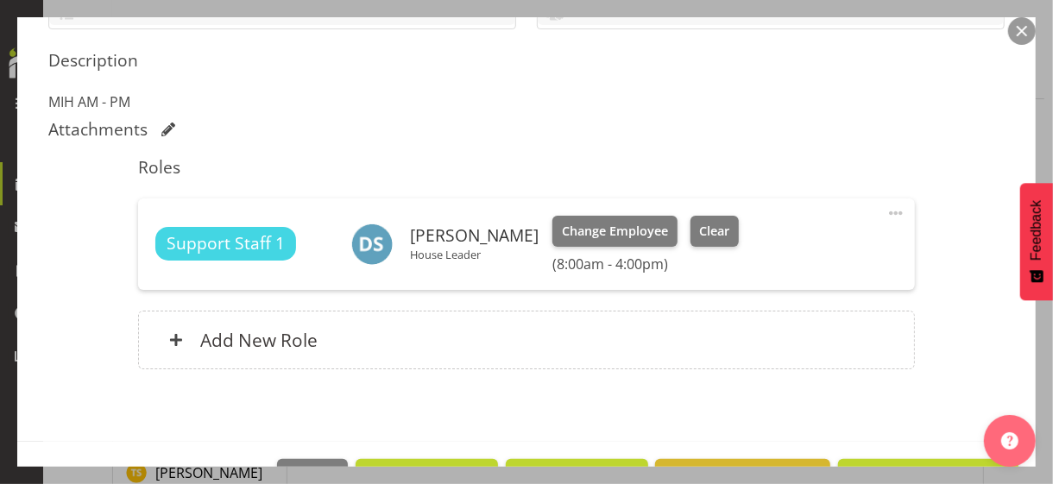
drag, startPoint x: 886, startPoint y: 208, endPoint x: 779, endPoint y: 250, distance: 115.1
click at [886, 208] on span at bounding box center [896, 213] width 21 height 21
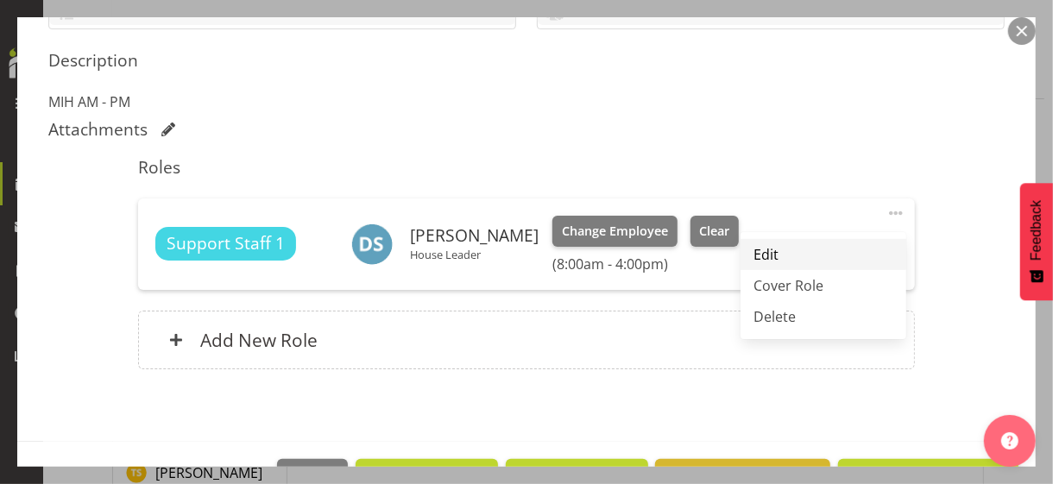
click at [777, 249] on link "Edit" at bounding box center [824, 254] width 166 height 31
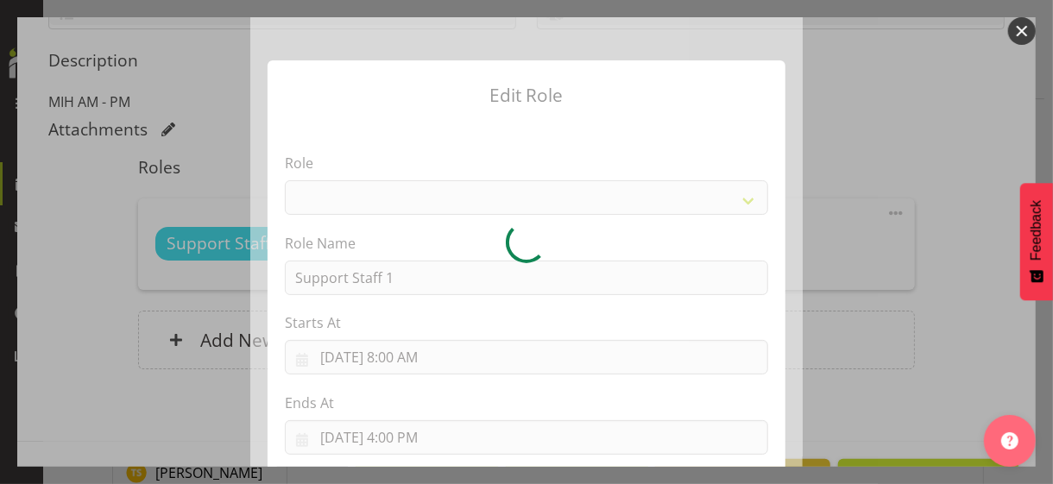
select select "1091"
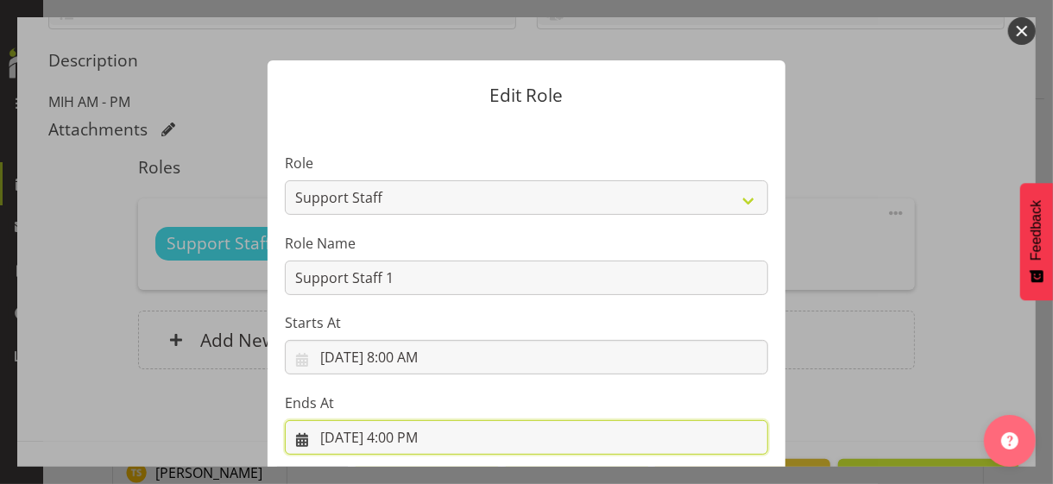
click at [400, 419] on input "[DATE] 4:00 PM" at bounding box center [526, 437] width 483 height 35
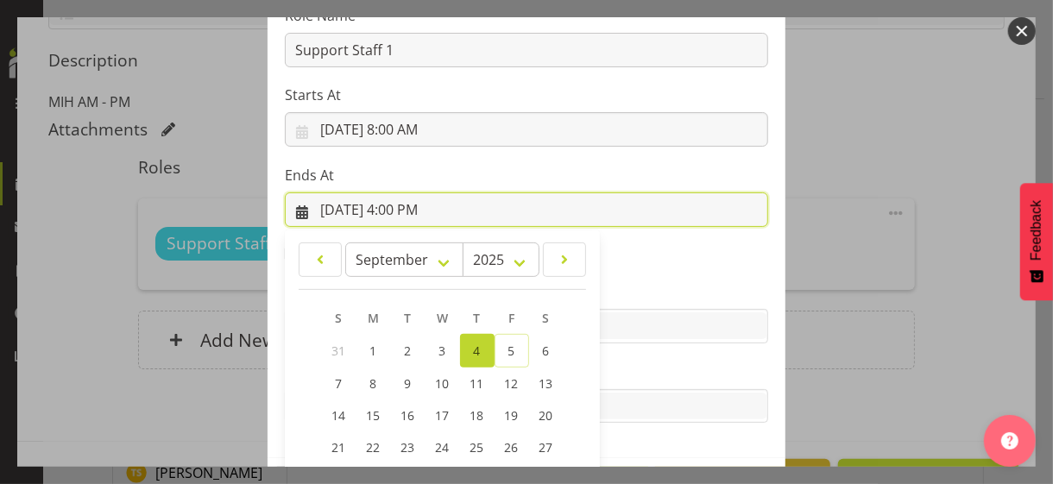
scroll to position [381, 0]
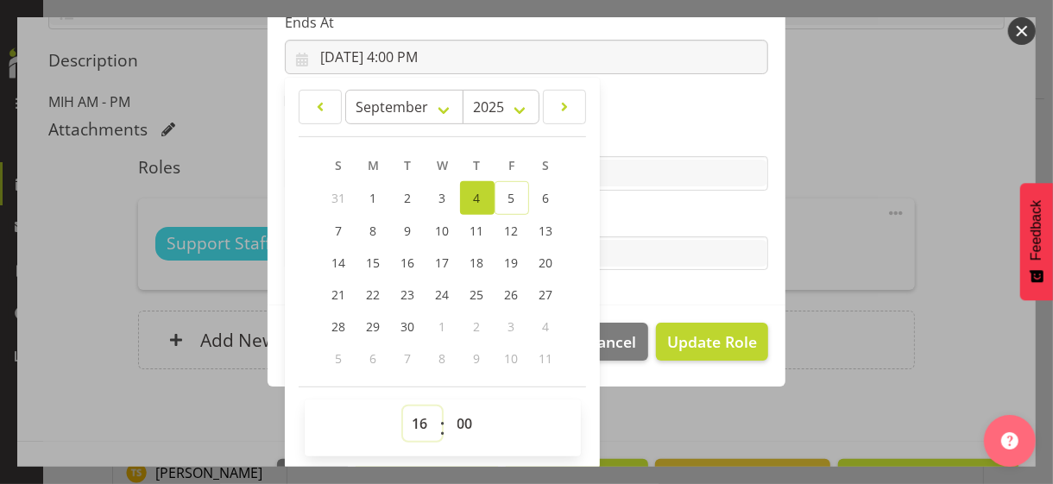
click at [410, 419] on select "00 01 02 03 04 05 06 07 08 09 10 11 12 13 14 15 16 17 18 19 20 21 22 23" at bounding box center [422, 424] width 39 height 35
select select "20"
click at [403, 407] on select "00 01 02 03 04 05 06 07 08 09 10 11 12 13 14 15 16 17 18 19 20 21 22 23" at bounding box center [422, 424] width 39 height 35
type input "[DATE] 8:00 PM"
click at [453, 414] on select "00 01 02 03 04 05 06 07 08 09 10 11 12 13 14 15 16 17 18 19 20 21 22 23 24 25 2…" at bounding box center [467, 424] width 39 height 35
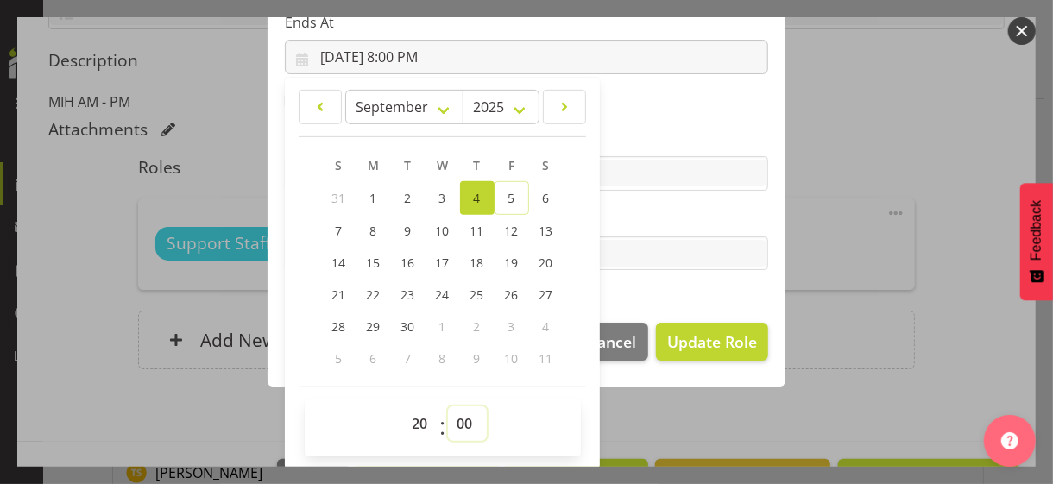
select select "30"
click at [448, 407] on select "00 01 02 03 04 05 06 07 08 09 10 11 12 13 14 15 16 17 18 19 20 21 22 23 24 25 2…" at bounding box center [467, 424] width 39 height 35
type input "[DATE] 8:30 PM"
click at [623, 223] on label "Tasks" at bounding box center [526, 219] width 483 height 21
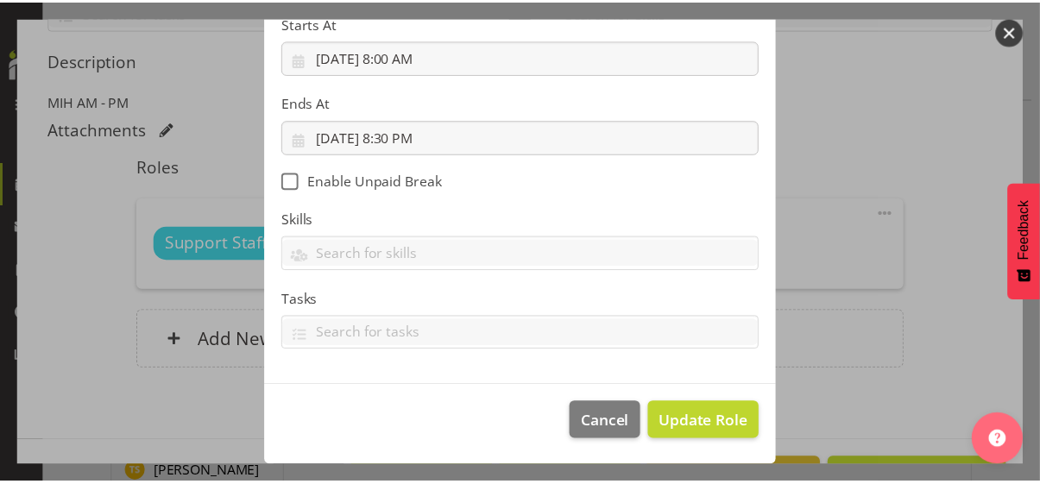
scroll to position [299, 0]
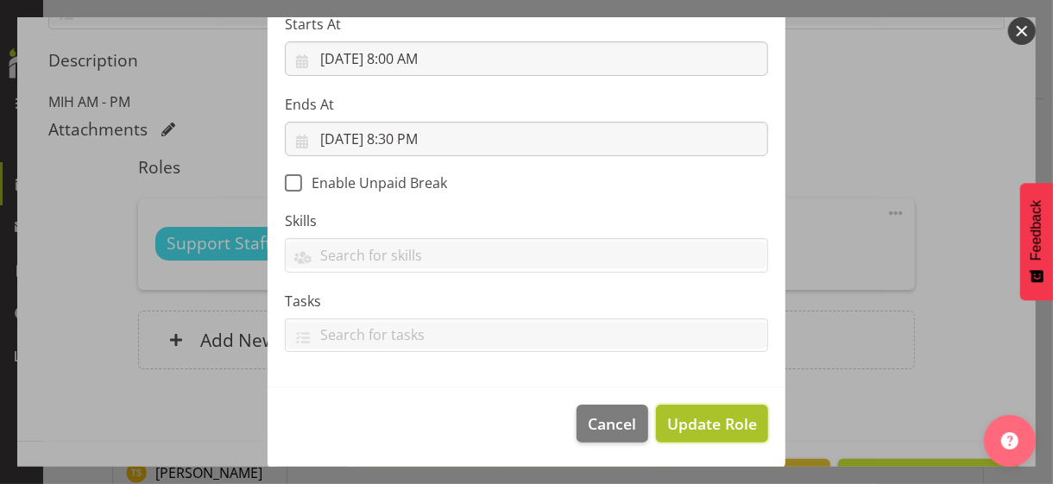
click at [693, 415] on span "Update Role" at bounding box center [712, 424] width 90 height 22
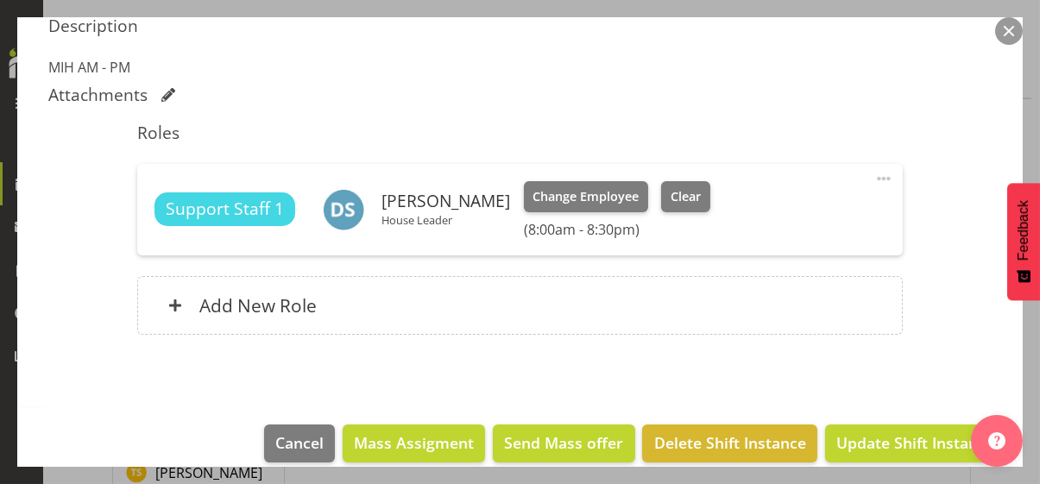
scroll to position [484, 0]
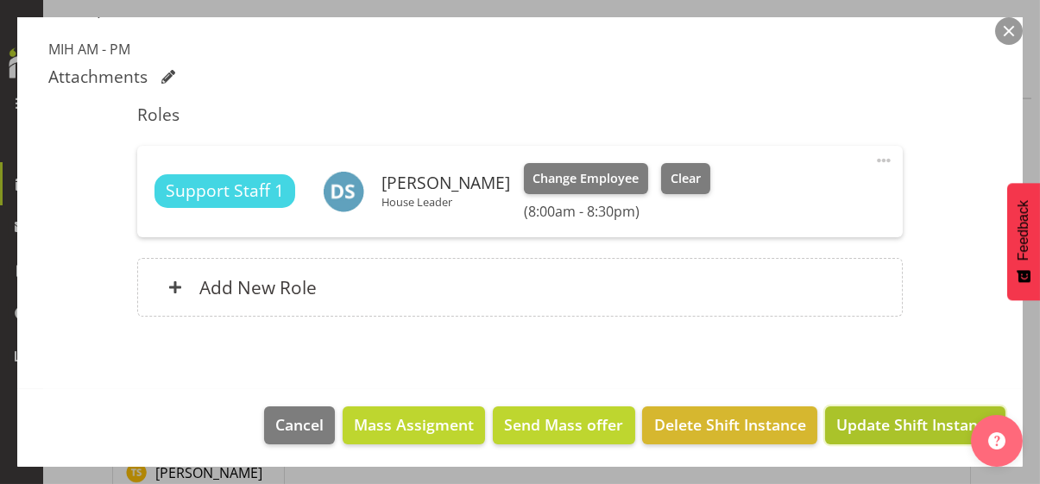
click at [881, 419] on span "Update Shift Instance" at bounding box center [916, 425] width 158 height 22
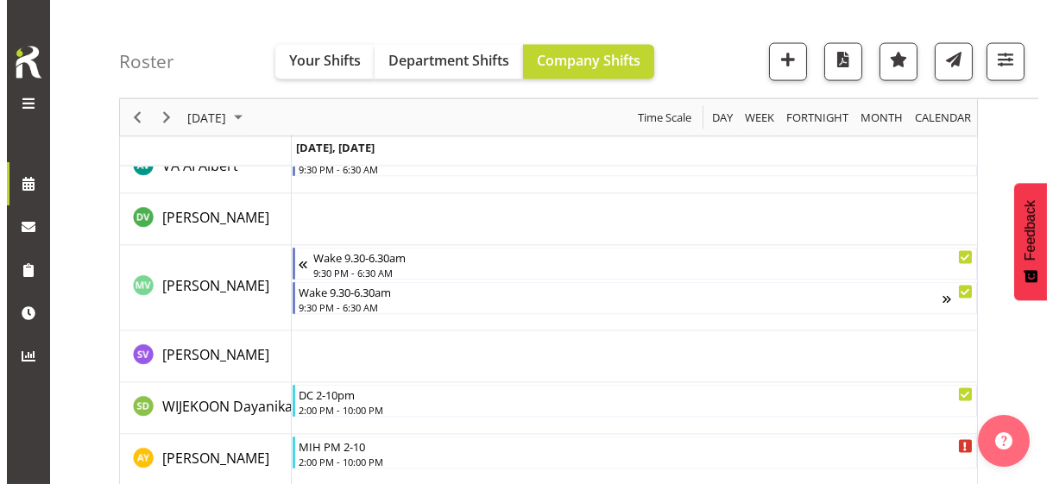
scroll to position [5897, 0]
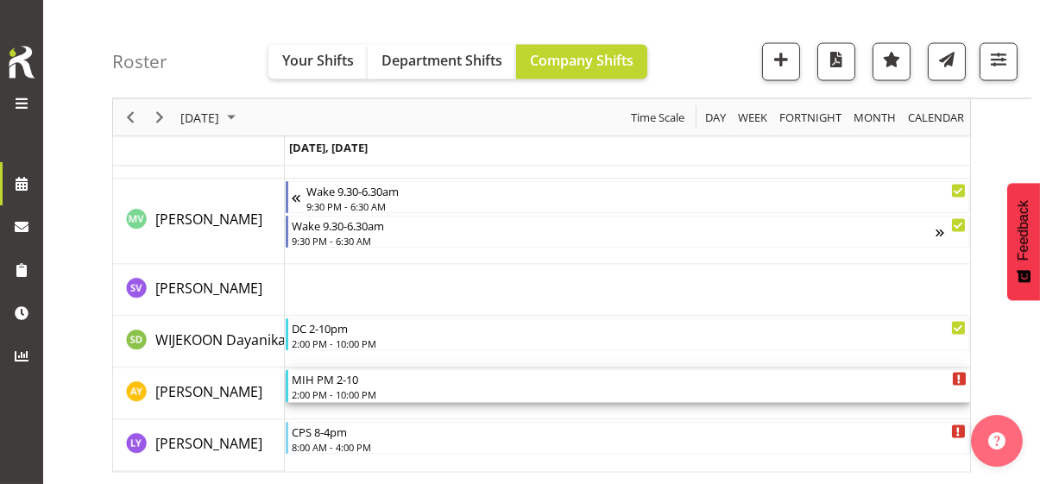
click at [340, 389] on div "2:00 PM - 10:00 PM" at bounding box center [629, 395] width 675 height 14
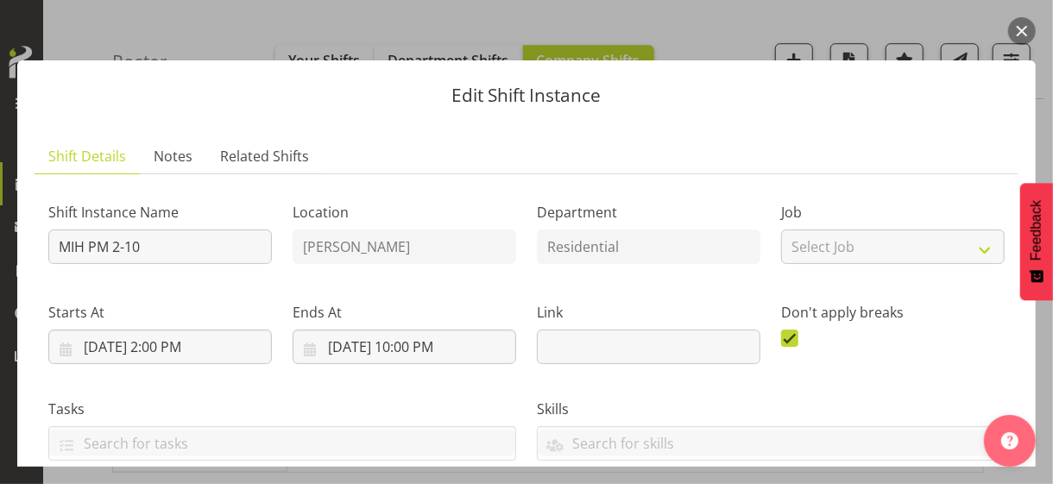
click at [425, 306] on label "Ends At" at bounding box center [405, 312] width 224 height 21
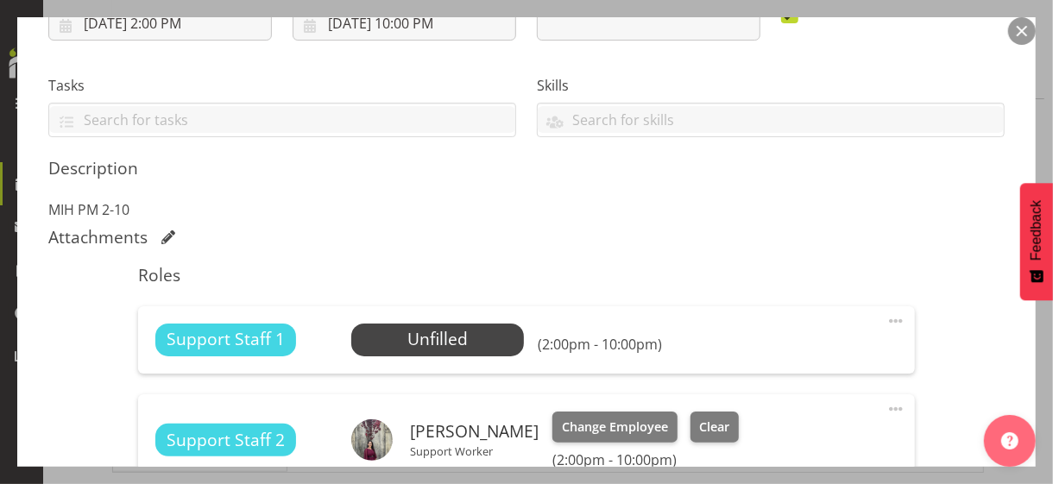
scroll to position [518, 0]
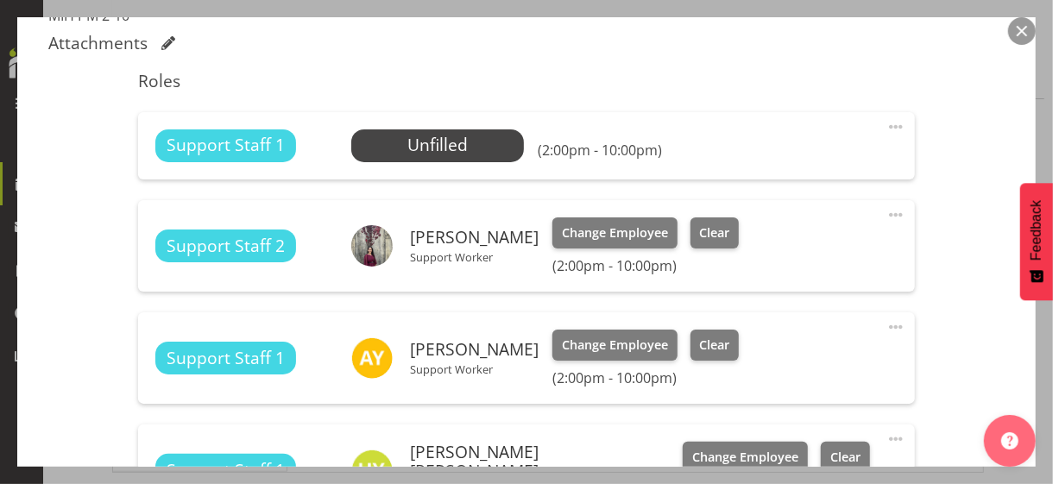
click at [886, 123] on span at bounding box center [896, 127] width 21 height 21
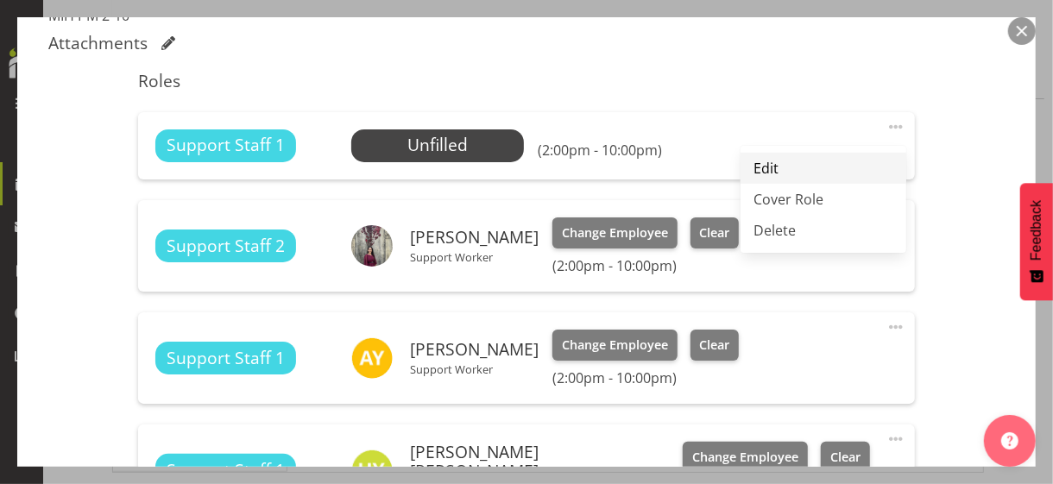
click at [773, 167] on link "Edit" at bounding box center [824, 168] width 166 height 31
select select "8"
select select "2025"
select select "14"
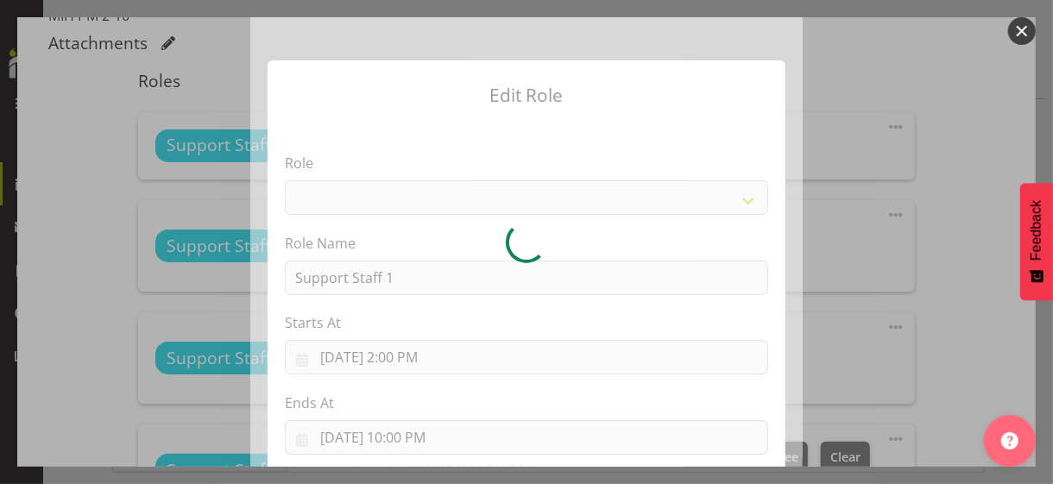
select select "1091"
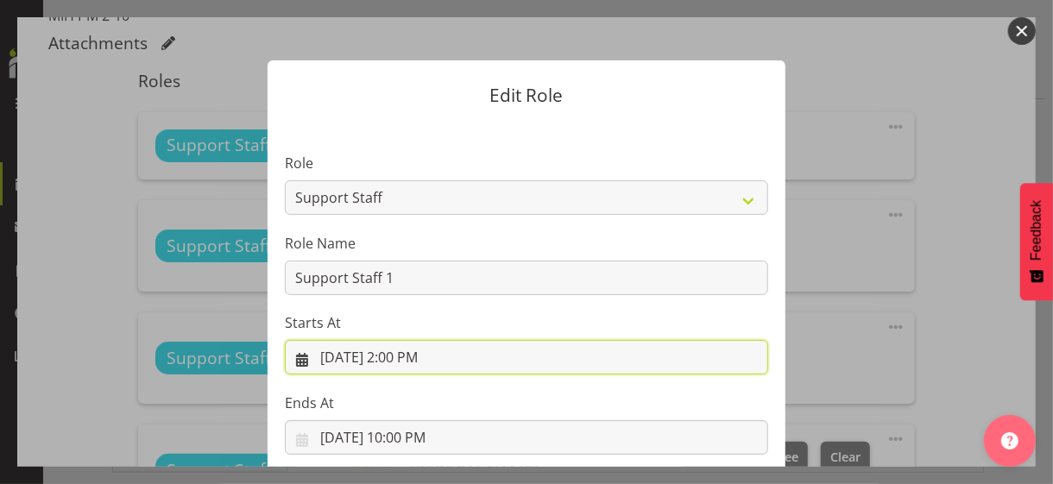
click at [395, 359] on input "[DATE] 2:00 PM" at bounding box center [526, 357] width 483 height 35
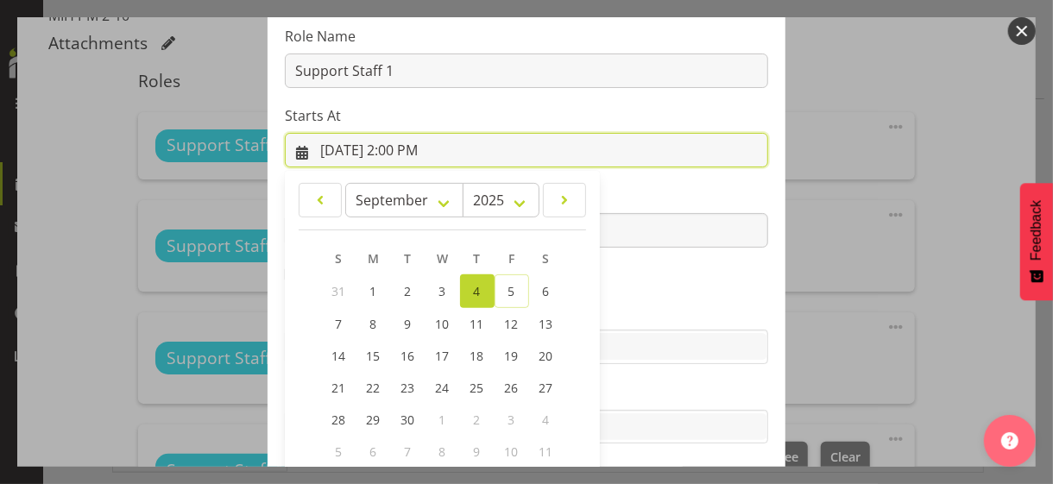
scroll to position [300, 0]
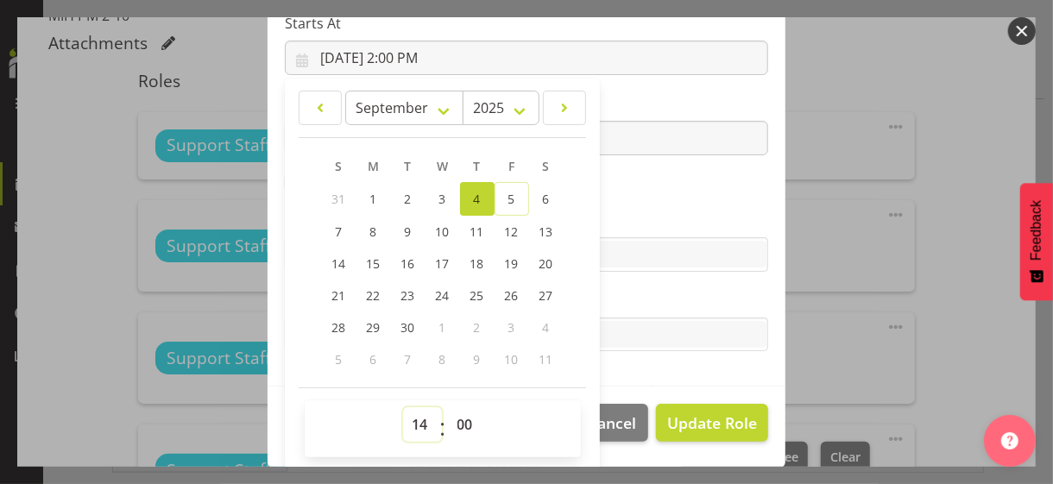
drag, startPoint x: 406, startPoint y: 419, endPoint x: 409, endPoint y: 407, distance: 11.7
click at [407, 419] on select "00 01 02 03 04 05 06 07 08 09 10 11 12 13 14 15 16 17 18 19 20 21 22 23" at bounding box center [422, 424] width 39 height 35
select select "21"
click at [403, 407] on select "00 01 02 03 04 05 06 07 08 09 10 11 12 13 14 15 16 17 18 19 20 21 22 23" at bounding box center [422, 424] width 39 height 35
type input "[DATE] 9:00 PM"
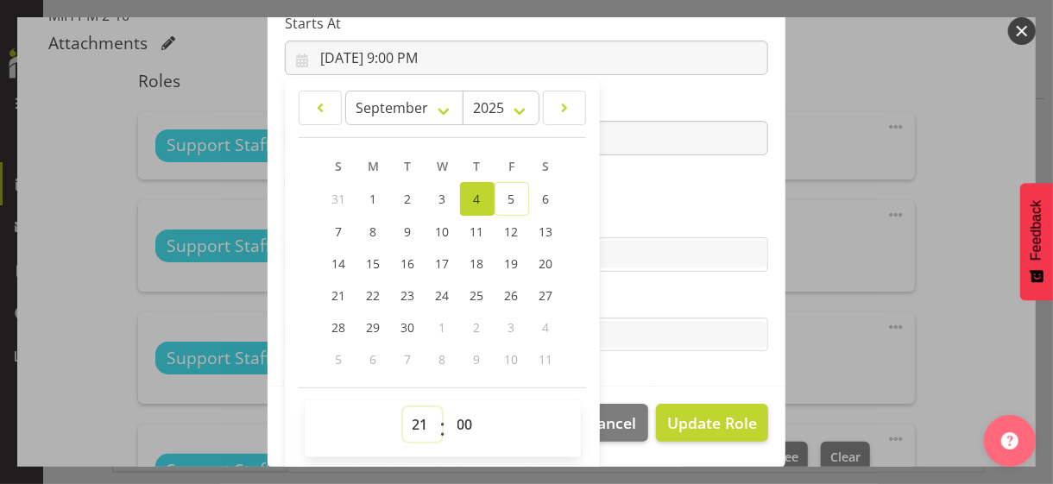
drag, startPoint x: 410, startPoint y: 420, endPoint x: 415, endPoint y: 407, distance: 13.9
click at [410, 419] on select "00 01 02 03 04 05 06 07 08 09 10 11 12 13 14 15 16 17 18 19 20 21 22 23" at bounding box center [422, 424] width 39 height 35
select select "20"
click at [403, 407] on select "00 01 02 03 04 05 06 07 08 09 10 11 12 13 14 15 16 17 18 19 20 21 22 23" at bounding box center [422, 424] width 39 height 35
type input "[DATE] 8:00 PM"
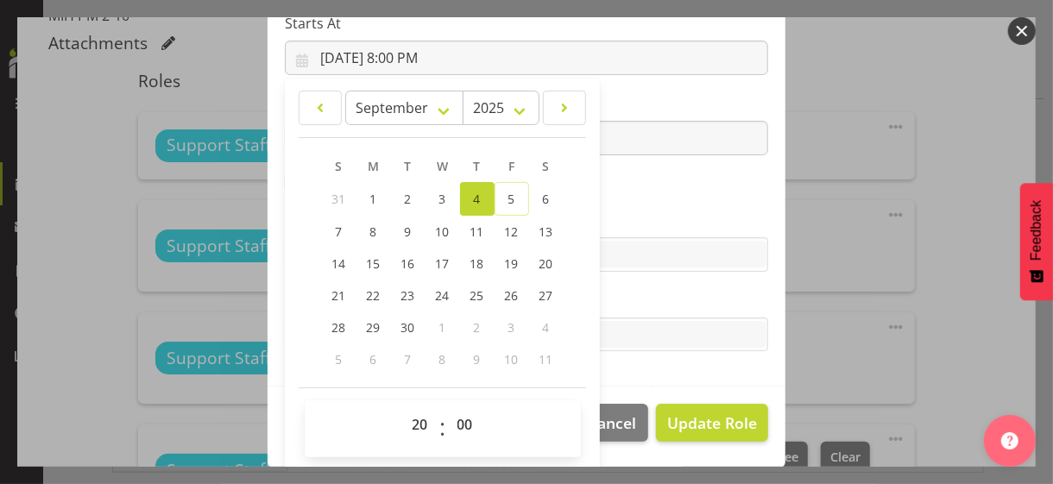
click at [634, 212] on label "Skills" at bounding box center [526, 220] width 483 height 21
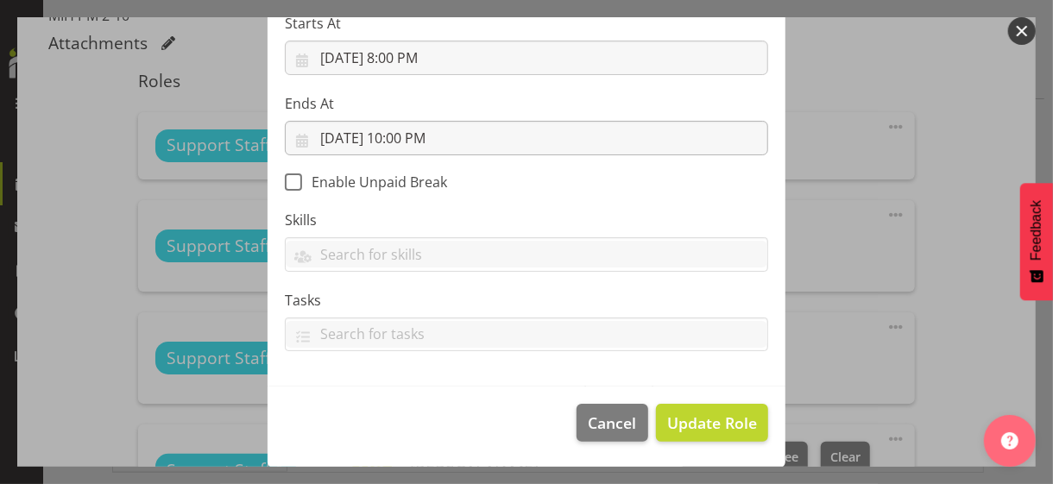
scroll to position [299, 0]
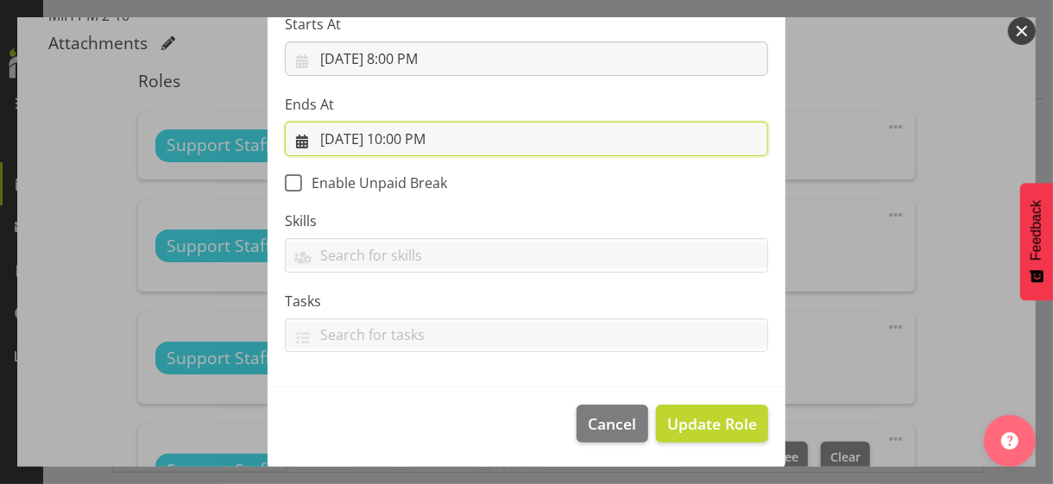
click at [394, 132] on input "[DATE] 10:00 PM" at bounding box center [526, 139] width 483 height 35
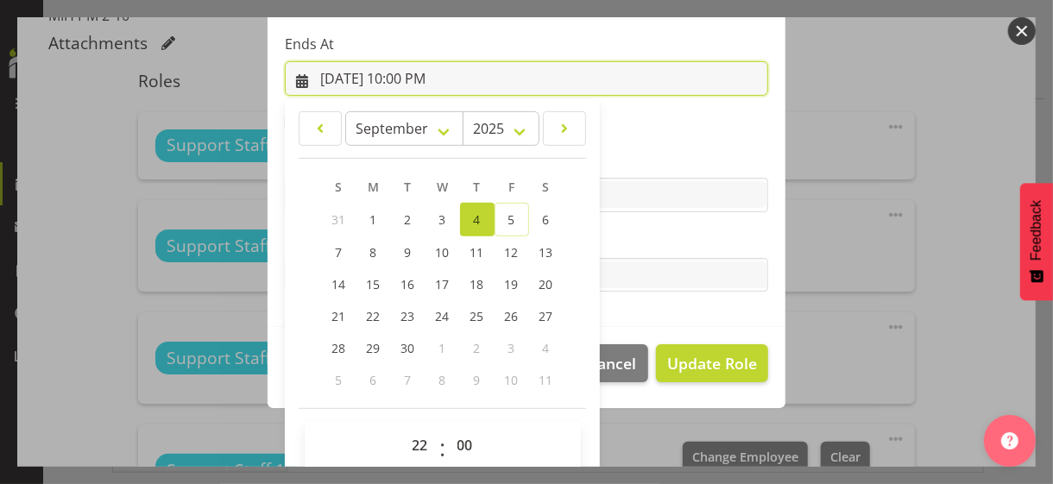
scroll to position [381, 0]
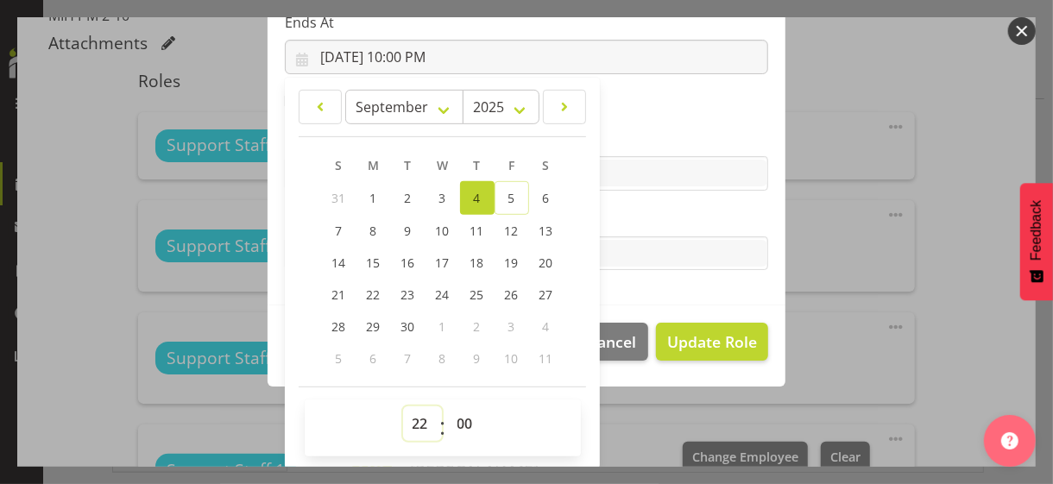
drag, startPoint x: 416, startPoint y: 418, endPoint x: 413, endPoint y: 407, distance: 11.7
click at [416, 417] on select "00 01 02 03 04 05 06 07 08 09 10 11 12 13 14 15 16 17 18 19 20 21 22 23" at bounding box center [422, 424] width 39 height 35
select select "21"
click at [403, 407] on select "00 01 02 03 04 05 06 07 08 09 10 11 12 13 14 15 16 17 18 19 20 21 22 23" at bounding box center [422, 424] width 39 height 35
type input "[DATE] 9:00 PM"
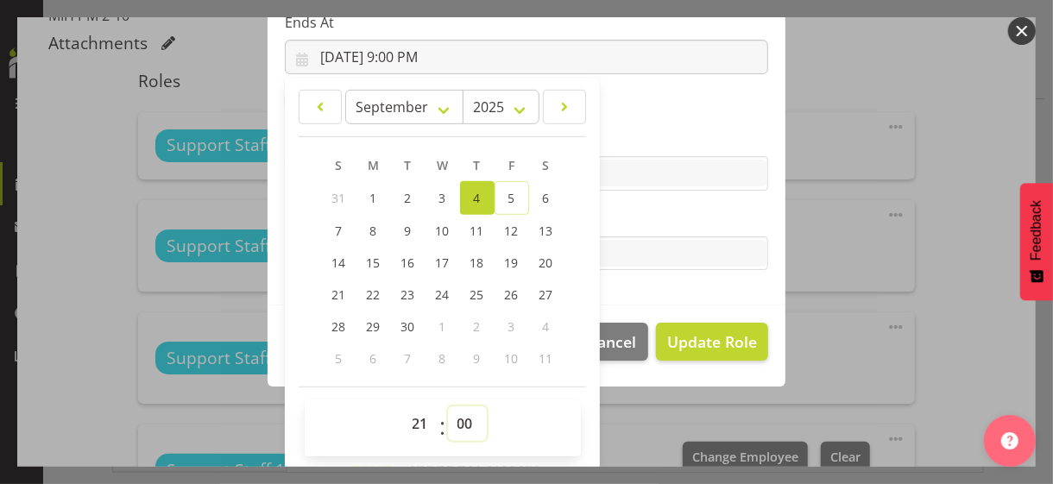
click at [458, 419] on select "00 01 02 03 04 05 06 07 08 09 10 11 12 13 14 15 16 17 18 19 20 21 22 23 24 25 2…" at bounding box center [467, 424] width 39 height 35
select select "30"
click at [448, 407] on select "00 01 02 03 04 05 06 07 08 09 10 11 12 13 14 15 16 17 18 19 20 21 22 23 24 25 2…" at bounding box center [467, 424] width 39 height 35
type input "[DATE] 9:30 PM"
click at [638, 218] on label "Tasks" at bounding box center [526, 219] width 483 height 21
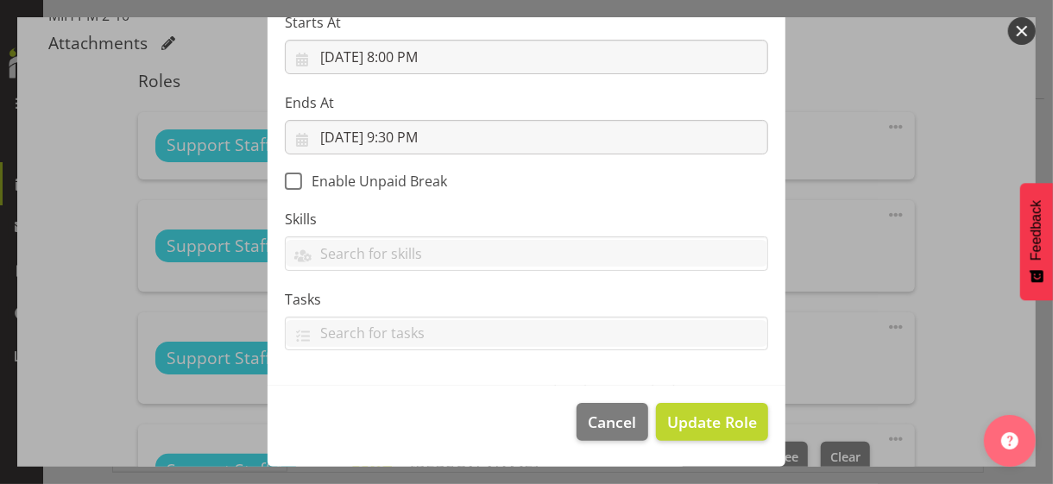
scroll to position [299, 0]
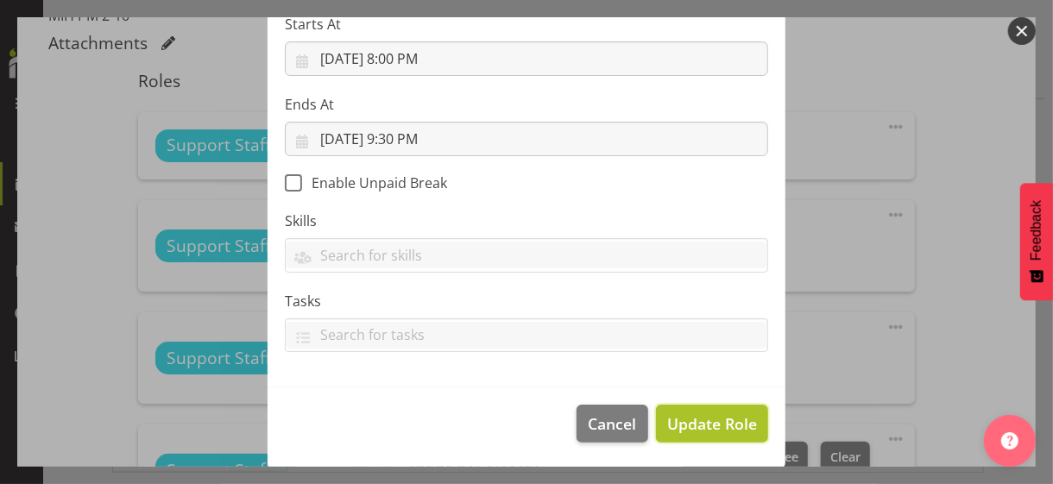
click at [696, 416] on span "Update Role" at bounding box center [712, 424] width 90 height 22
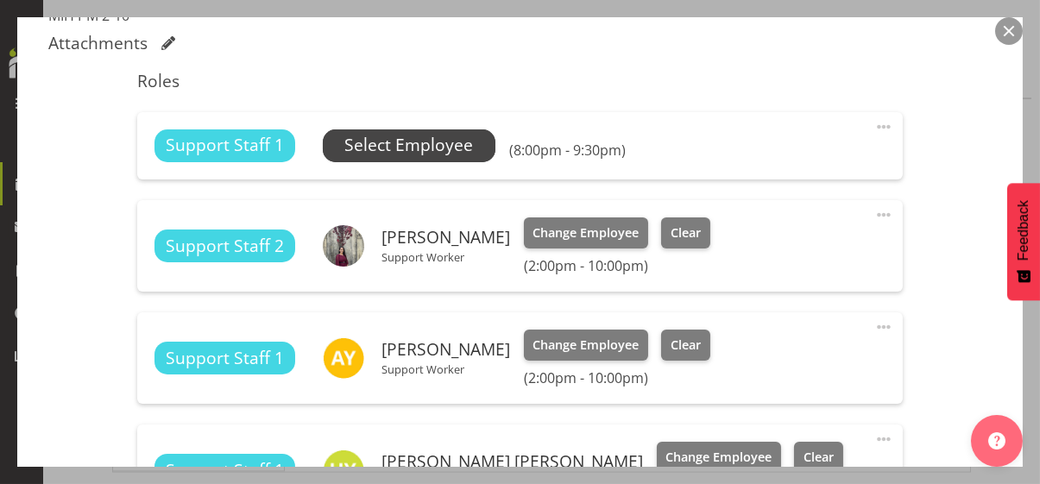
click at [424, 144] on span "Select Employee" at bounding box center [408, 145] width 129 height 25
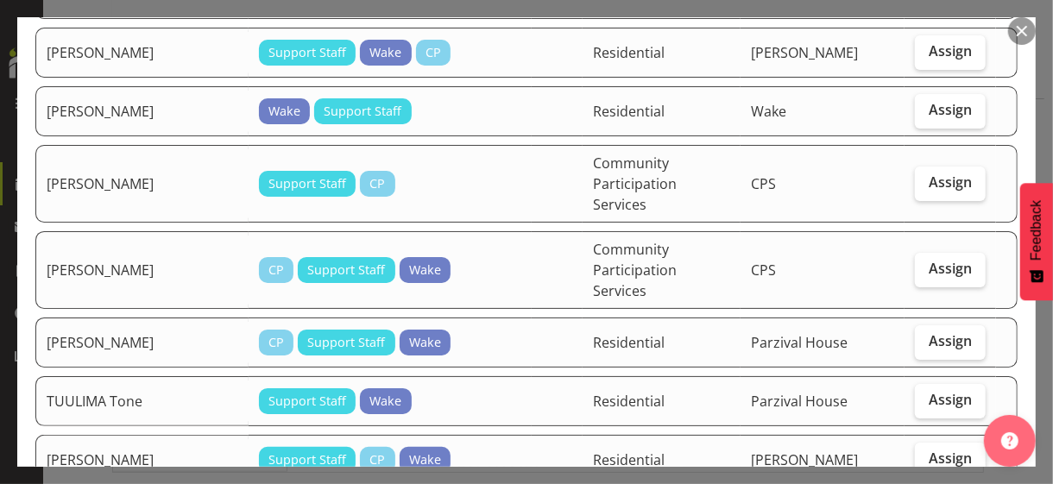
scroll to position [3194, 0]
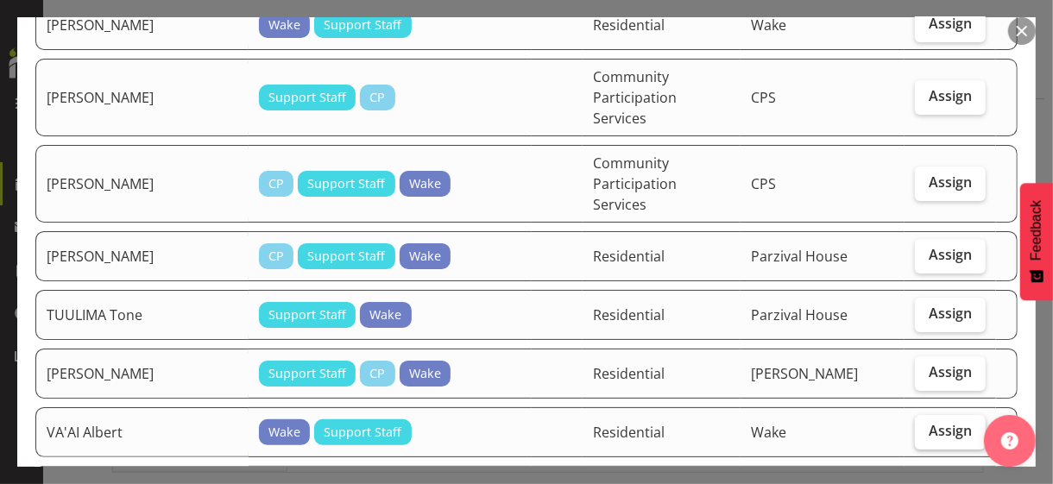
click at [919, 419] on span "Assign" at bounding box center [950, 430] width 43 height 17
click at [919, 419] on input "Assign" at bounding box center [920, 431] width 11 height 11
checkbox input "true"
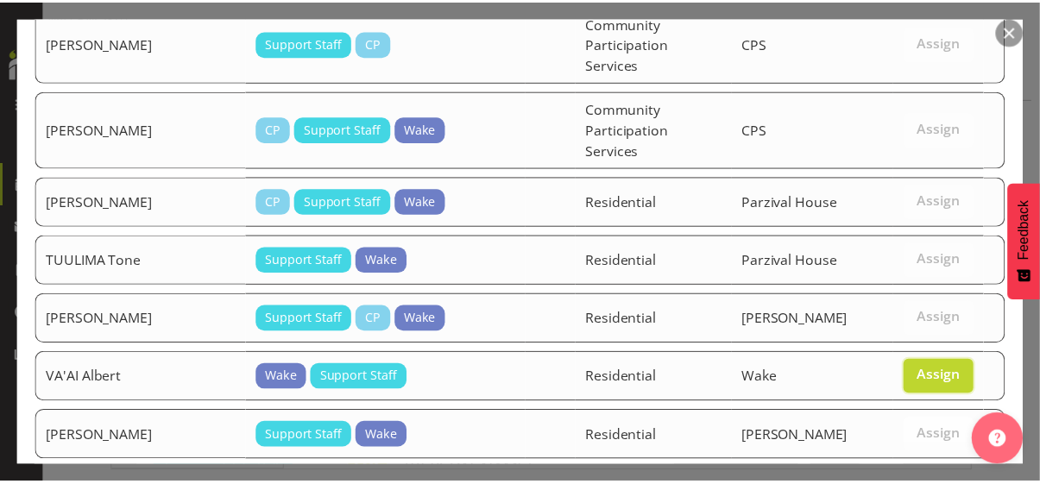
scroll to position [3292, 0]
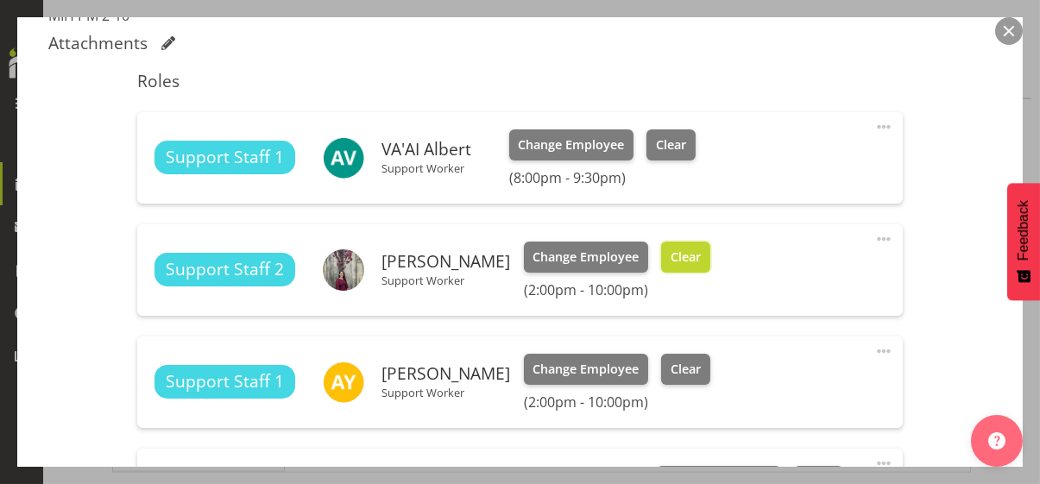
click at [701, 262] on span "Clear" at bounding box center [686, 257] width 30 height 19
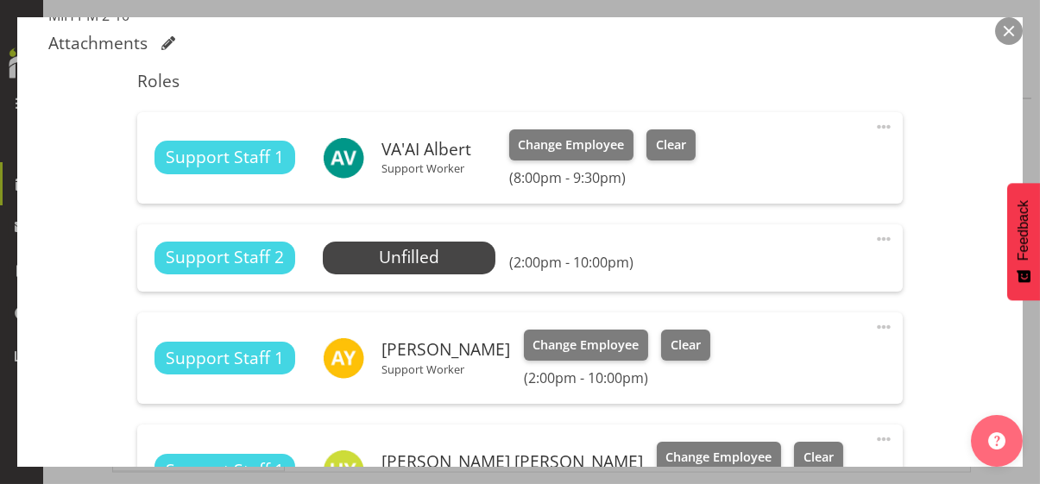
click at [919, 285] on div "Shift Instance Name MIH PM 2-10 Location [PERSON_NAME] Department Residential J…" at bounding box center [520, 143] width 944 height 946
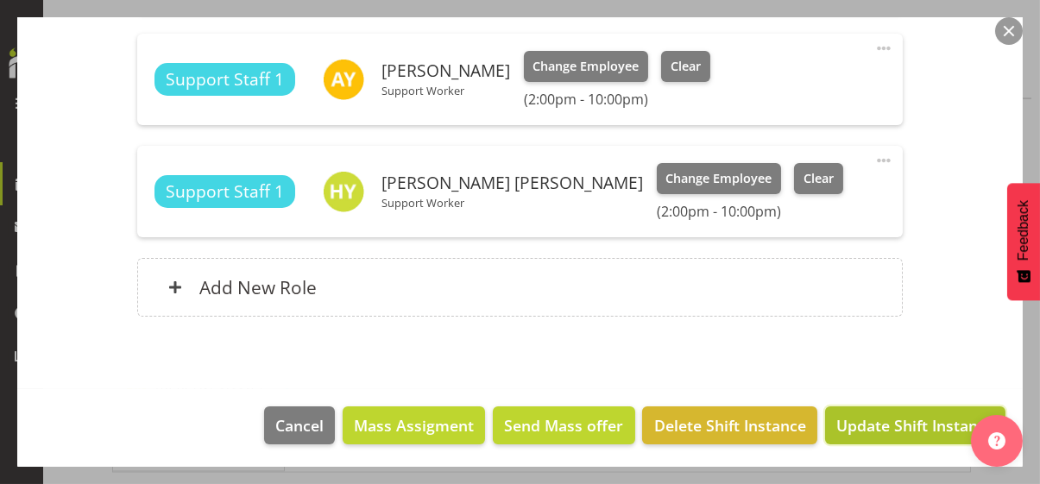
click at [886, 419] on span "Update Shift Instance" at bounding box center [916, 425] width 158 height 22
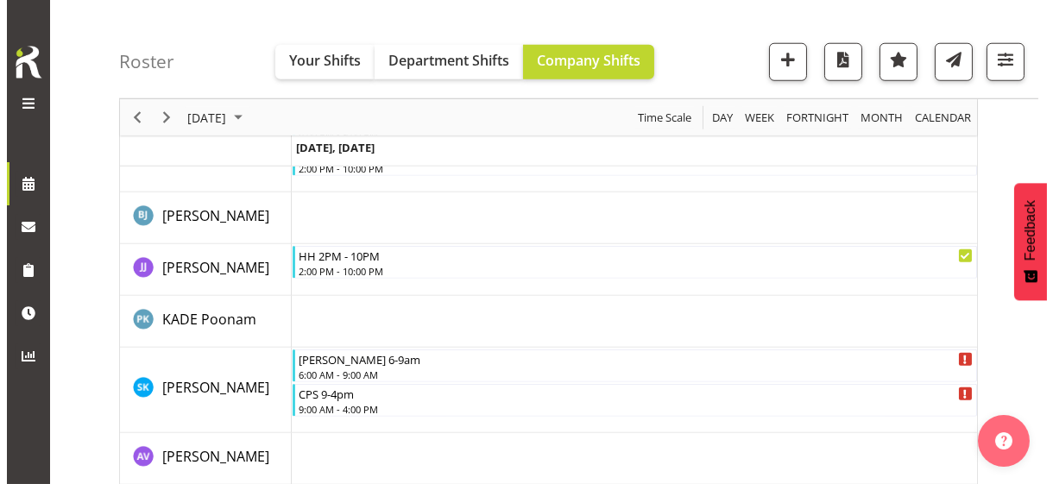
scroll to position [3273, 0]
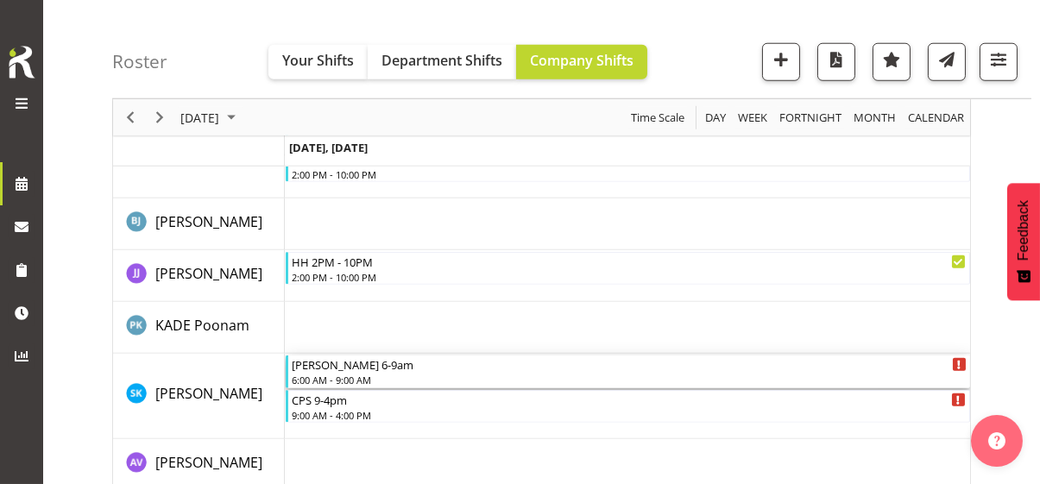
click at [340, 373] on div "6:00 AM - 9:00 AM" at bounding box center [629, 380] width 675 height 14
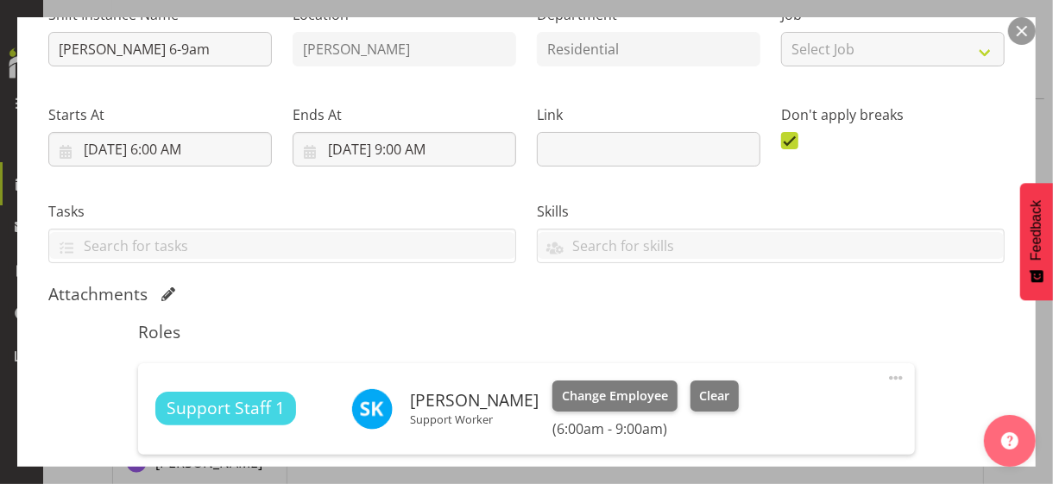
scroll to position [345, 0]
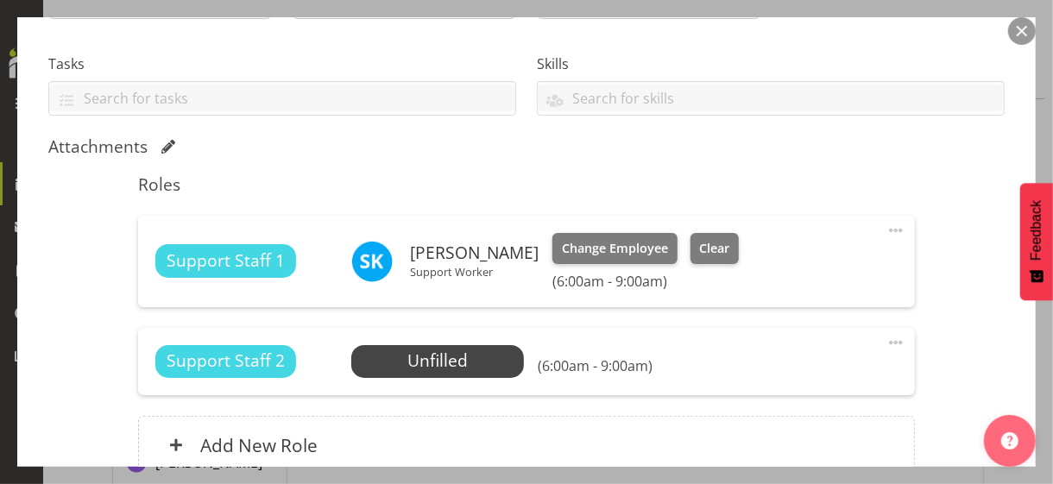
click at [886, 224] on span at bounding box center [896, 230] width 21 height 21
click at [783, 262] on link "Edit" at bounding box center [824, 271] width 166 height 31
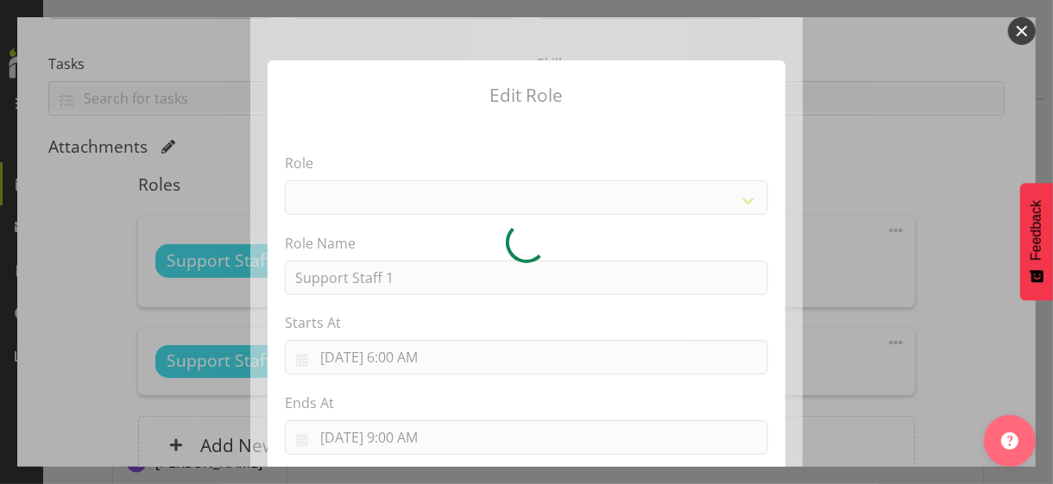
select select "1091"
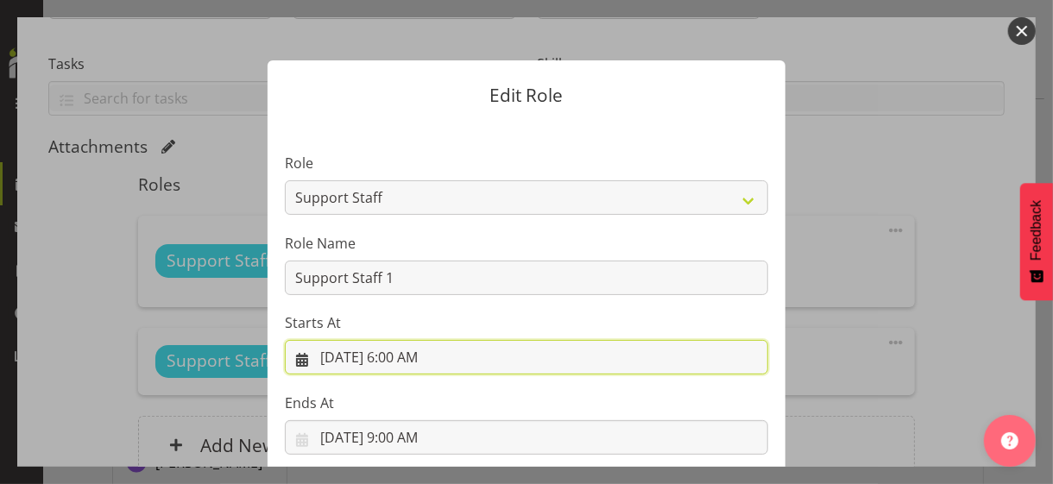
click at [411, 359] on input "[DATE] 6:00 AM" at bounding box center [526, 357] width 483 height 35
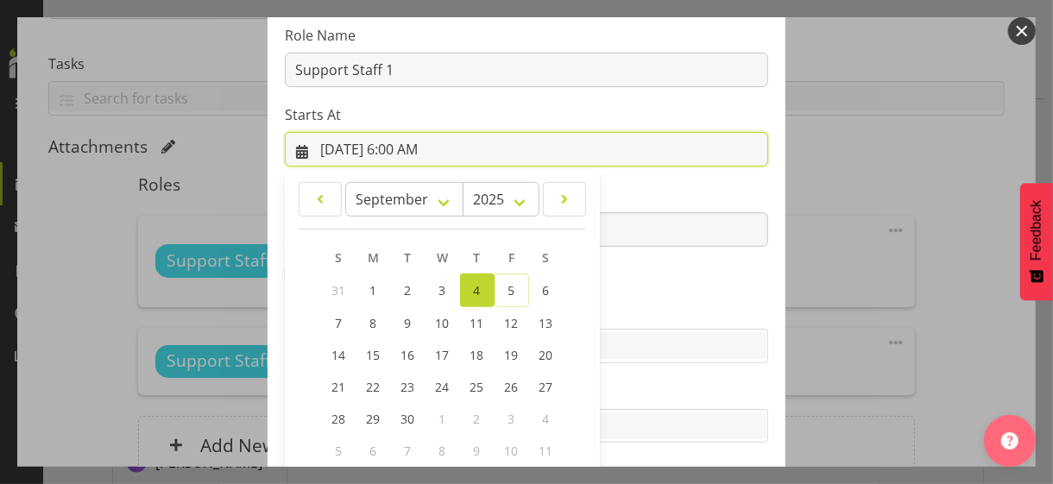
scroll to position [300, 0]
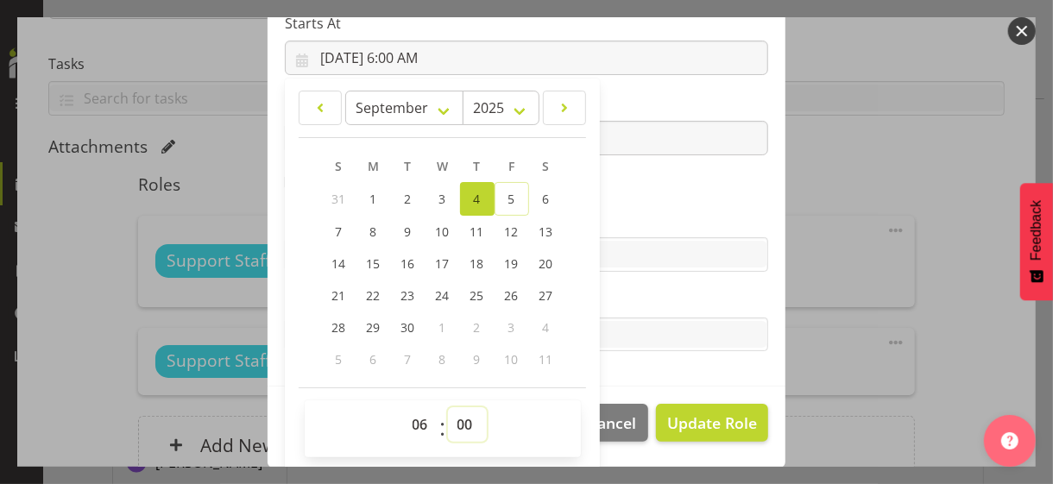
click at [449, 419] on select "00 01 02 03 04 05 06 07 08 09 10 11 12 13 14 15 16 17 18 19 20 21 22 23 24 25 2…" at bounding box center [467, 424] width 39 height 35
select select "30"
click at [448, 407] on select "00 01 02 03 04 05 06 07 08 09 10 11 12 13 14 15 16 17 18 19 20 21 22 23 24 25 2…" at bounding box center [467, 424] width 39 height 35
type input "[DATE] 6:30 AM"
click at [641, 218] on label "Skills" at bounding box center [526, 220] width 483 height 21
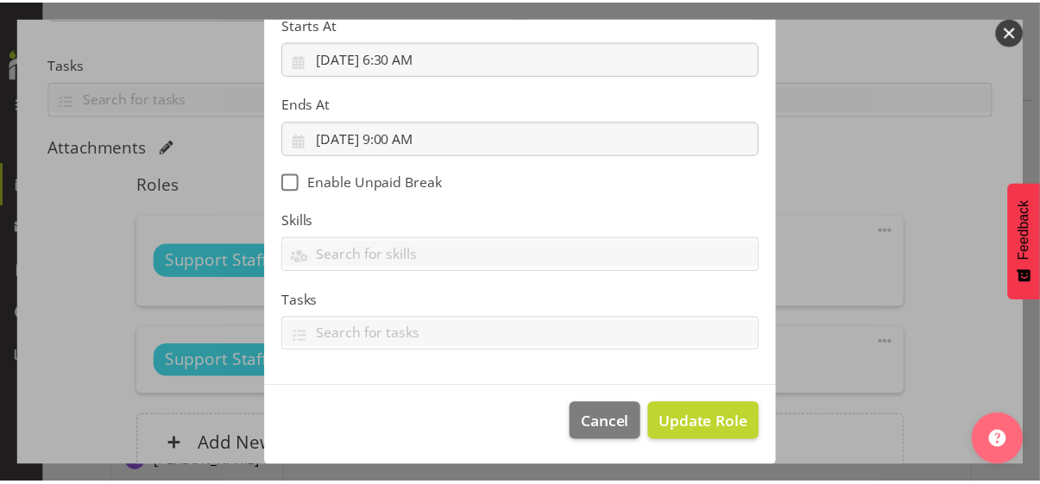
scroll to position [299, 0]
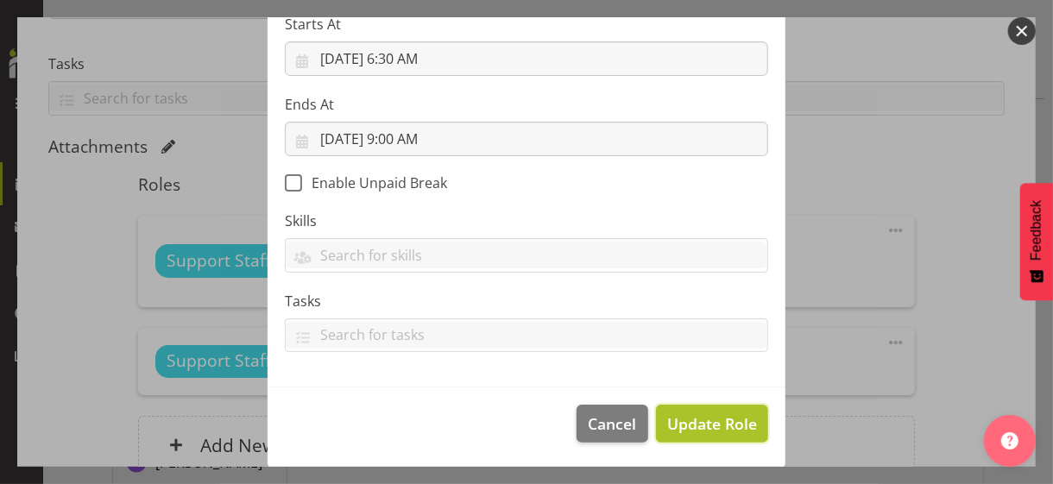
click at [692, 419] on span "Update Role" at bounding box center [712, 424] width 90 height 22
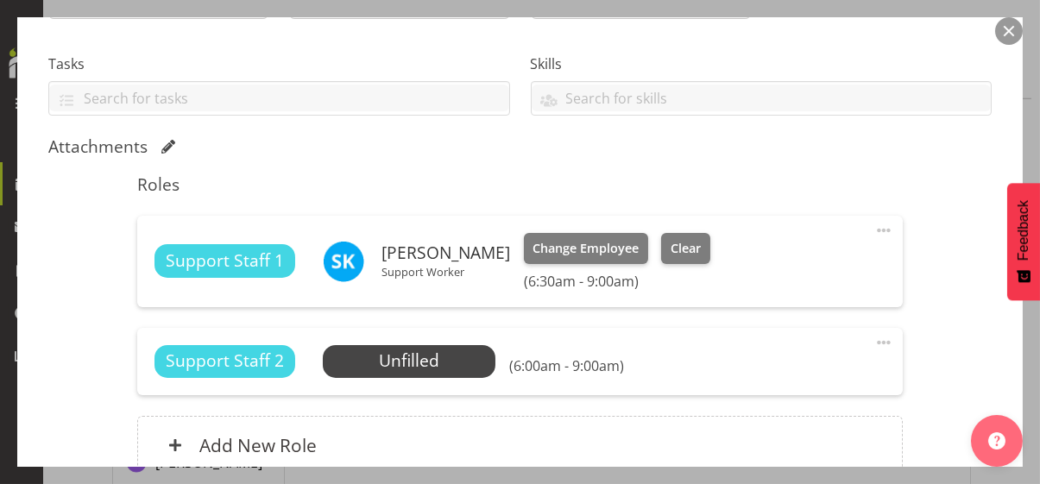
click at [919, 319] on div "Shift Instance Name [PERSON_NAME] 6-9am Location [PERSON_NAME] Department Resid…" at bounding box center [520, 169] width 944 height 653
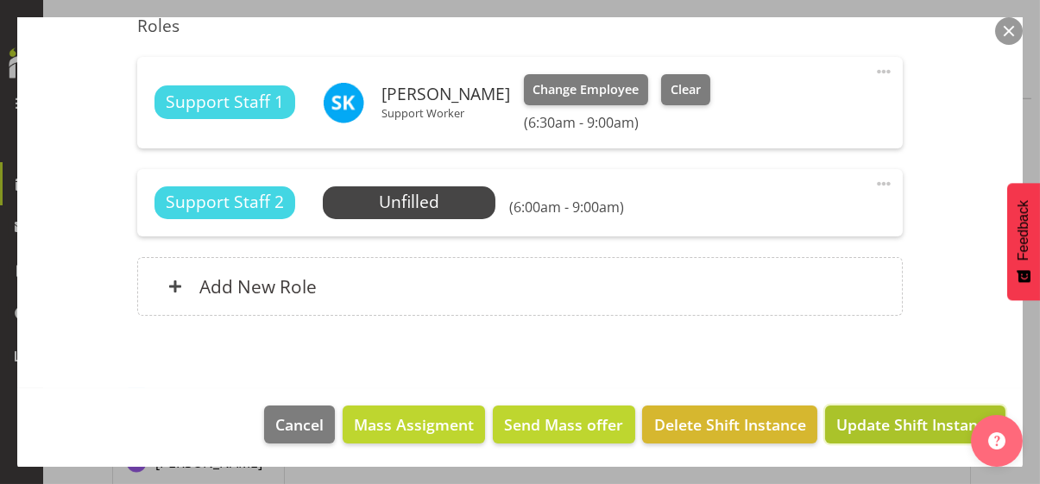
click at [894, 419] on span "Update Shift Instance" at bounding box center [916, 425] width 158 height 22
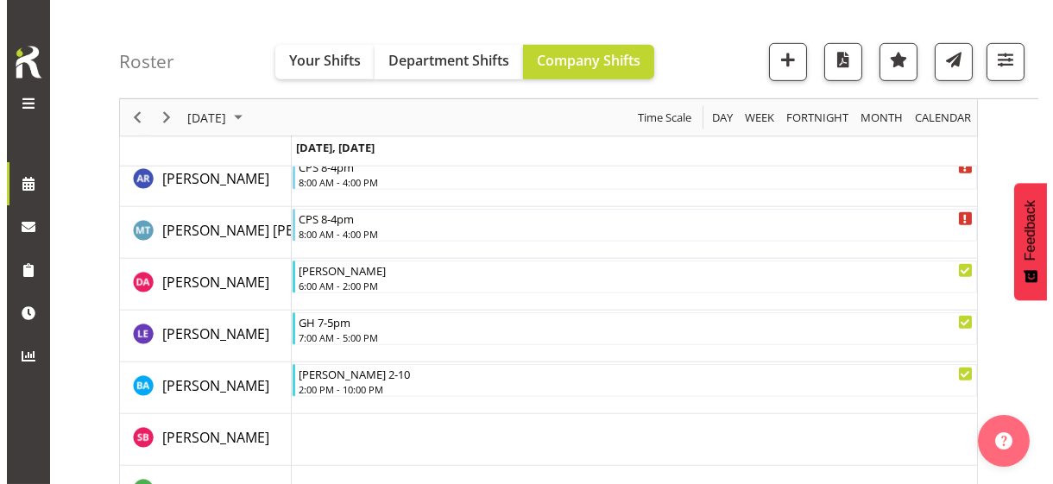
scroll to position [1748, 0]
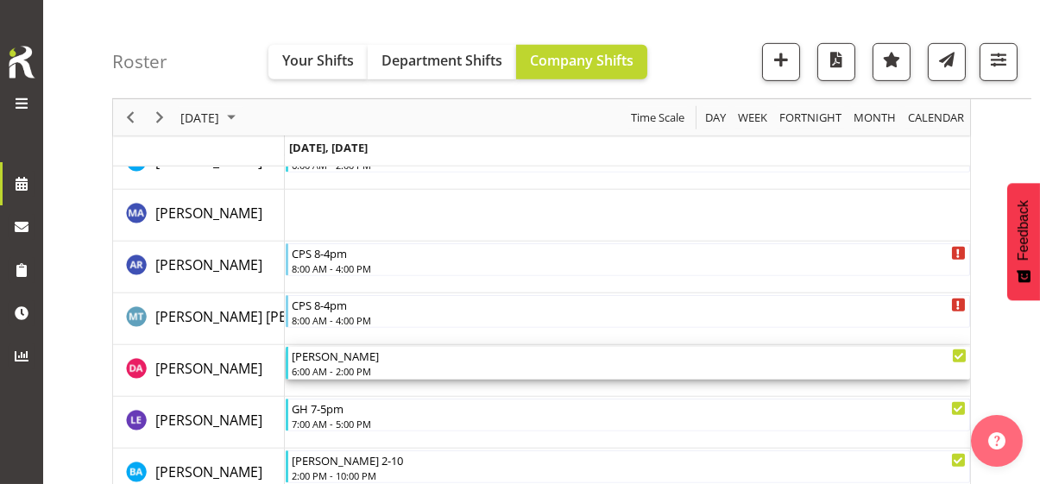
click at [345, 363] on div "[PERSON_NAME] AM 6:00 AM - 2:00 PM" at bounding box center [629, 363] width 675 height 33
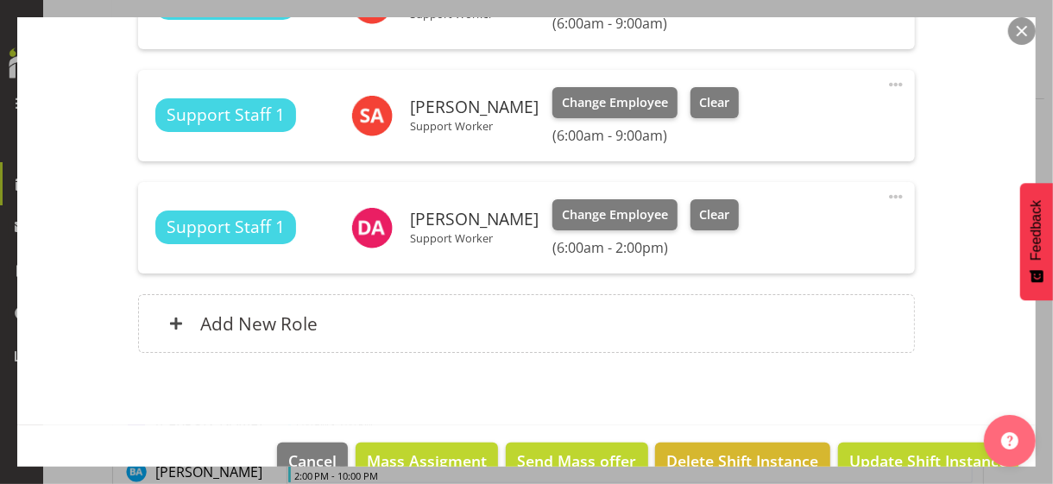
scroll to position [604, 0]
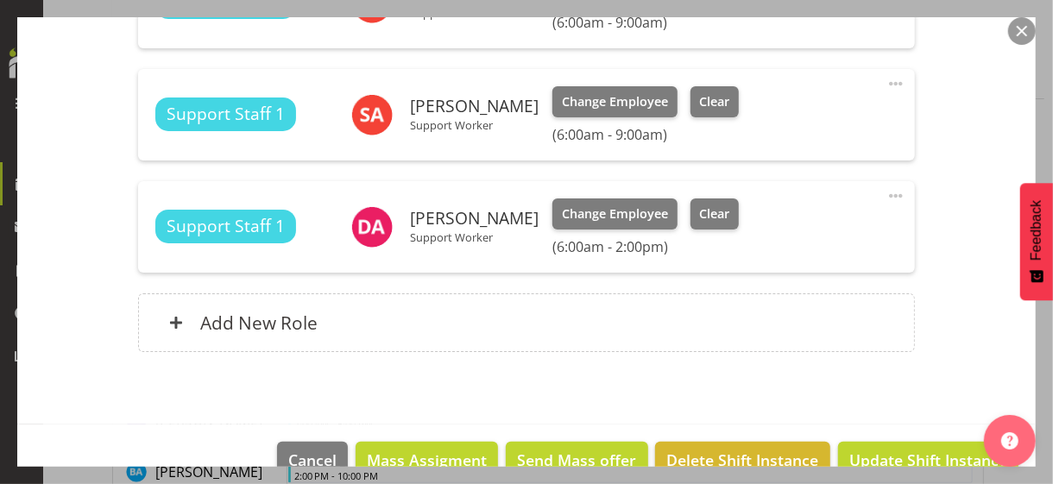
click at [886, 193] on span at bounding box center [896, 196] width 21 height 21
click at [759, 238] on link "Edit" at bounding box center [824, 237] width 166 height 31
select select "8"
select select "2025"
select select "6"
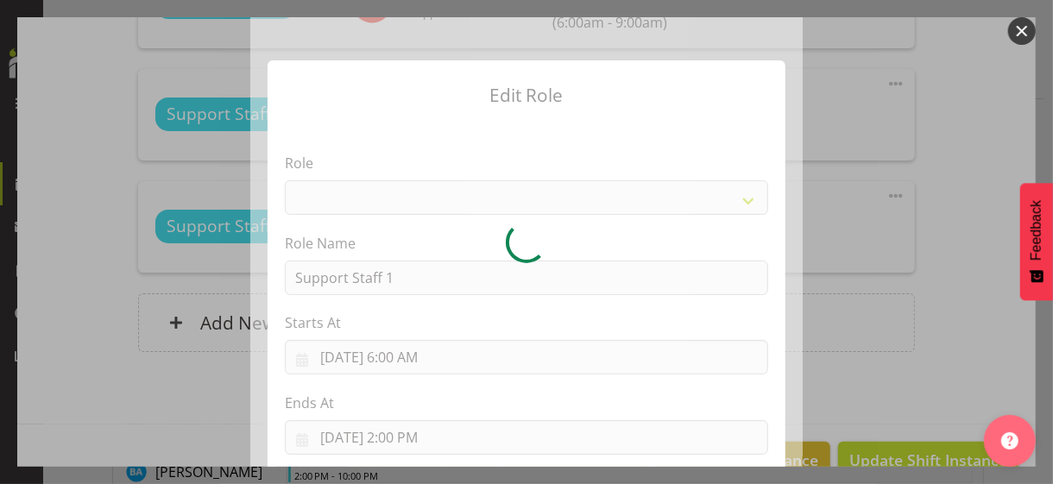
select select "1091"
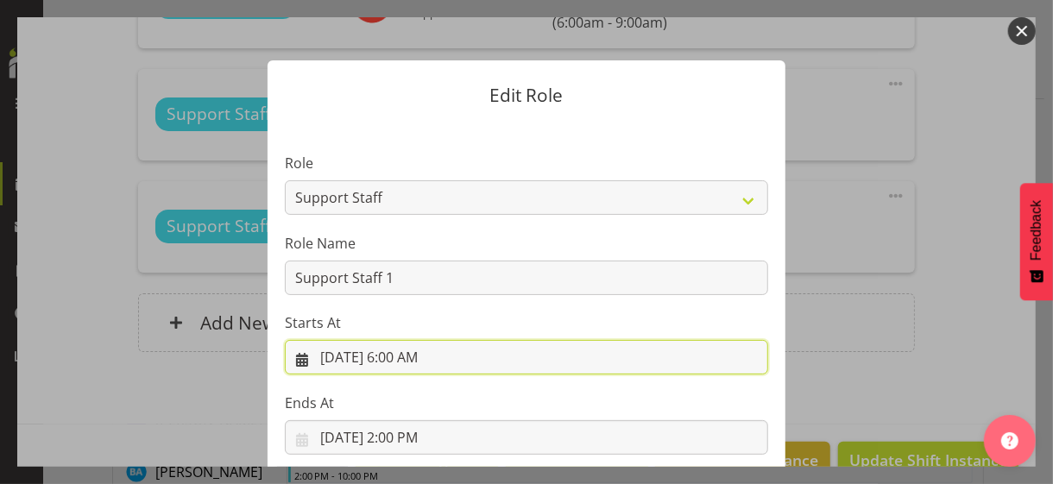
click at [393, 354] on input "[DATE] 6:00 AM" at bounding box center [526, 357] width 483 height 35
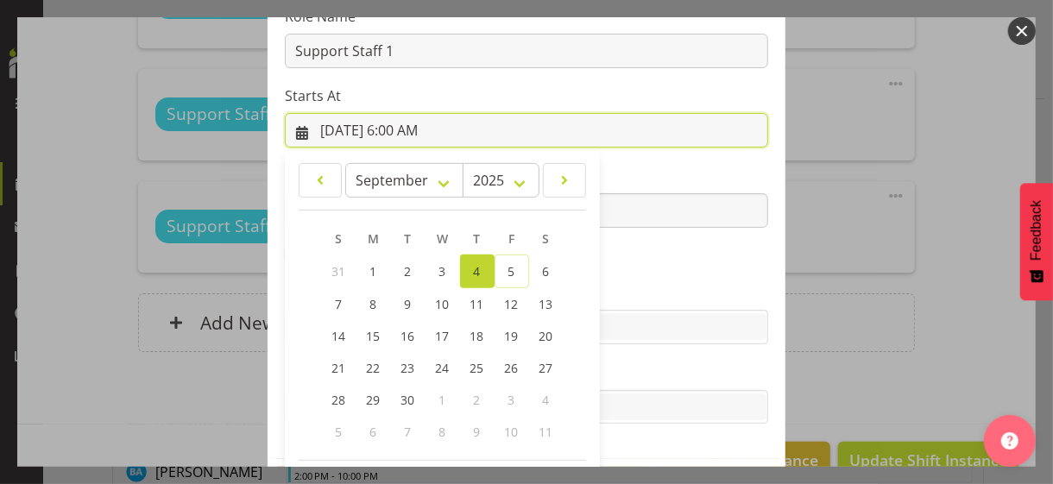
scroll to position [300, 0]
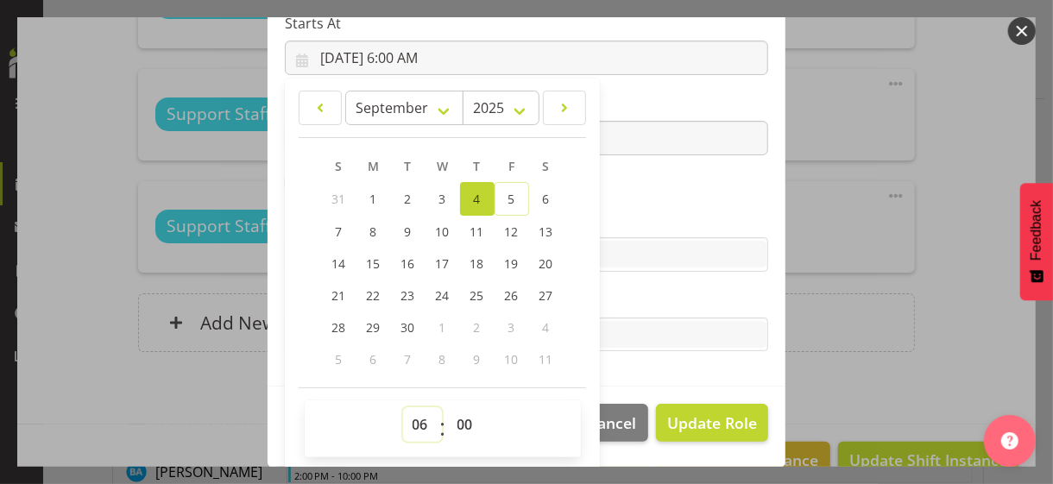
drag, startPoint x: 407, startPoint y: 421, endPoint x: 413, endPoint y: 407, distance: 15.6
click at [407, 419] on select "00 01 02 03 04 05 06 07 08 09 10 11 12 13 14 15 16 17 18 19 20 21 22 23" at bounding box center [422, 424] width 39 height 35
select select "16"
click at [403, 407] on select "00 01 02 03 04 05 06 07 08 09 10 11 12 13 14 15 16 17 18 19 20 21 22 23" at bounding box center [422, 424] width 39 height 35
type input "[DATE] 4:00 PM"
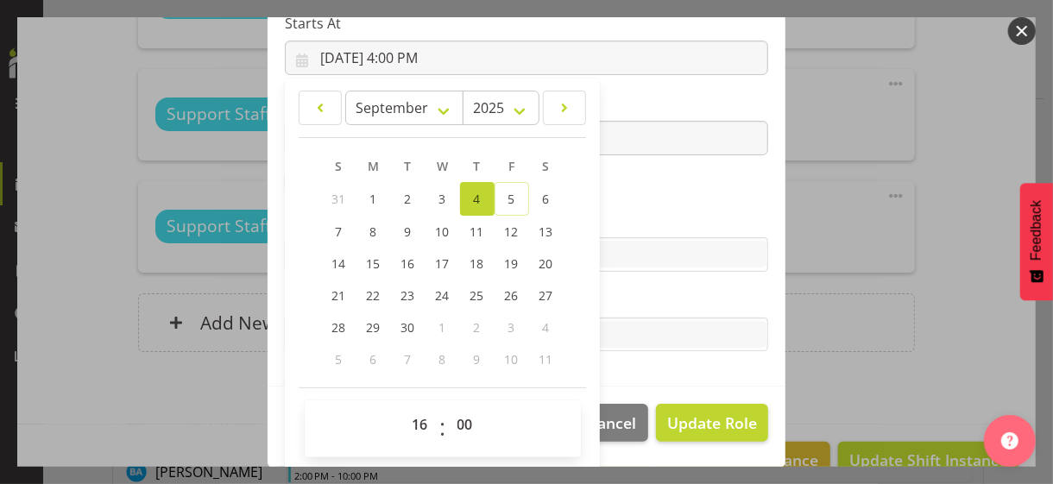
click at [644, 192] on section "Role CP House Leader Support Staff Wake Role Name Support Staff 1 Starts At [DA…" at bounding box center [527, 104] width 518 height 565
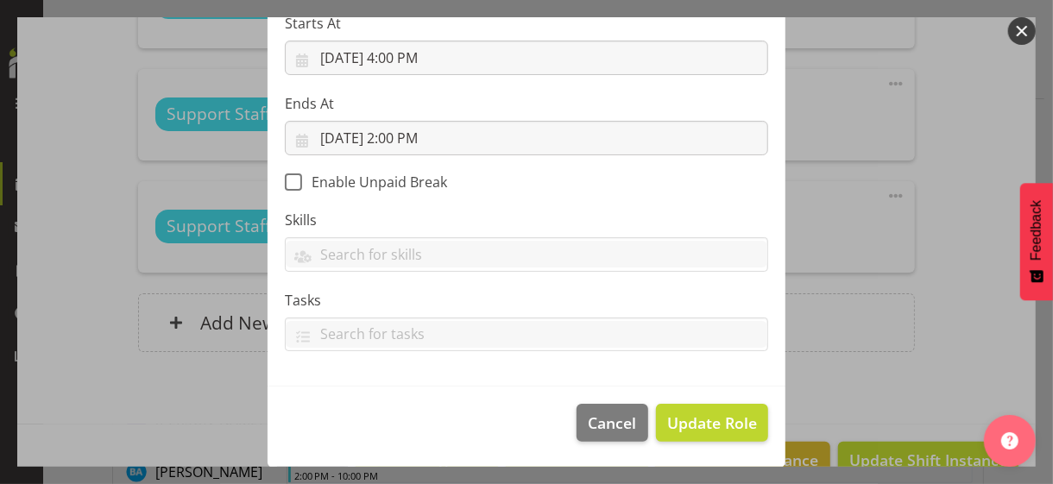
scroll to position [299, 0]
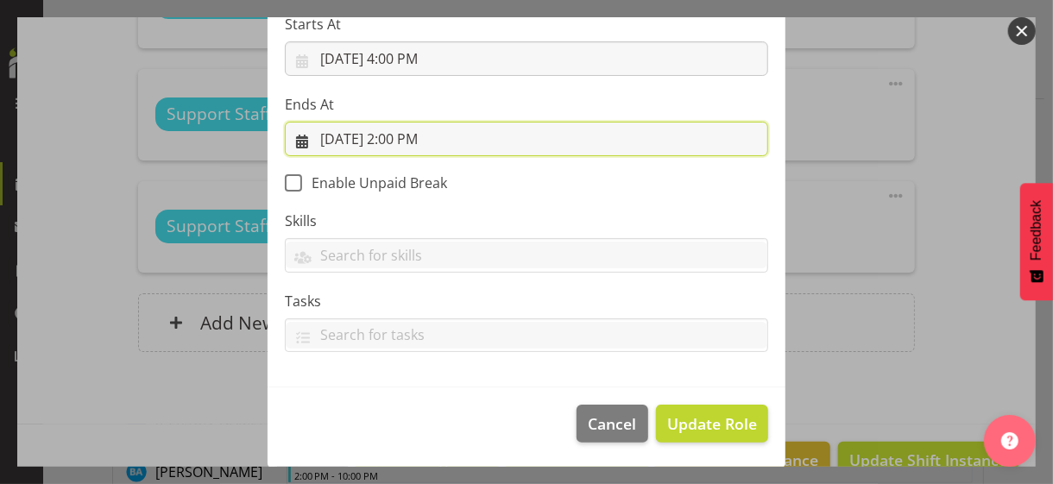
click at [393, 131] on input "[DATE] 2:00 PM" at bounding box center [526, 139] width 483 height 35
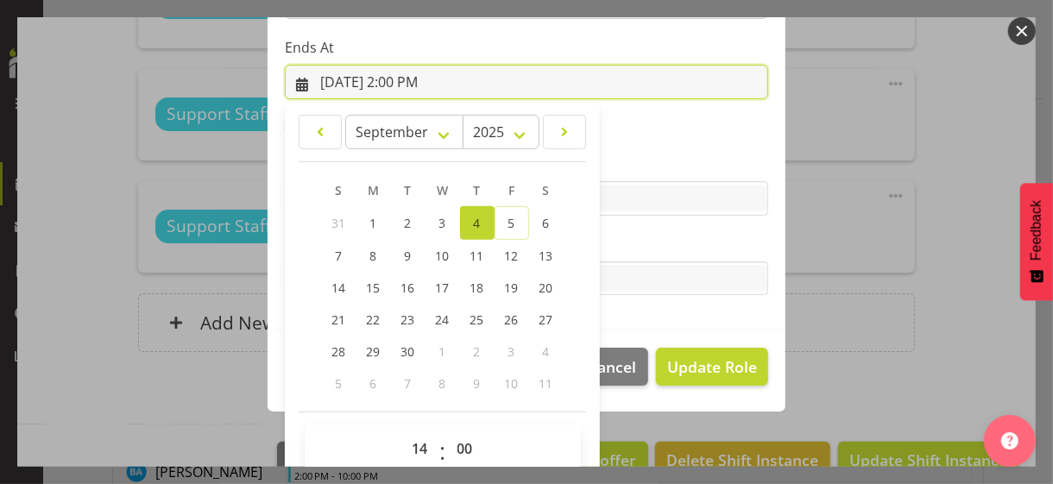
scroll to position [381, 0]
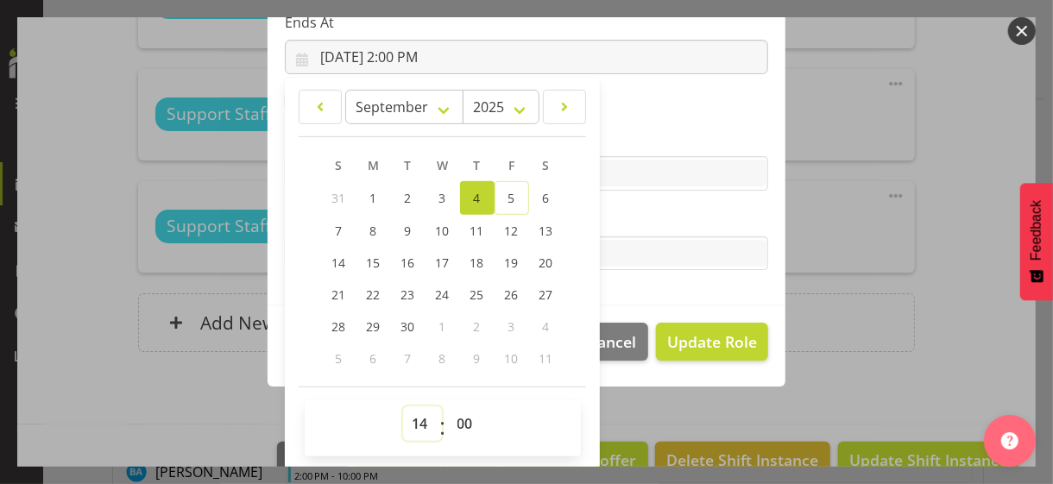
click at [413, 419] on select "00 01 02 03 04 05 06 07 08 09 10 11 12 13 14 15 16 17 18 19 20 21 22 23" at bounding box center [422, 424] width 39 height 35
select select "22"
click at [403, 407] on select "00 01 02 03 04 05 06 07 08 09 10 11 12 13 14 15 16 17 18 19 20 21 22 23" at bounding box center [422, 424] width 39 height 35
type input "[DATE] 10:00 PM"
drag, startPoint x: 648, startPoint y: 209, endPoint x: 657, endPoint y: 245, distance: 37.5
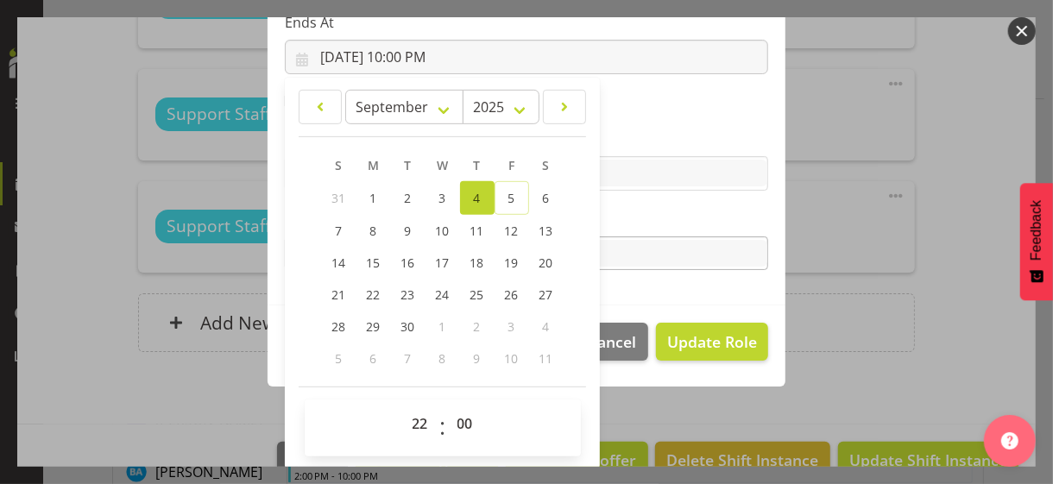
click at [648, 210] on label "Tasks" at bounding box center [526, 219] width 483 height 21
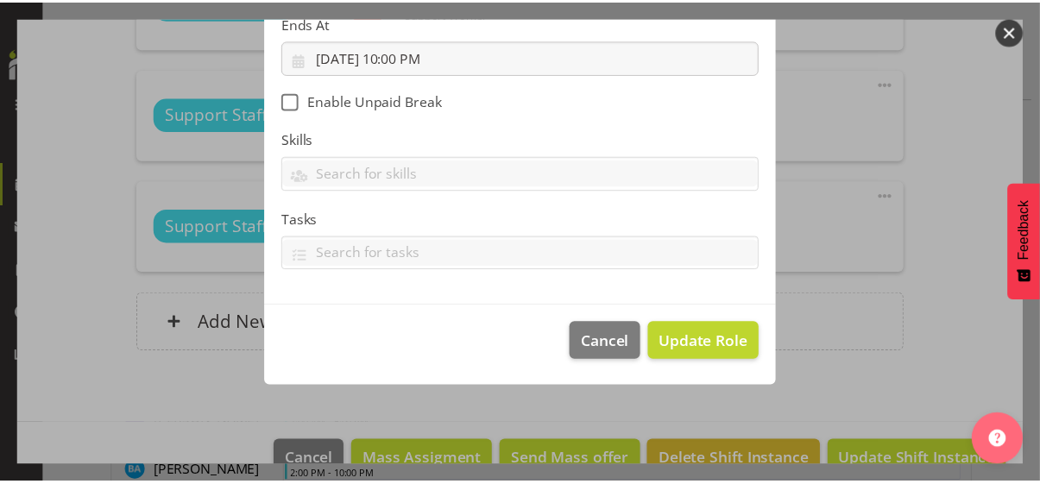
scroll to position [299, 0]
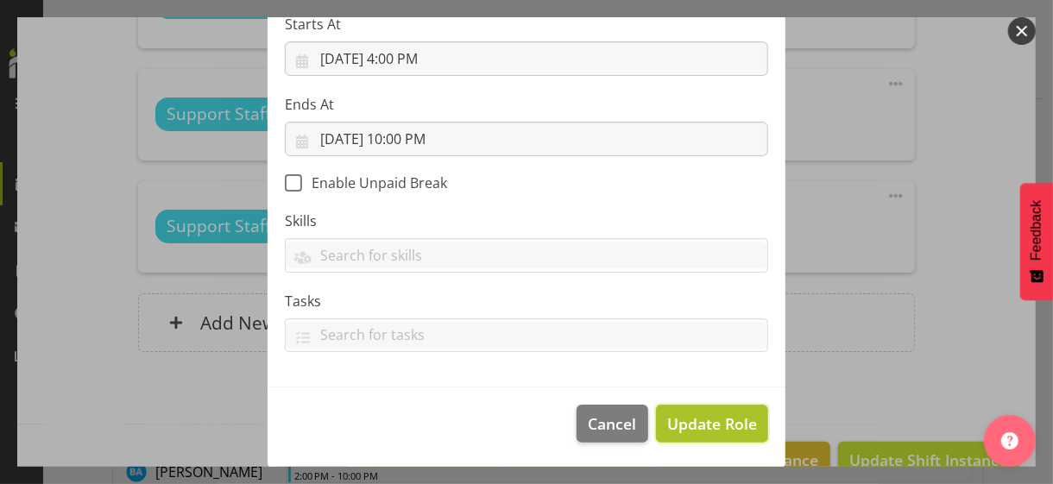
click at [696, 419] on span "Update Role" at bounding box center [712, 424] width 90 height 22
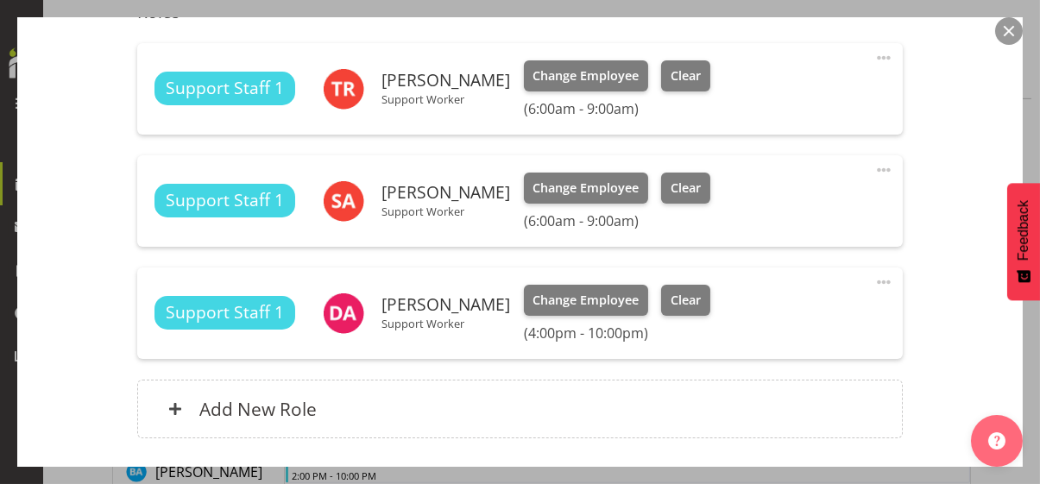
scroll to position [640, 0]
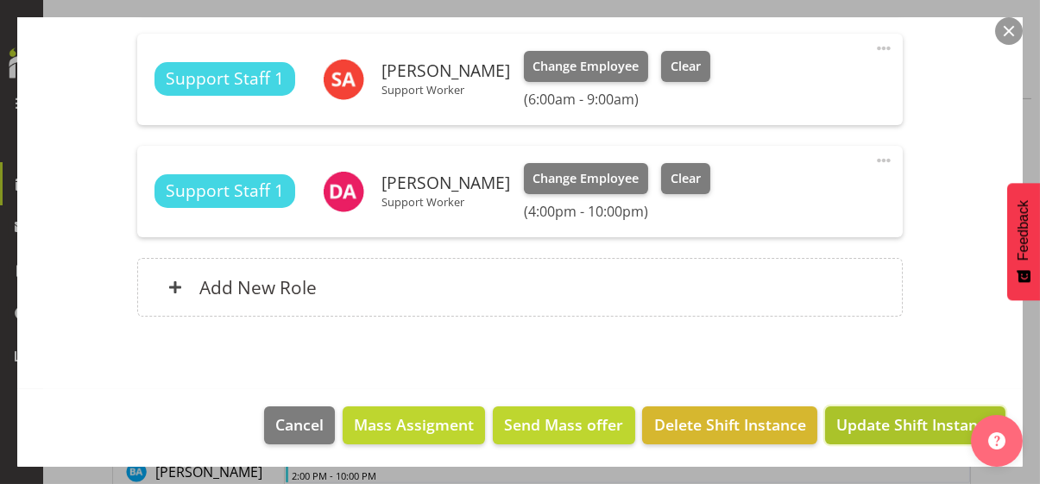
click at [894, 419] on span "Update Shift Instance" at bounding box center [916, 425] width 158 height 22
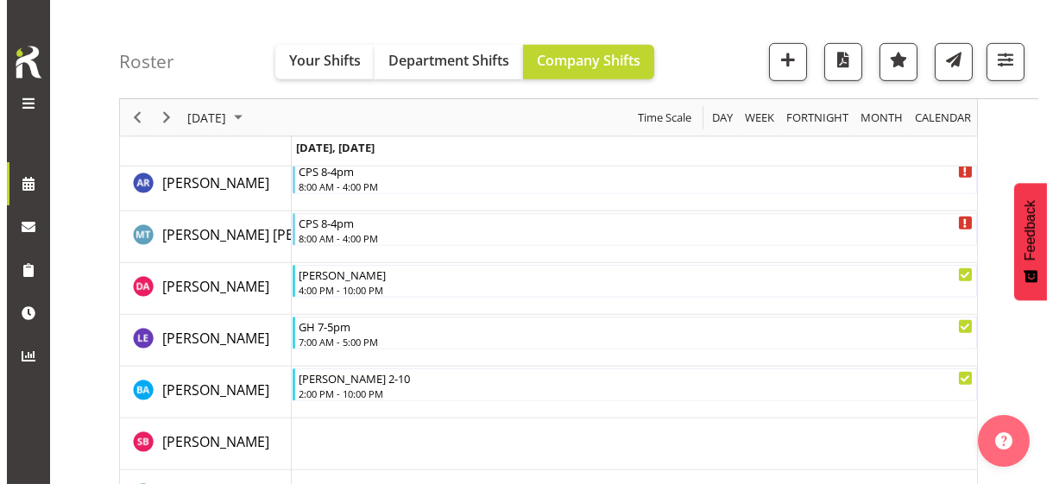
scroll to position [1916, 0]
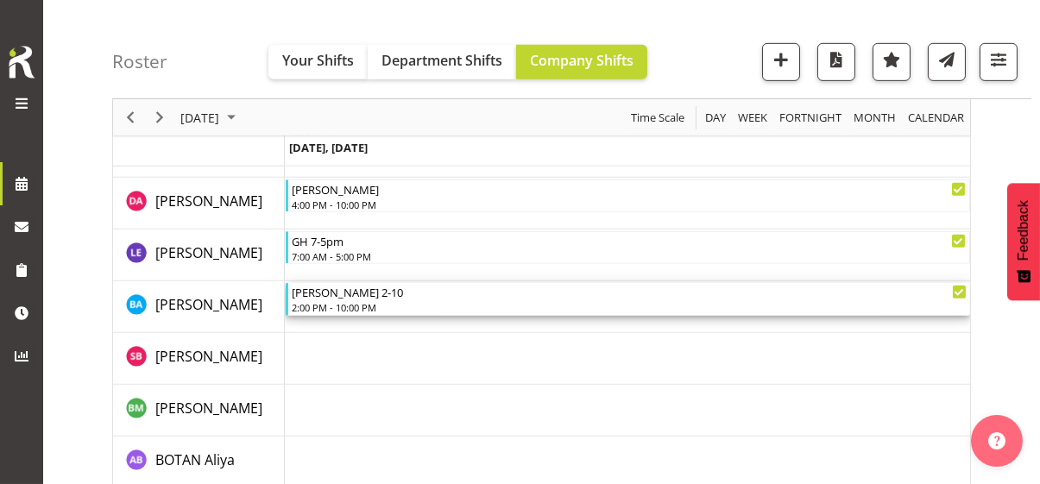
click at [356, 304] on div "2:00 PM - 10:00 PM" at bounding box center [629, 307] width 675 height 14
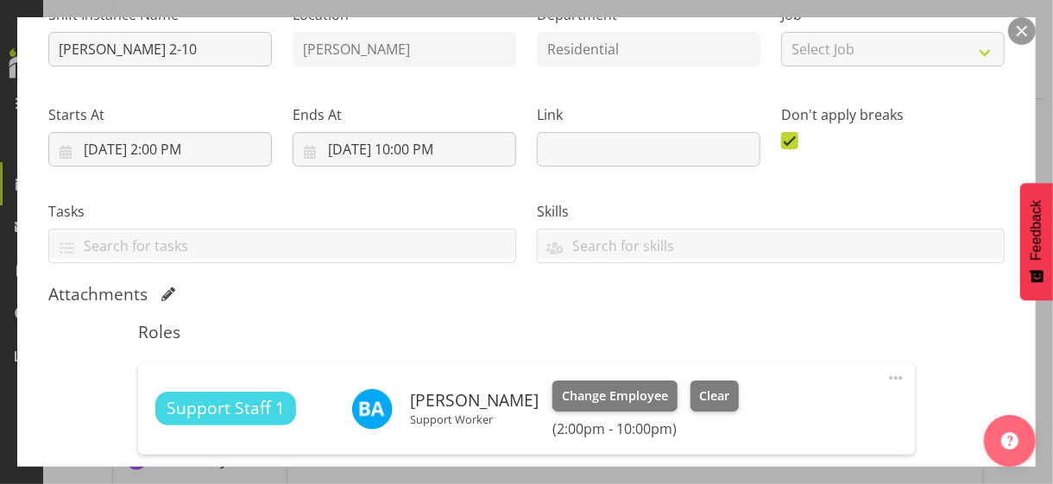
scroll to position [345, 0]
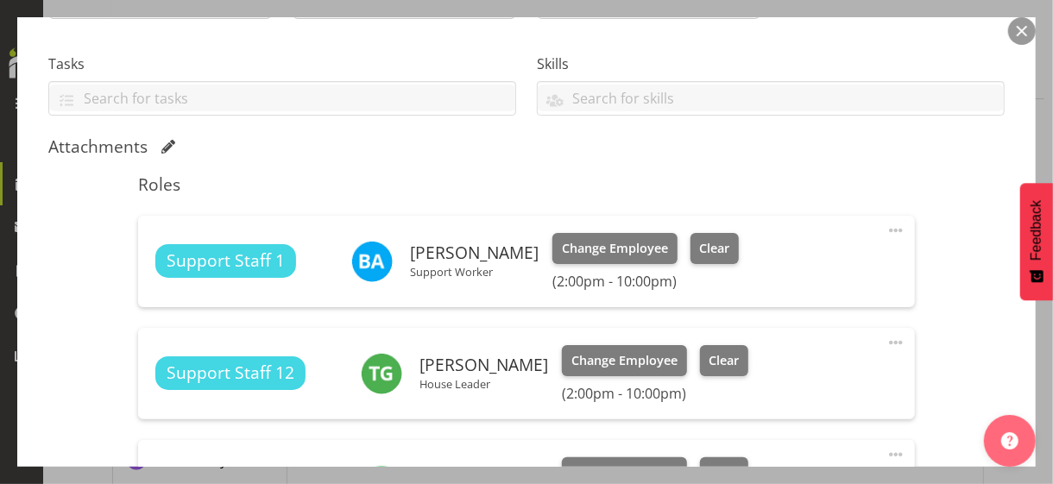
click at [886, 226] on span at bounding box center [896, 230] width 21 height 21
click at [755, 271] on link "Edit" at bounding box center [824, 271] width 166 height 31
select select "8"
select select "2025"
select select "14"
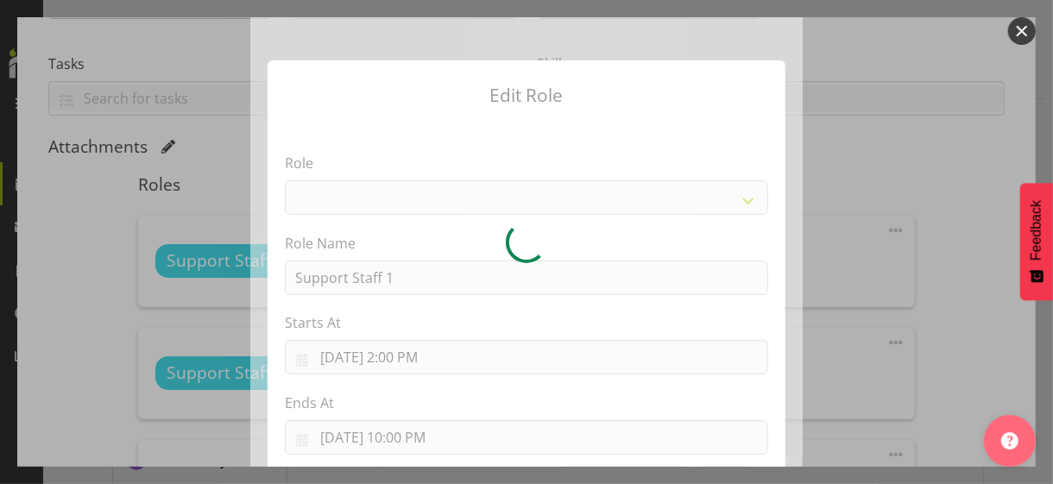
select select "1091"
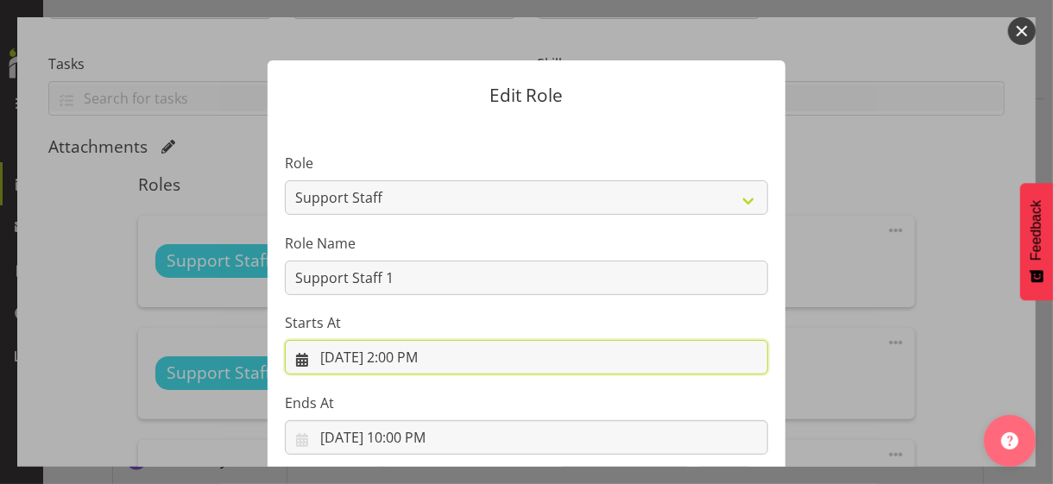
click at [393, 357] on input "[DATE] 2:00 PM" at bounding box center [526, 357] width 483 height 35
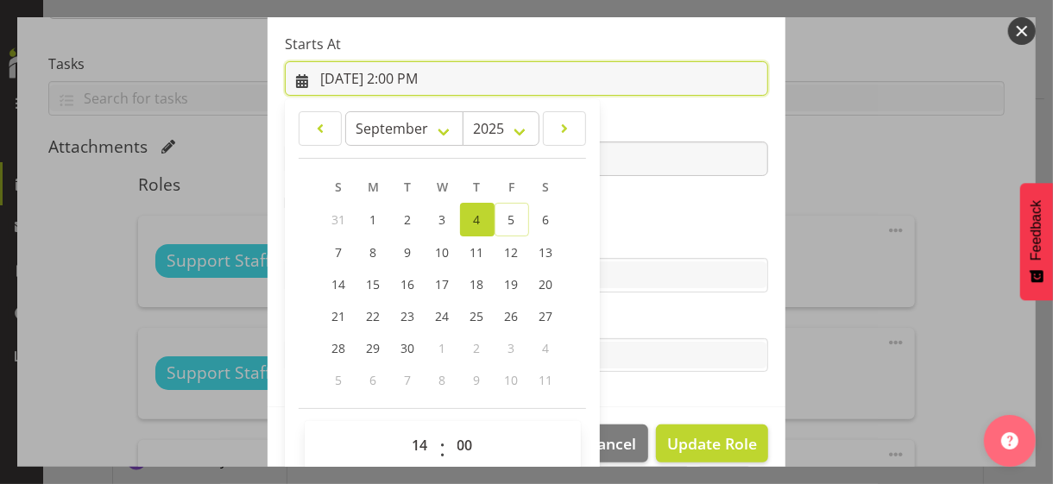
scroll to position [300, 0]
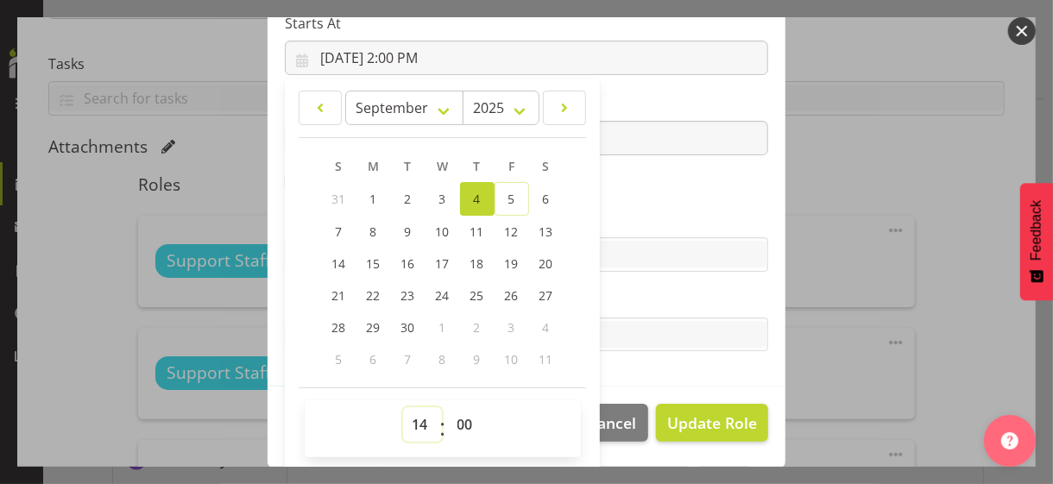
drag, startPoint x: 405, startPoint y: 422, endPoint x: 409, endPoint y: 413, distance: 10.4
click at [406, 419] on select "00 01 02 03 04 05 06 07 08 09 10 11 12 13 14 15 16 17 18 19 20 21 22 23" at bounding box center [422, 424] width 39 height 35
select select "16"
click at [403, 407] on select "00 01 02 03 04 05 06 07 08 09 10 11 12 13 14 15 16 17 18 19 20 21 22 23" at bounding box center [422, 424] width 39 height 35
type input "[DATE] 4:00 PM"
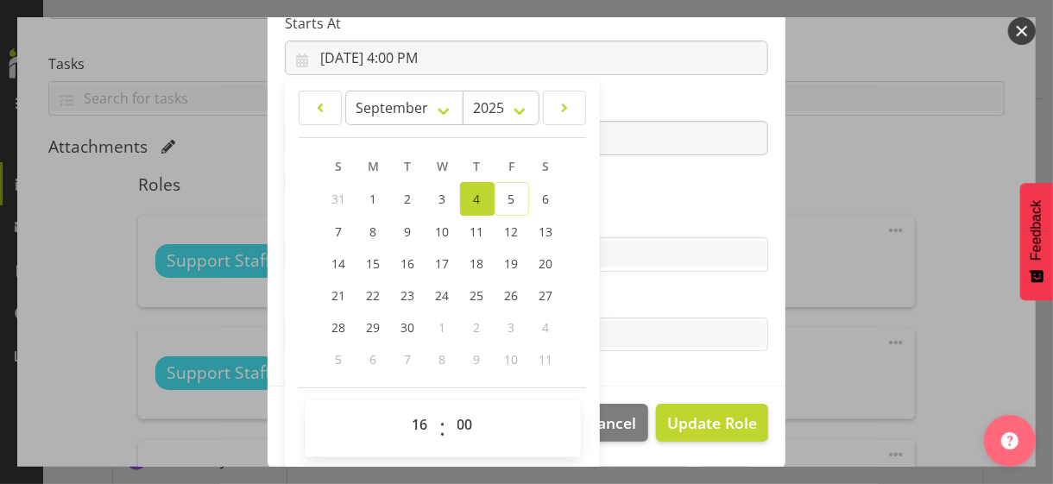
drag, startPoint x: 654, startPoint y: 202, endPoint x: 673, endPoint y: 230, distance: 33.5
click at [654, 202] on section "Role CP House Leader Support Staff Wake Role Name Support Staff 1 Starts At [DA…" at bounding box center [527, 104] width 518 height 565
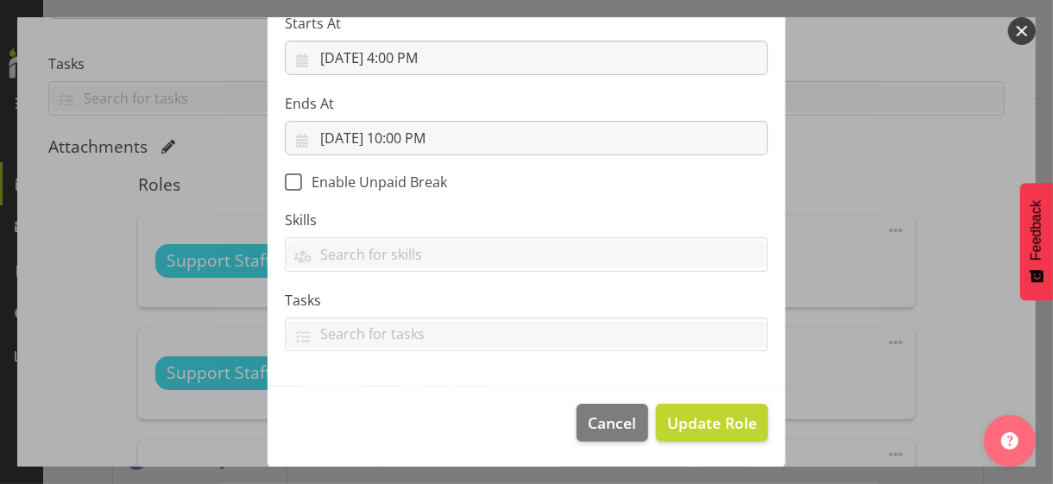
scroll to position [299, 0]
click at [693, 419] on span "Update Role" at bounding box center [712, 424] width 90 height 22
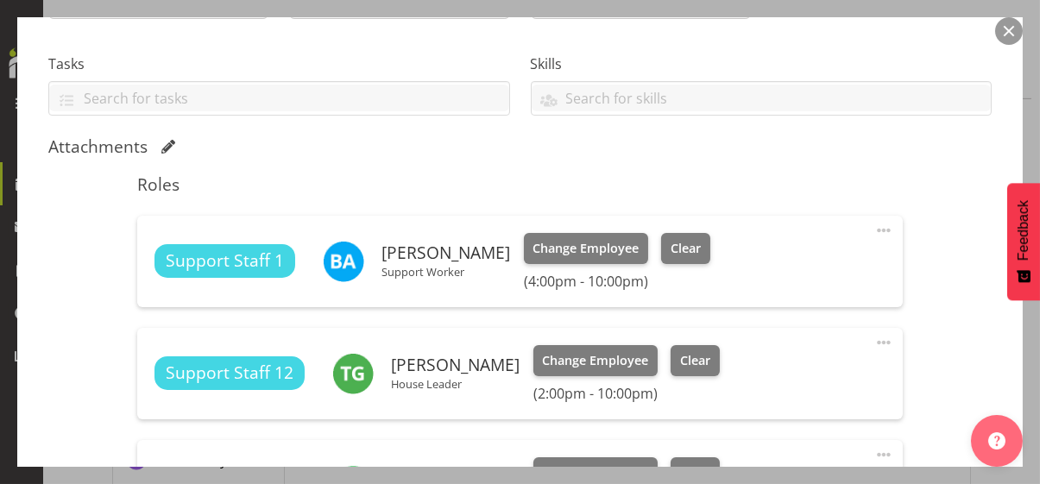
click at [876, 338] on span at bounding box center [884, 342] width 21 height 21
click at [760, 382] on link "Edit" at bounding box center [812, 384] width 166 height 31
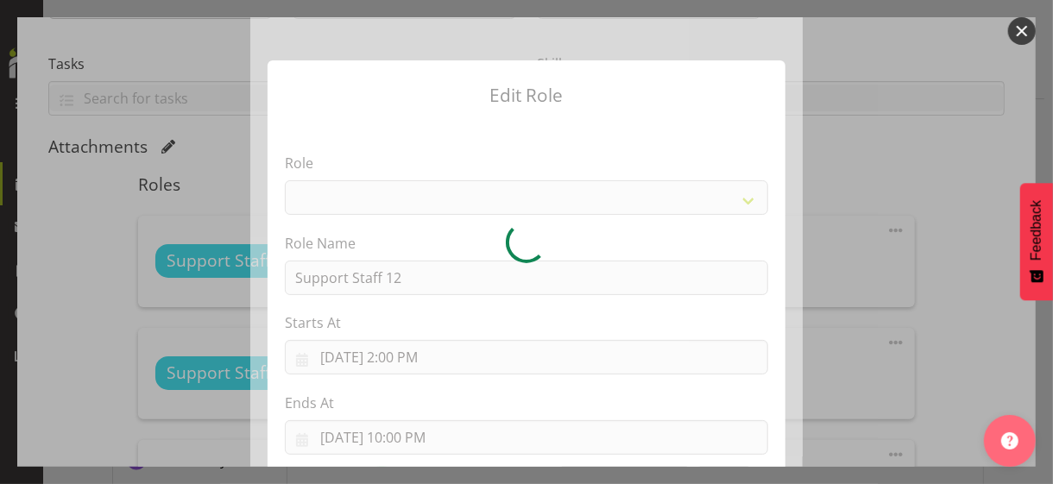
select select "1091"
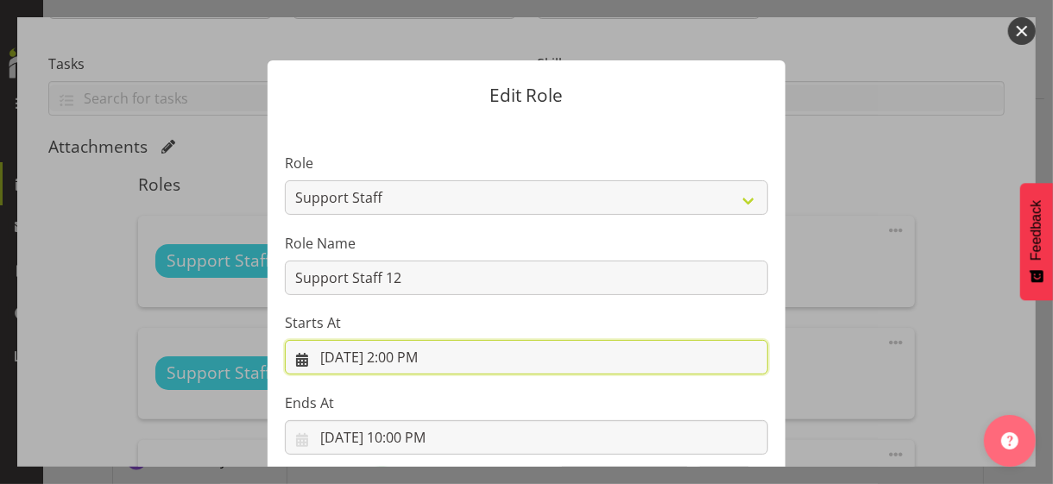
click at [395, 356] on input "[DATE] 2:00 PM" at bounding box center [526, 357] width 483 height 35
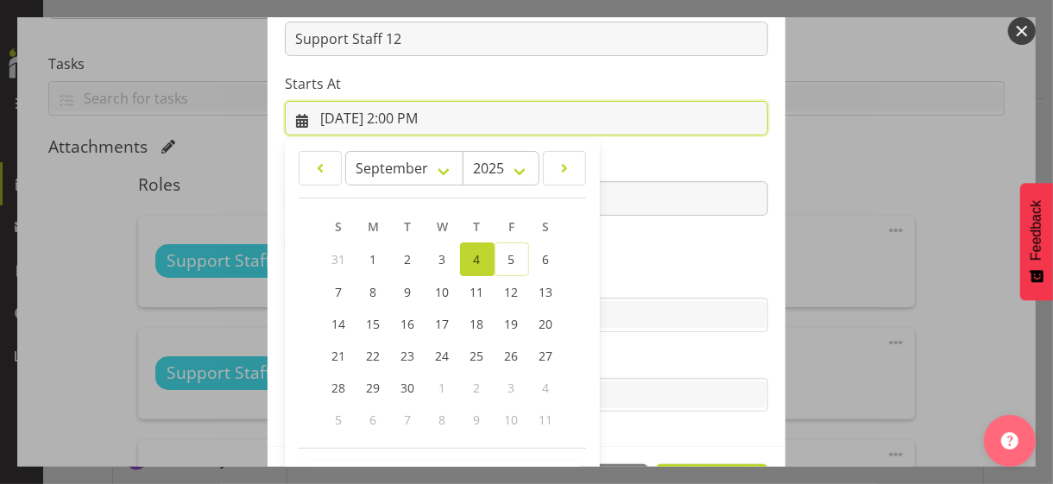
scroll to position [300, 0]
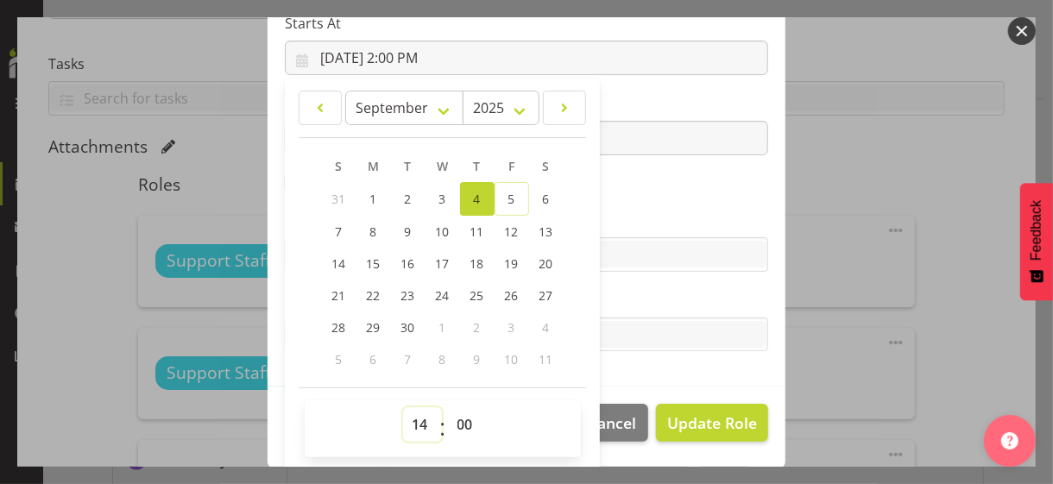
drag, startPoint x: 408, startPoint y: 421, endPoint x: 411, endPoint y: 411, distance: 10.7
click at [411, 411] on select "00 01 02 03 04 05 06 07 08 09 10 11 12 13 14 15 16 17 18 19 20 21 22 23" at bounding box center [422, 424] width 39 height 35
select select "9"
click at [403, 407] on select "00 01 02 03 04 05 06 07 08 09 10 11 12 13 14 15 16 17 18 19 20 21 22 23" at bounding box center [422, 424] width 39 height 35
type input "[DATE] 9:00 AM"
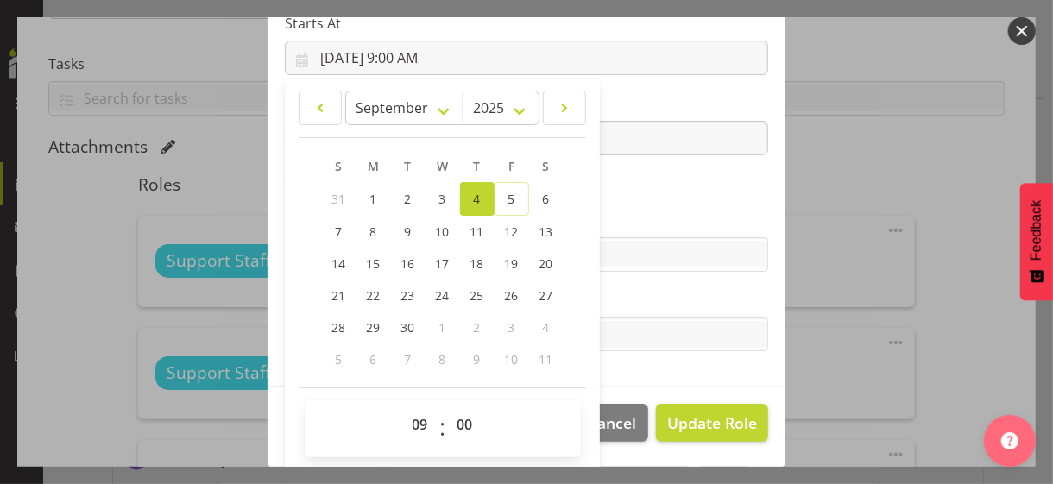
click at [637, 205] on section "Role CP House Leader Support Staff Wake Role Name Support Staff 12 Starts At [D…" at bounding box center [527, 104] width 518 height 565
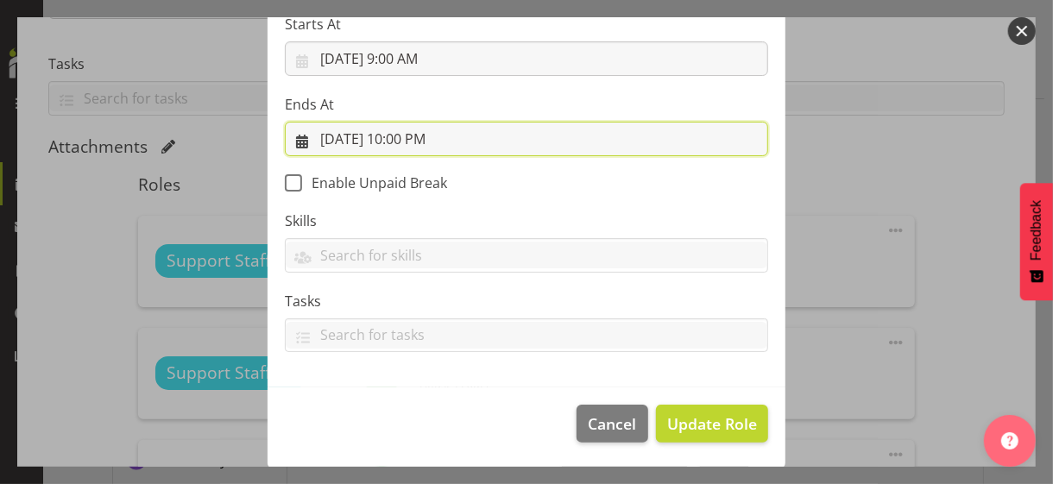
click at [399, 135] on input "[DATE] 10:00 PM" at bounding box center [526, 139] width 483 height 35
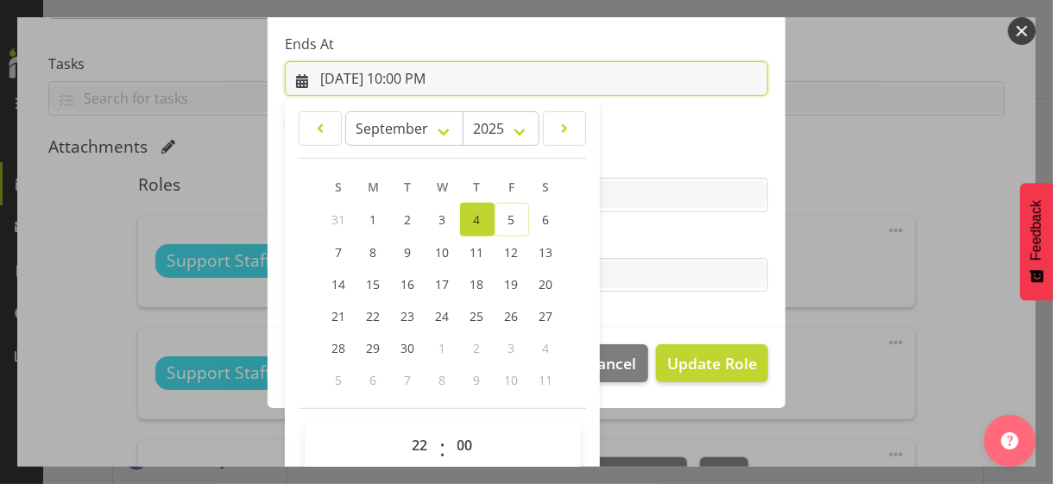
scroll to position [381, 0]
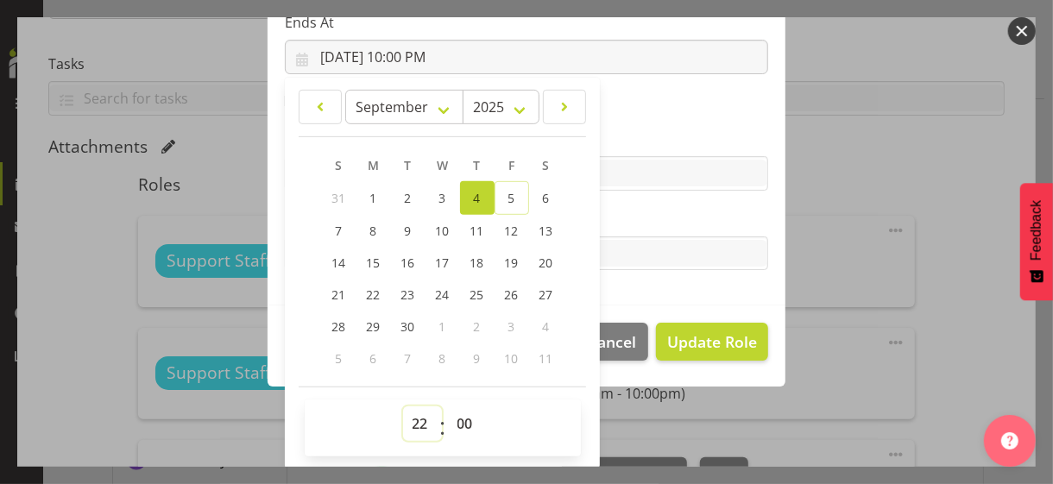
click at [409, 419] on select "00 01 02 03 04 05 06 07 08 09 10 11 12 13 14 15 16 17 18 19 20 21 22 23" at bounding box center [422, 424] width 39 height 35
select select "20"
click at [403, 407] on select "00 01 02 03 04 05 06 07 08 09 10 11 12 13 14 15 16 17 18 19 20 21 22 23" at bounding box center [422, 424] width 39 height 35
type input "[DATE] 8:00 PM"
drag, startPoint x: 453, startPoint y: 416, endPoint x: 455, endPoint y: 407, distance: 8.8
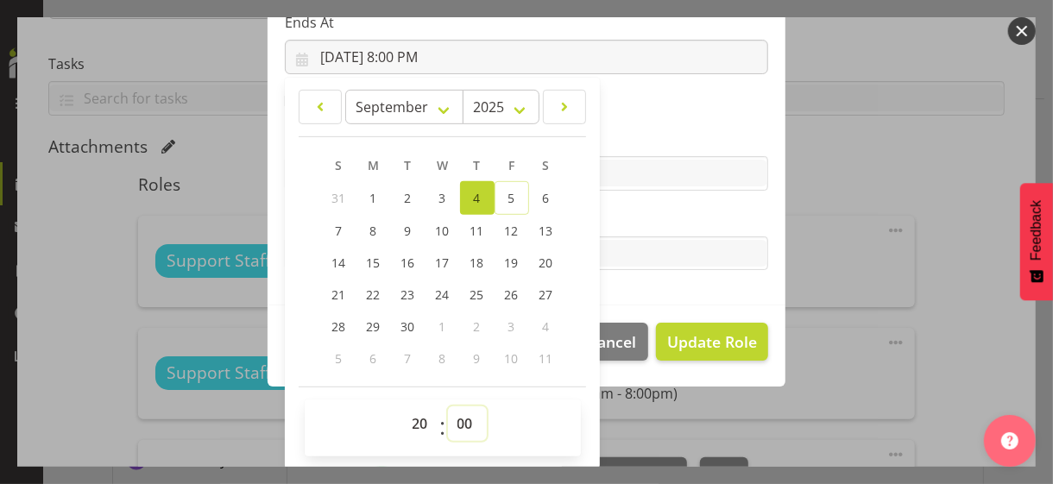
click at [453, 416] on select "00 01 02 03 04 05 06 07 08 09 10 11 12 13 14 15 16 17 18 19 20 21 22 23 24 25 2…" at bounding box center [467, 424] width 39 height 35
select select "30"
click at [448, 407] on select "00 01 02 03 04 05 06 07 08 09 10 11 12 13 14 15 16 17 18 19 20 21 22 23 24 25 2…" at bounding box center [467, 424] width 39 height 35
type input "[DATE] 8:30 PM"
click at [626, 222] on label "Tasks" at bounding box center [526, 219] width 483 height 21
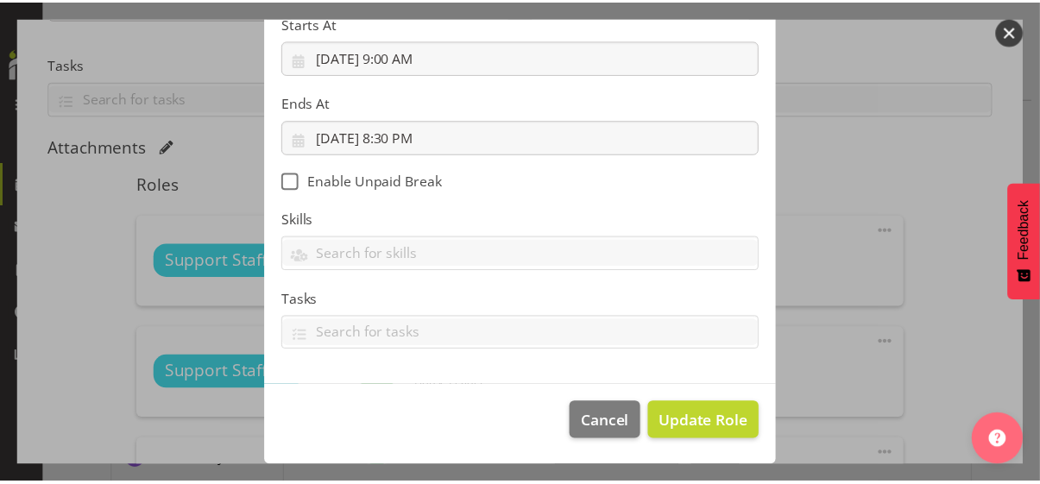
scroll to position [299, 0]
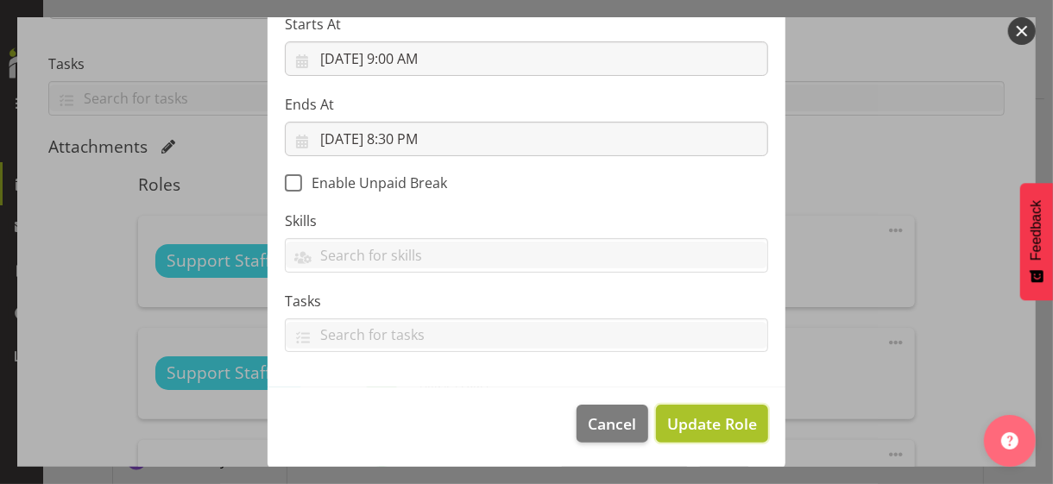
click at [691, 414] on span "Update Role" at bounding box center [712, 424] width 90 height 22
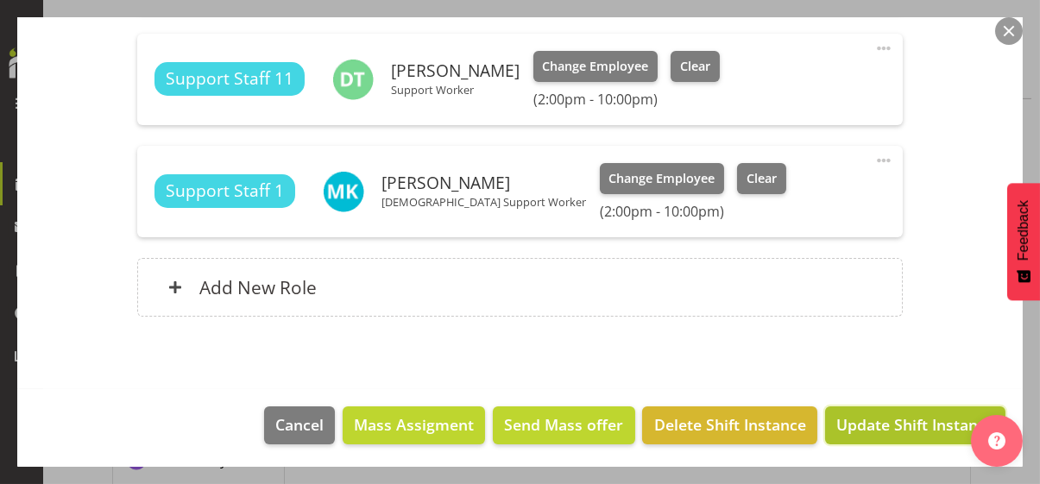
click at [859, 417] on span "Update Shift Instance" at bounding box center [916, 425] width 158 height 22
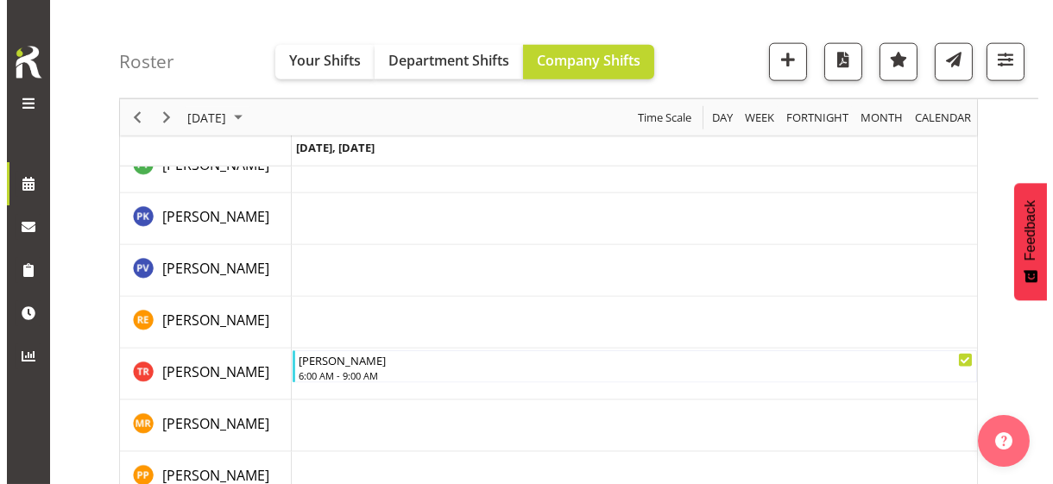
scroll to position [4662, 0]
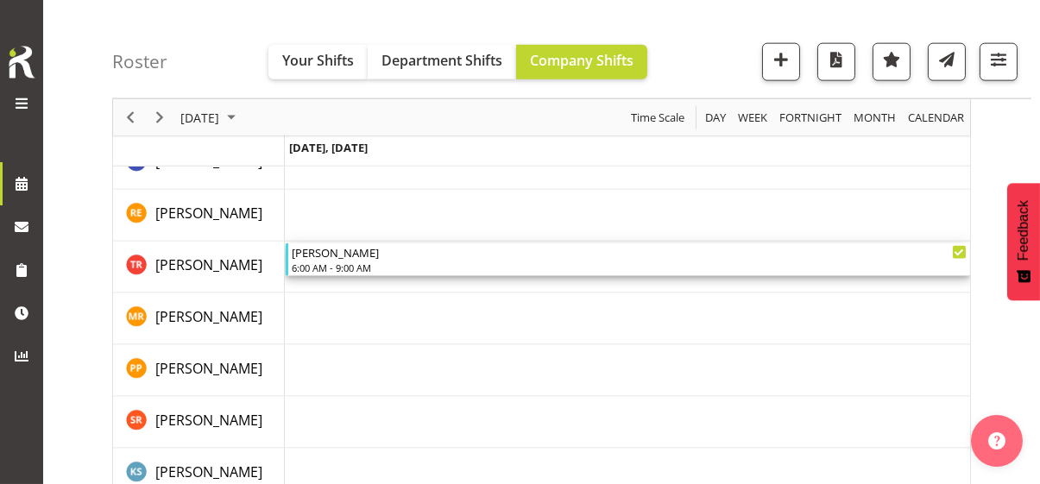
click at [345, 264] on div "6:00 AM - 9:00 AM" at bounding box center [629, 268] width 675 height 14
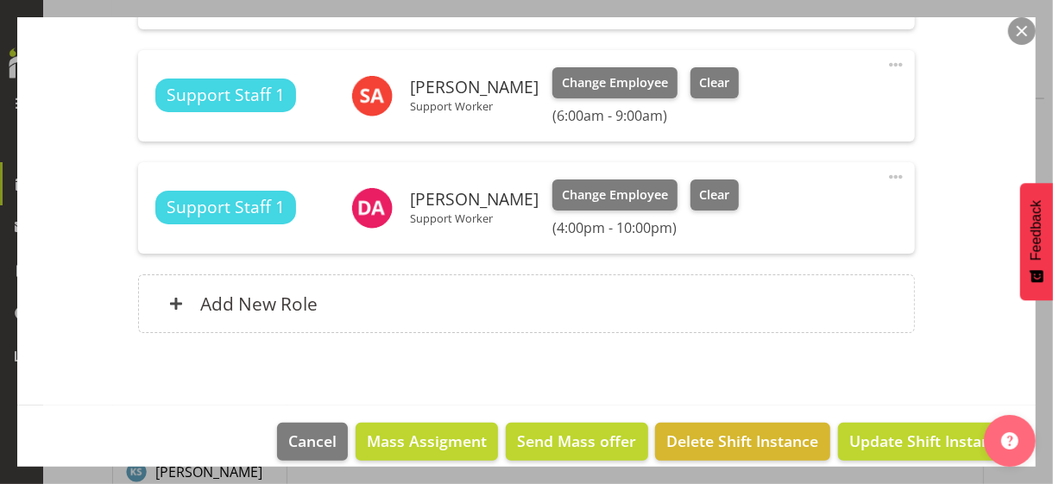
scroll to position [640, 0]
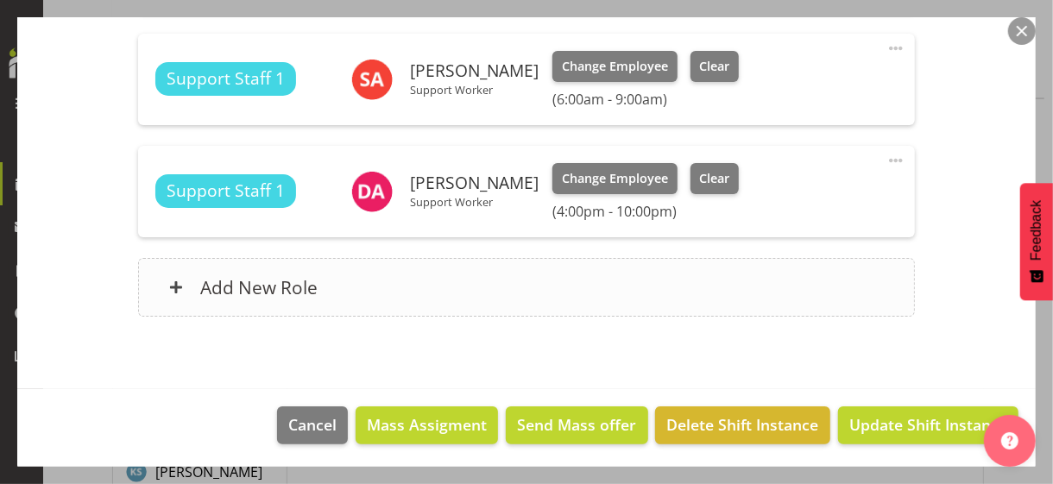
click at [352, 285] on div "Add New Role" at bounding box center [526, 287] width 776 height 59
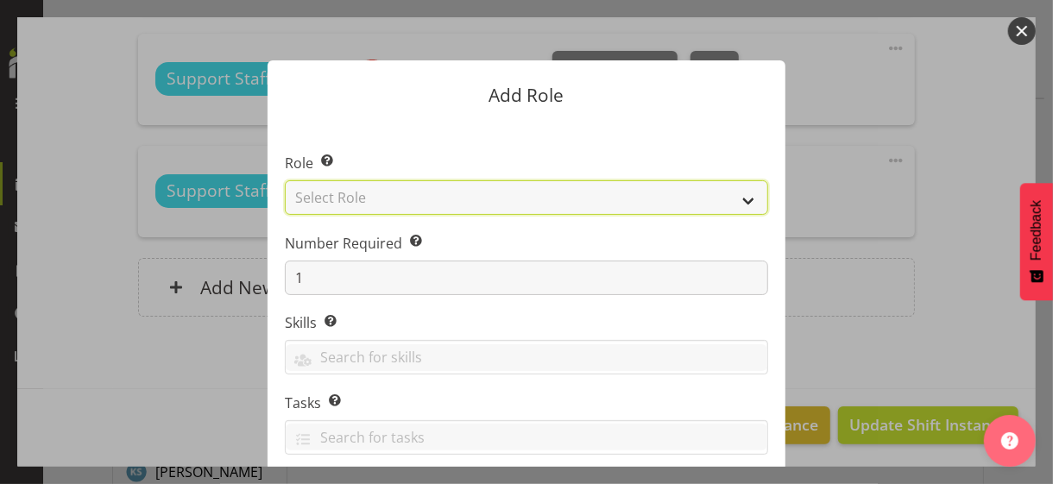
click at [364, 197] on select "Select Role CP House Leader Support Staff Wake" at bounding box center [526, 197] width 483 height 35
select select "1091"
click at [285, 180] on select "Select Role CP House Leader Support Staff Wake" at bounding box center [526, 197] width 483 height 35
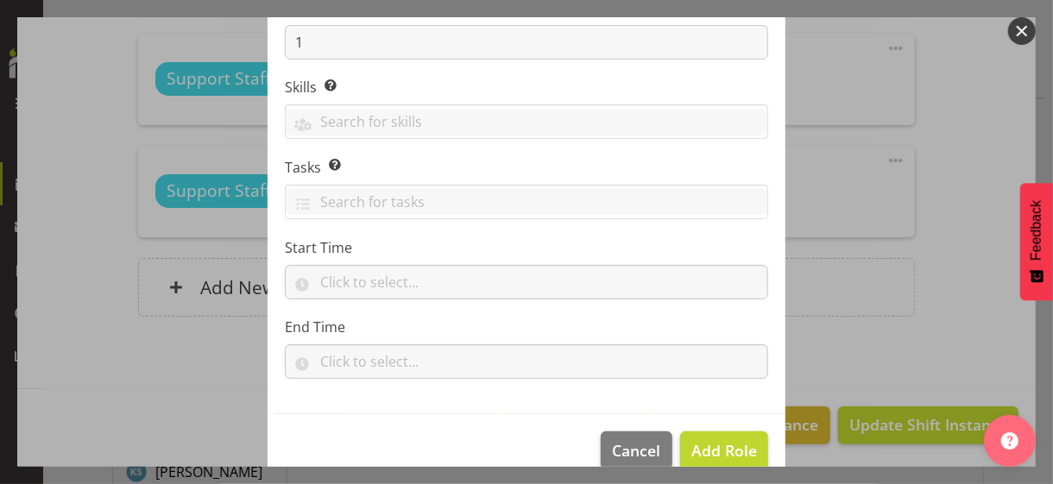
scroll to position [262, 0]
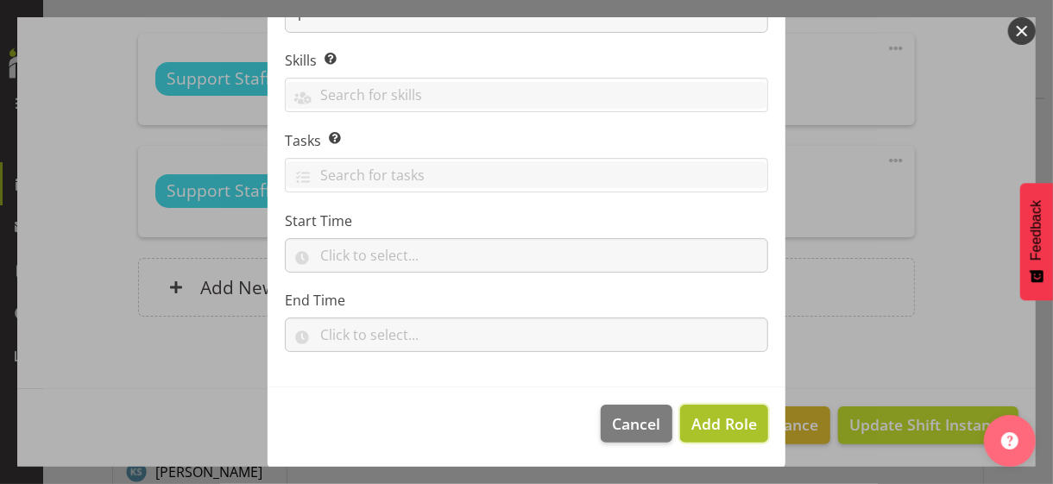
click at [699, 419] on span "Add Role" at bounding box center [725, 424] width 66 height 21
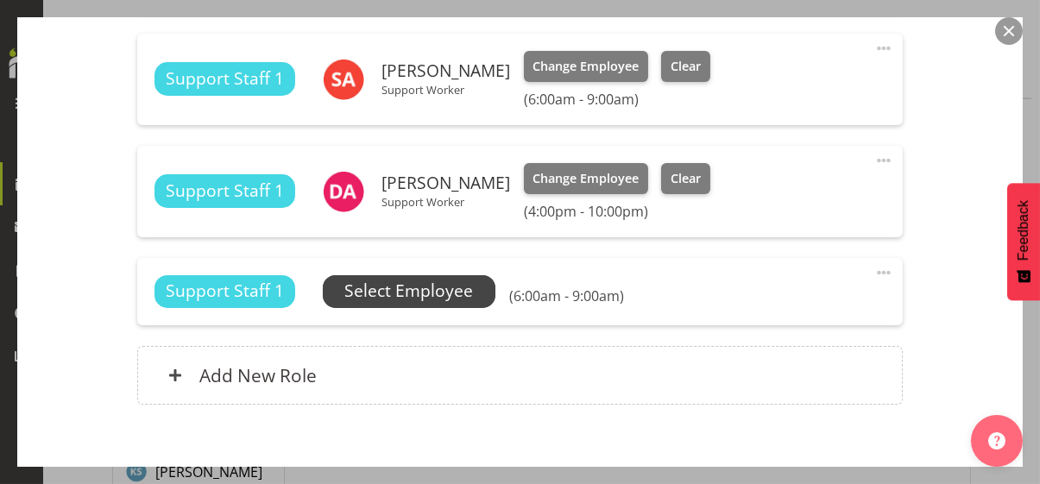
click at [439, 299] on span "Select Employee" at bounding box center [408, 291] width 129 height 25
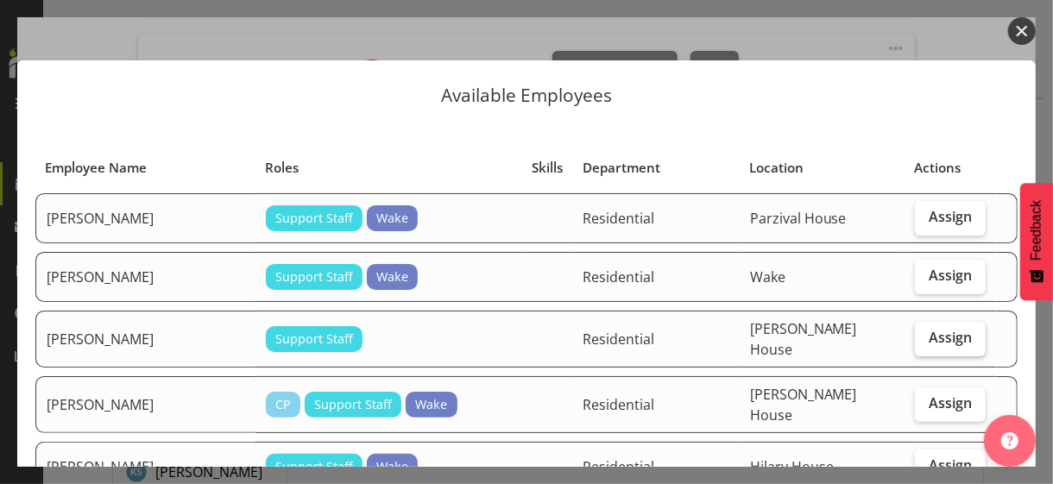
click at [919, 332] on span "Assign" at bounding box center [950, 337] width 43 height 17
click at [919, 332] on input "Assign" at bounding box center [920, 337] width 11 height 11
checkbox input "true"
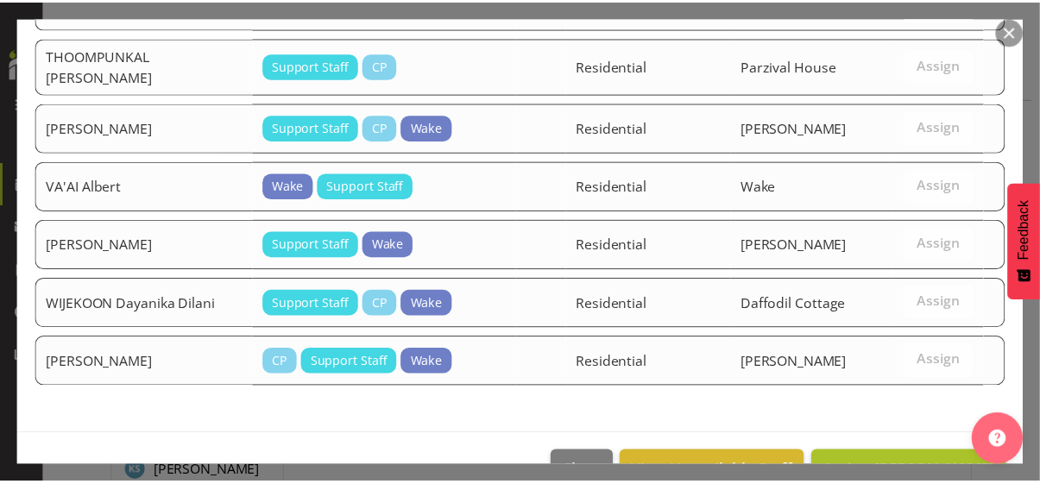
scroll to position [2457, 0]
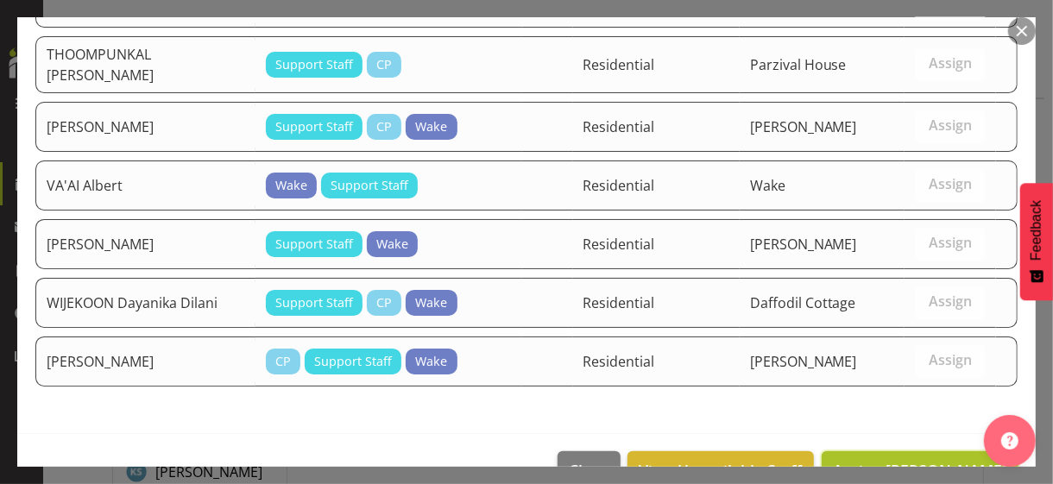
click at [877, 419] on span "Assign [PERSON_NAME]" at bounding box center [920, 470] width 174 height 22
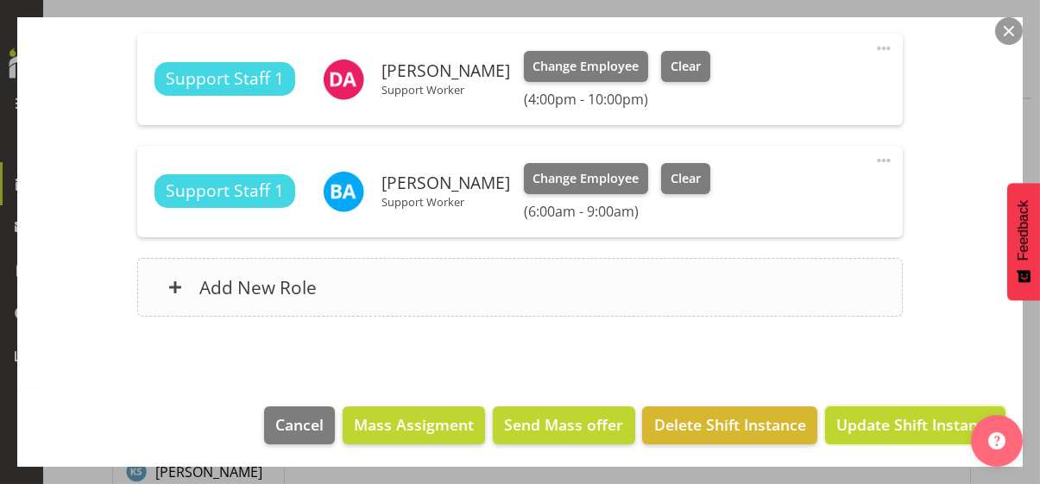
click at [883, 419] on span "Update Shift Instance" at bounding box center [916, 425] width 158 height 22
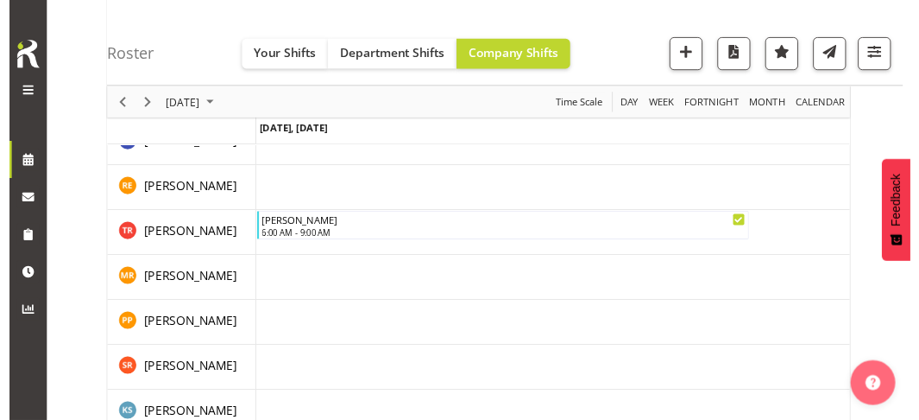
scroll to position [4695, 0]
